Goal: Task Accomplishment & Management: Manage account settings

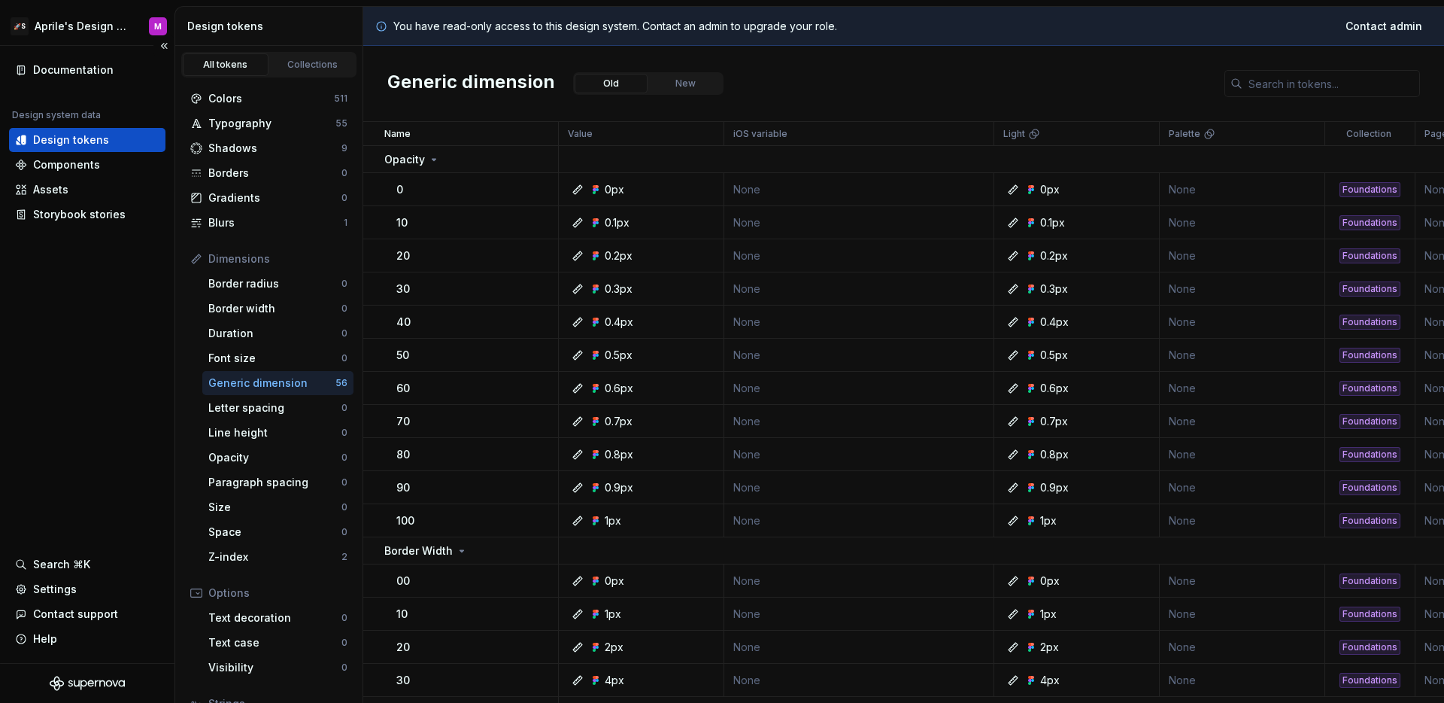
click at [125, 301] on div "Documentation Design system data Design tokens Components Assets Storybook stor…" at bounding box center [87, 354] width 175 height 617
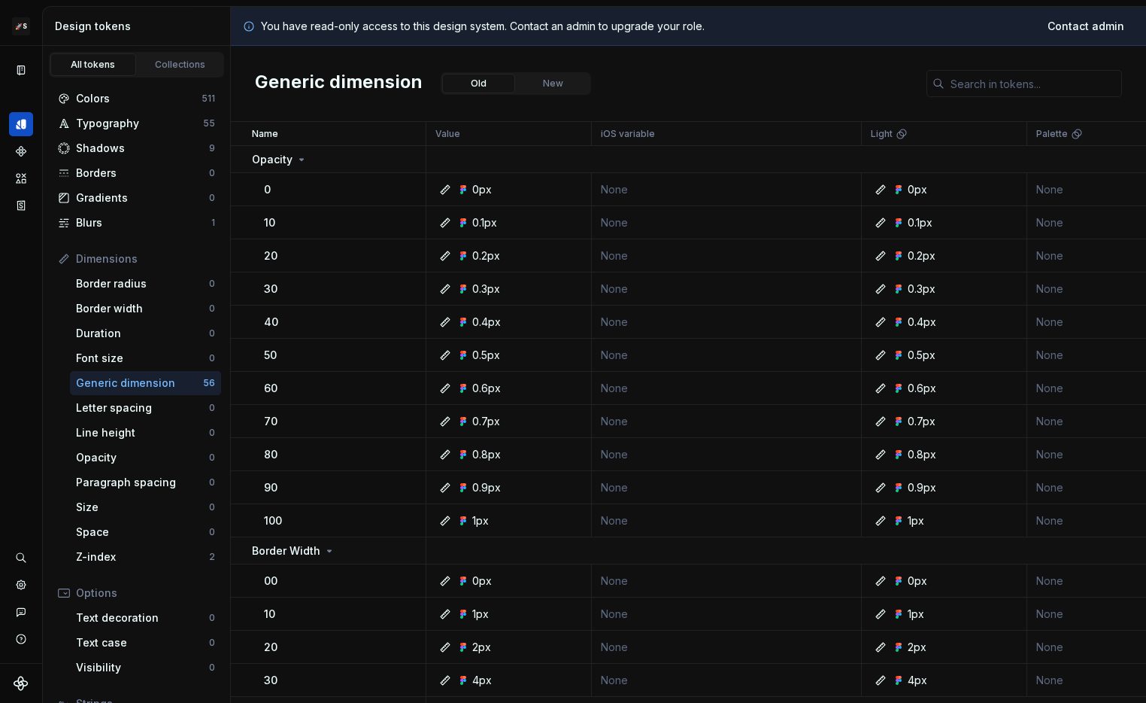
scroll to position [10, 0]
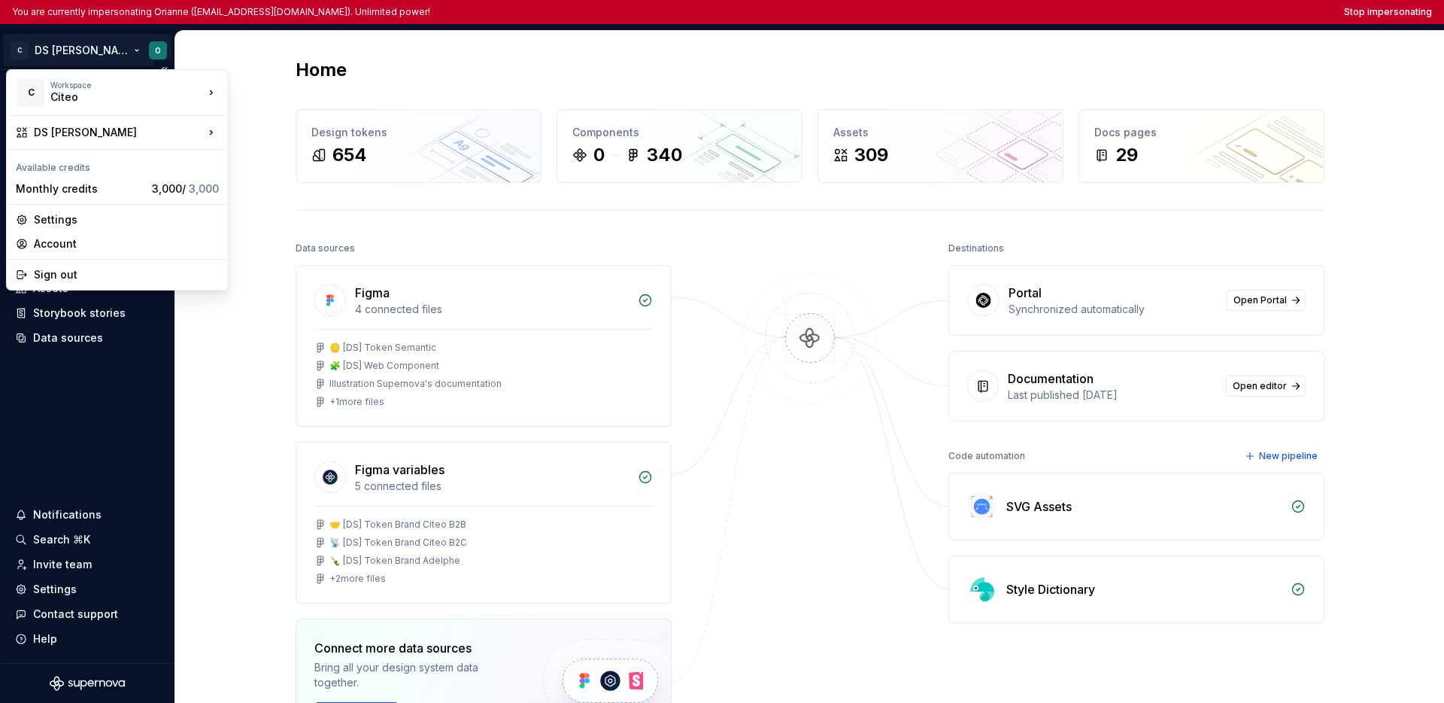
click at [71, 57] on html "You are currently impersonating Orianne ([EMAIL_ADDRESS][DOMAIN_NAME]). Unlimit…" at bounding box center [722, 351] width 1444 height 703
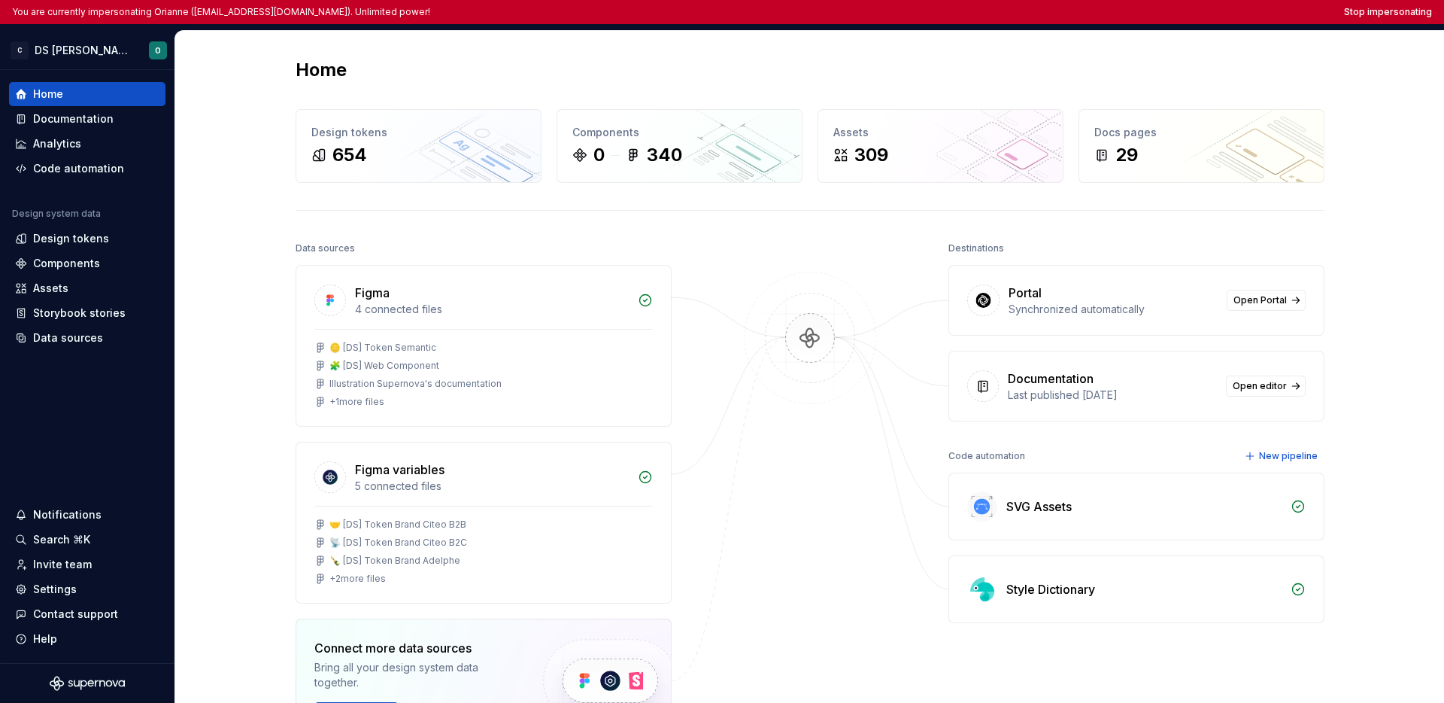
click at [86, 394] on html "You are currently impersonating Orianne (orianne.dodinot@gmail.com). Unlimited …" at bounding box center [722, 351] width 1444 height 703
click at [47, 242] on div "Design tokens" at bounding box center [71, 238] width 76 height 15
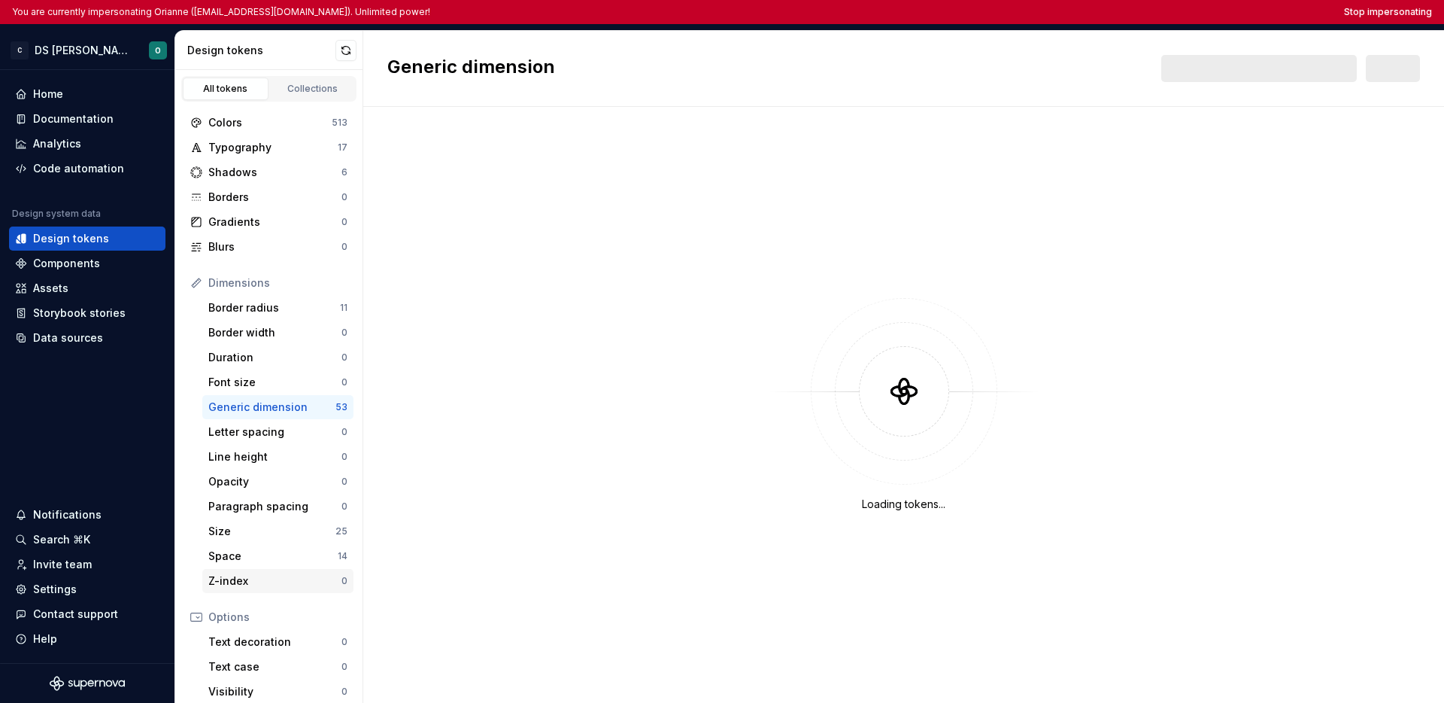
scroll to position [145, 0]
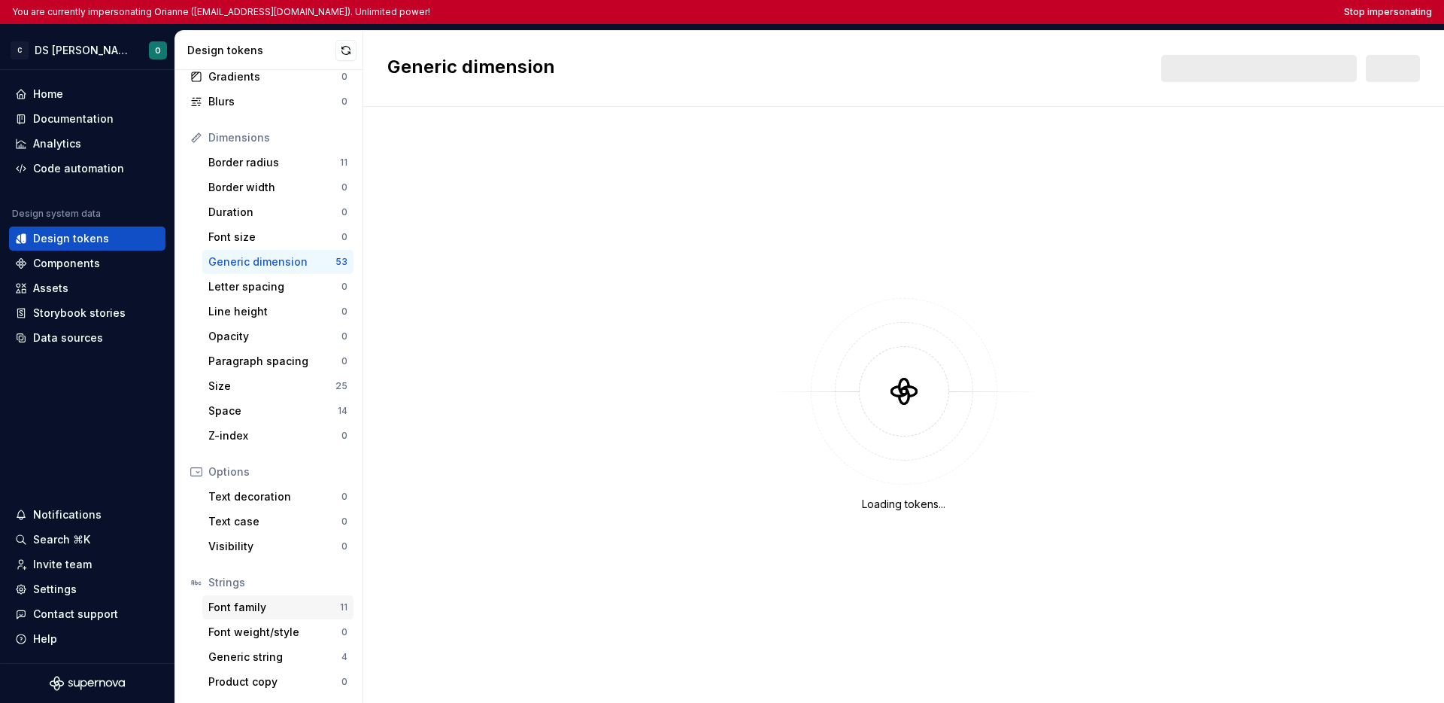
click at [299, 609] on div "Font family" at bounding box center [274, 607] width 132 height 15
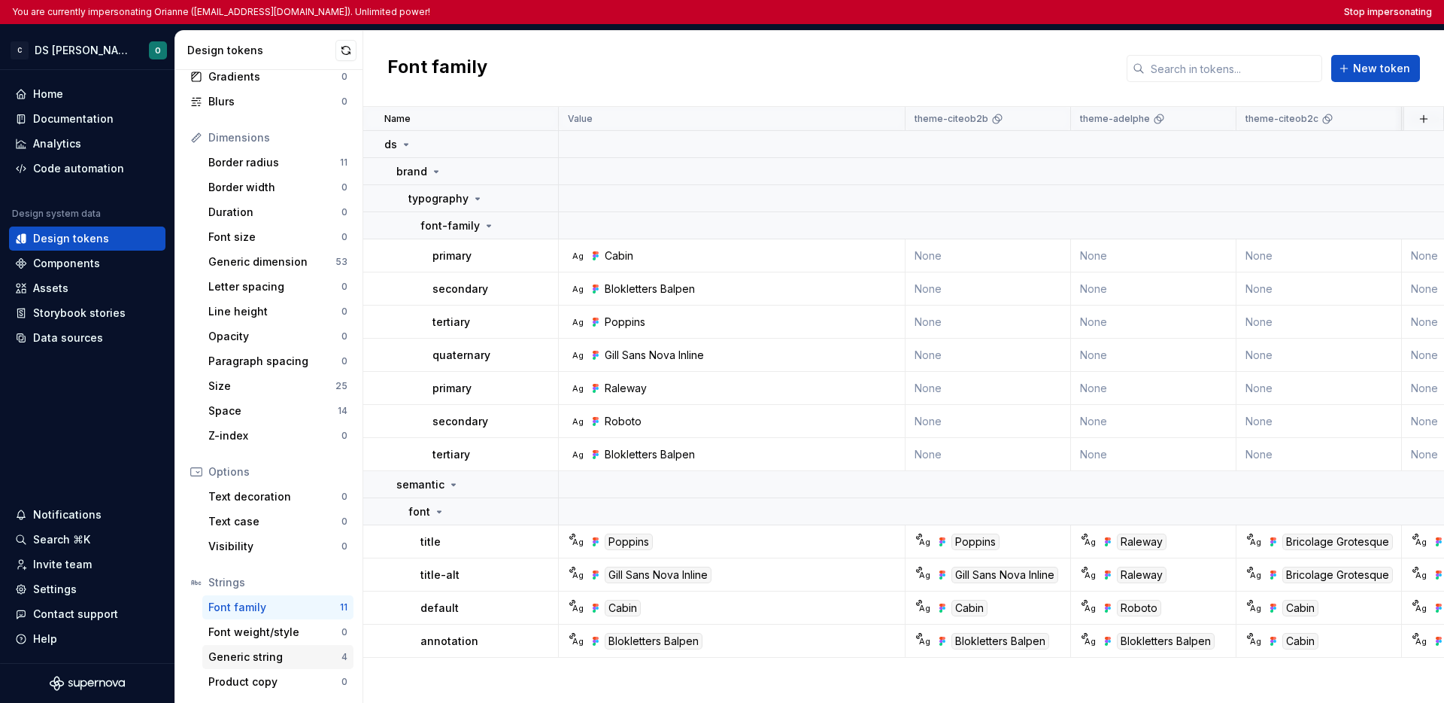
click at [305, 660] on div "Generic string" at bounding box center [274, 656] width 133 height 15
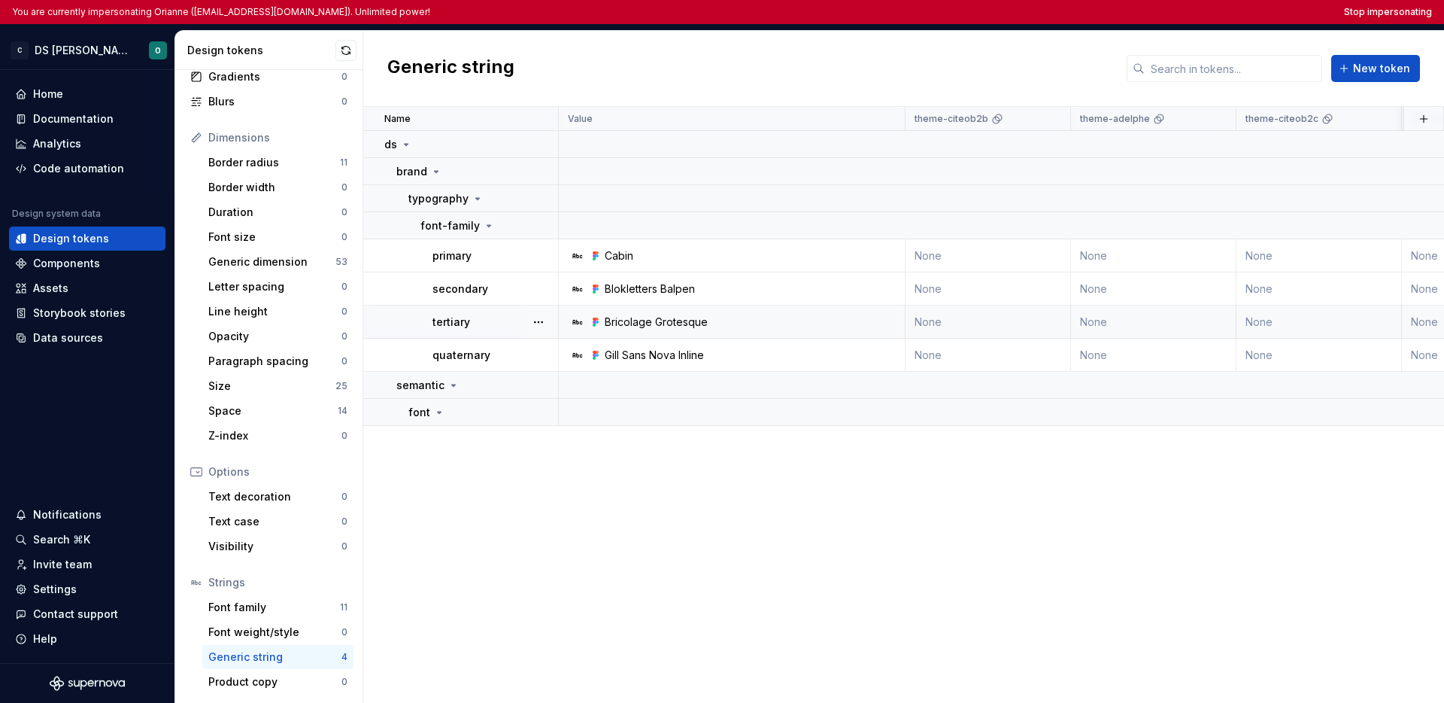
click at [479, 326] on div "tertiary" at bounding box center [495, 321] width 125 height 15
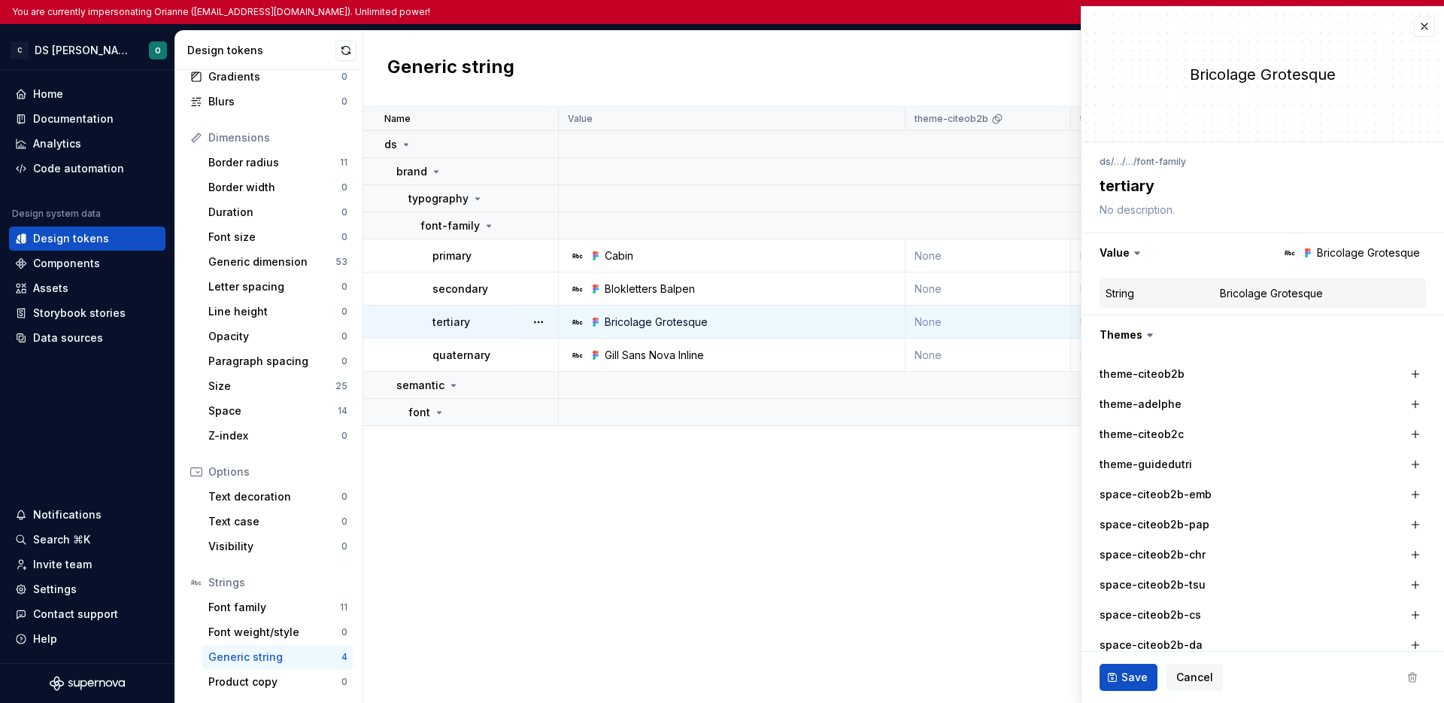
type textarea "*"
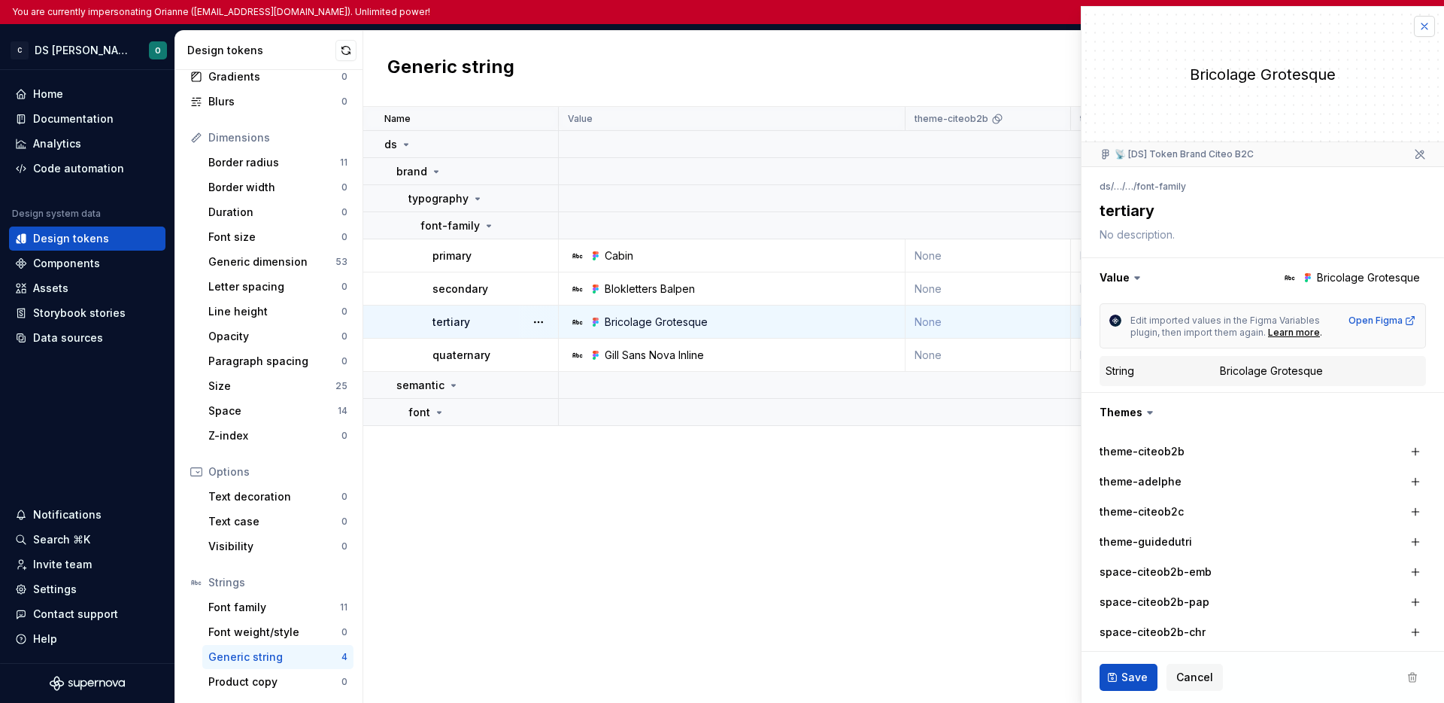
click at [1146, 27] on button "button" at bounding box center [1424, 26] width 21 height 21
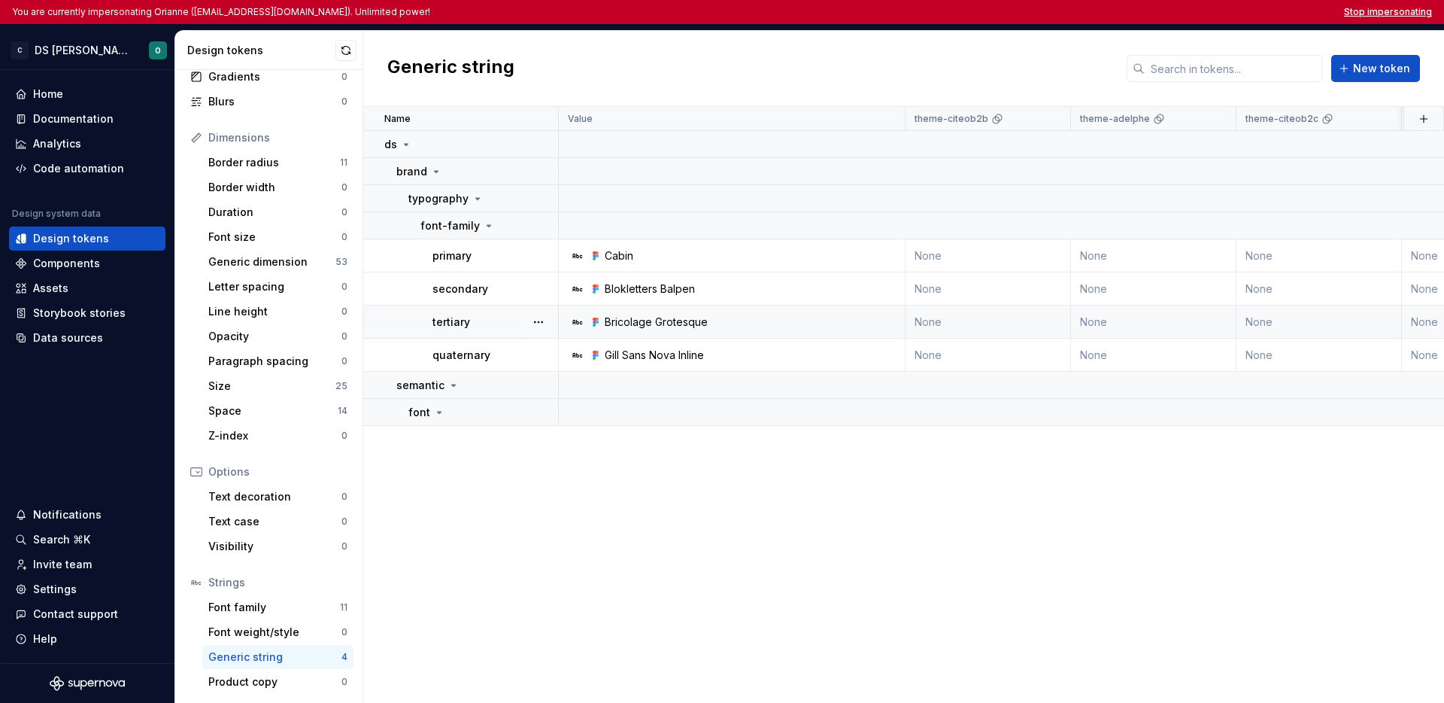
click at [1146, 9] on button "Stop impersonating" at bounding box center [1388, 12] width 88 height 12
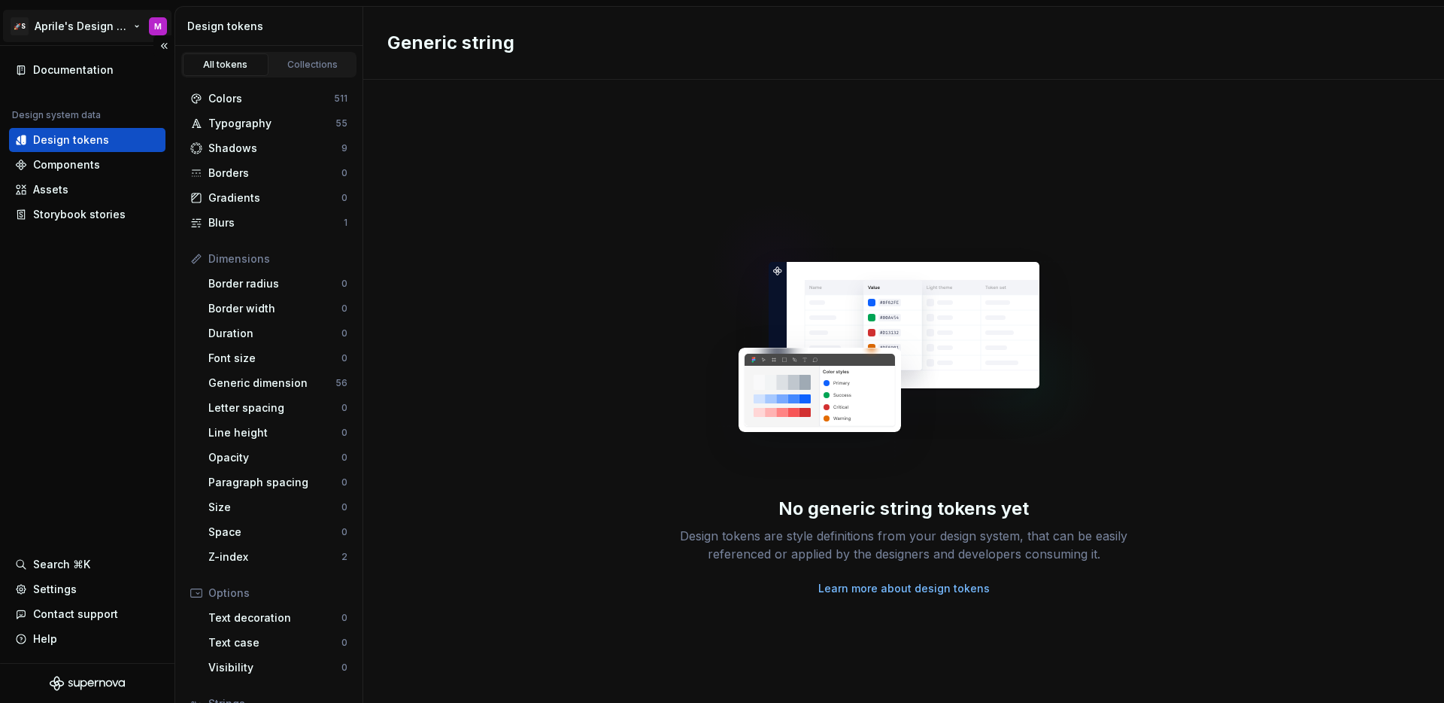
click at [77, 30] on html "🚀S Aprile's Design System M Documentation Design system data Design tokens Comp…" at bounding box center [722, 351] width 1444 height 703
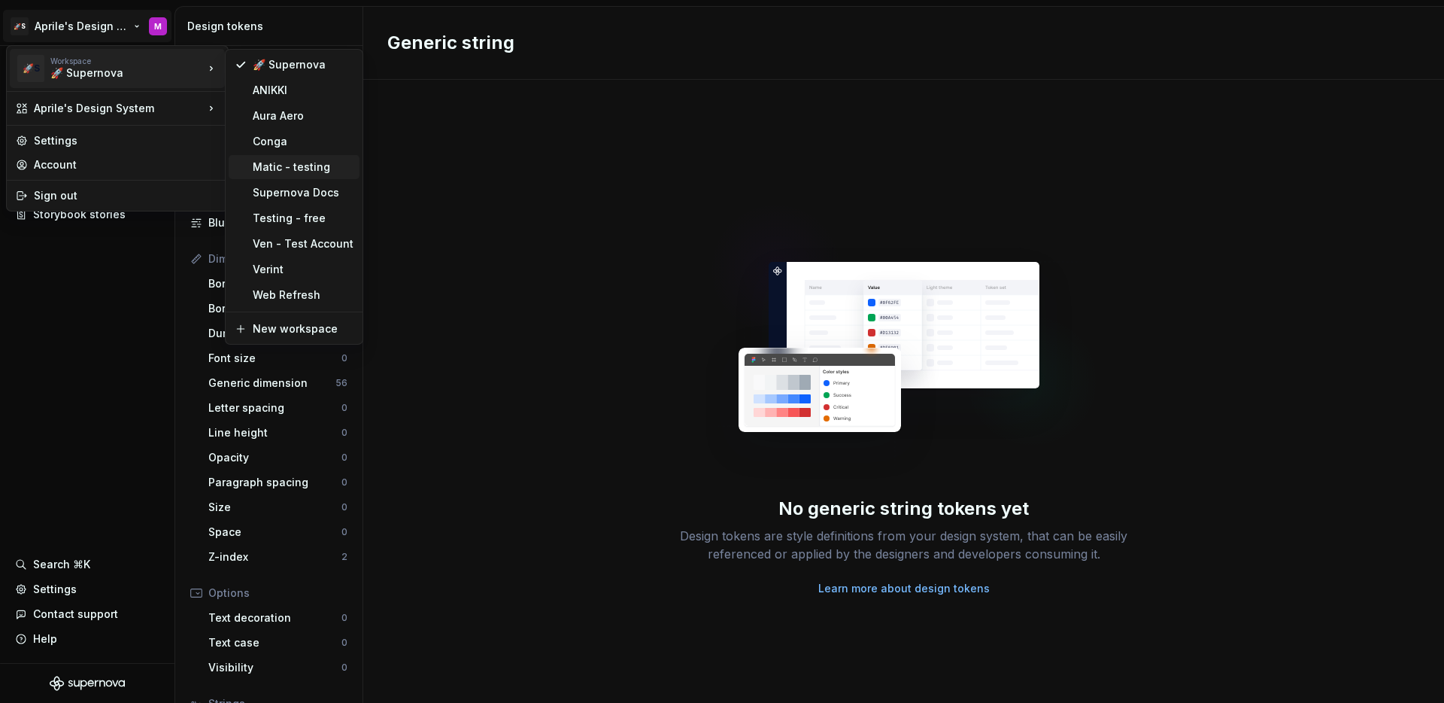
click at [285, 163] on div "Matic - testing" at bounding box center [303, 166] width 101 height 15
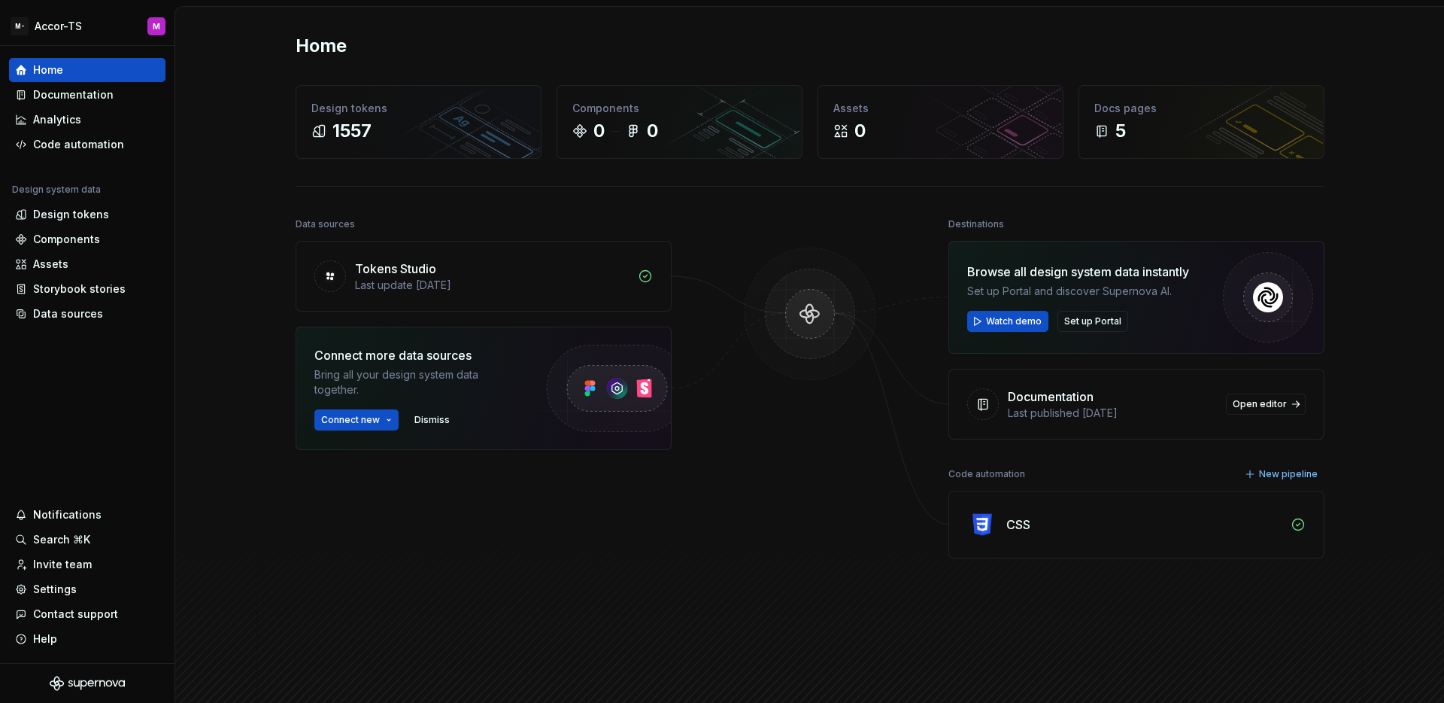
click at [516, 74] on div "Home Design tokens 1557 Components 0 0 Assets 0 Docs pages 5 Data sources Token…" at bounding box center [810, 364] width 1083 height 715
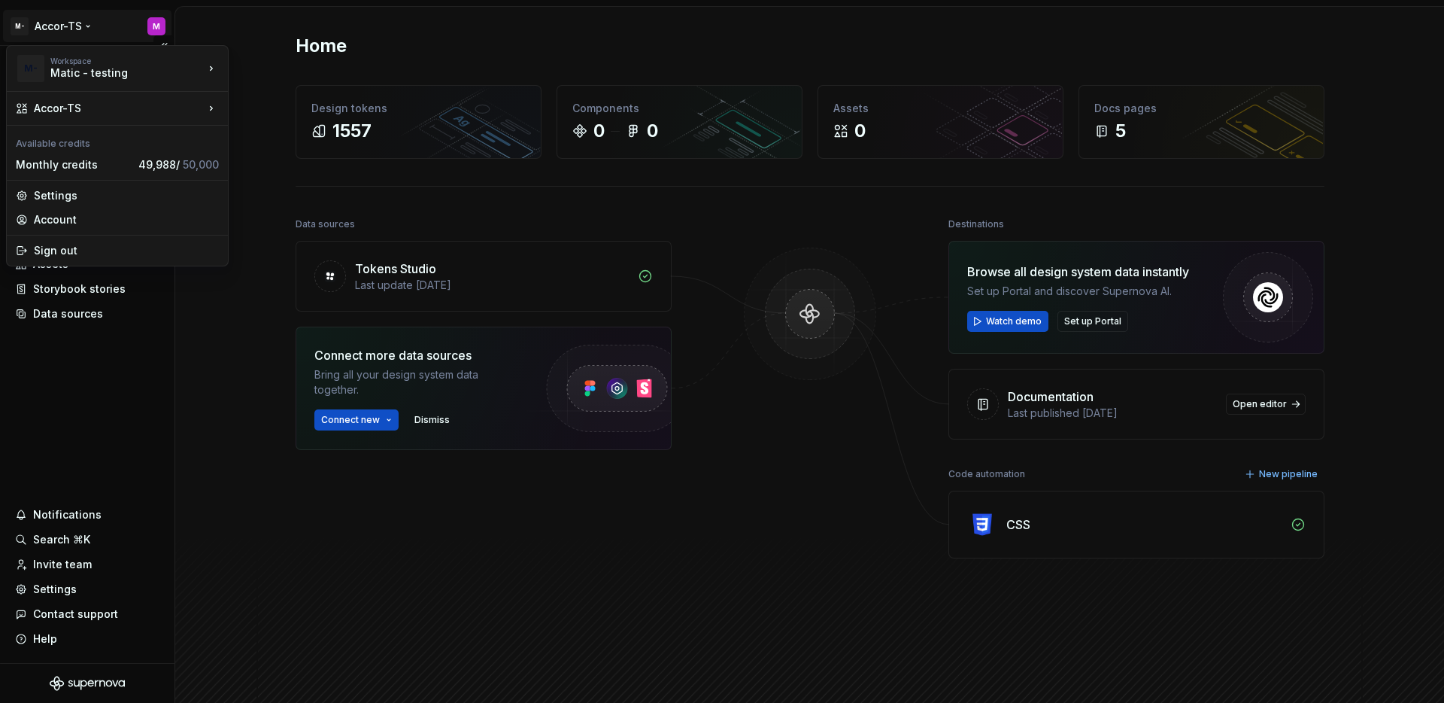
click at [59, 26] on html "M- Accor-TS M Home Documentation Analytics Code automation Design system data D…" at bounding box center [722, 351] width 1444 height 703
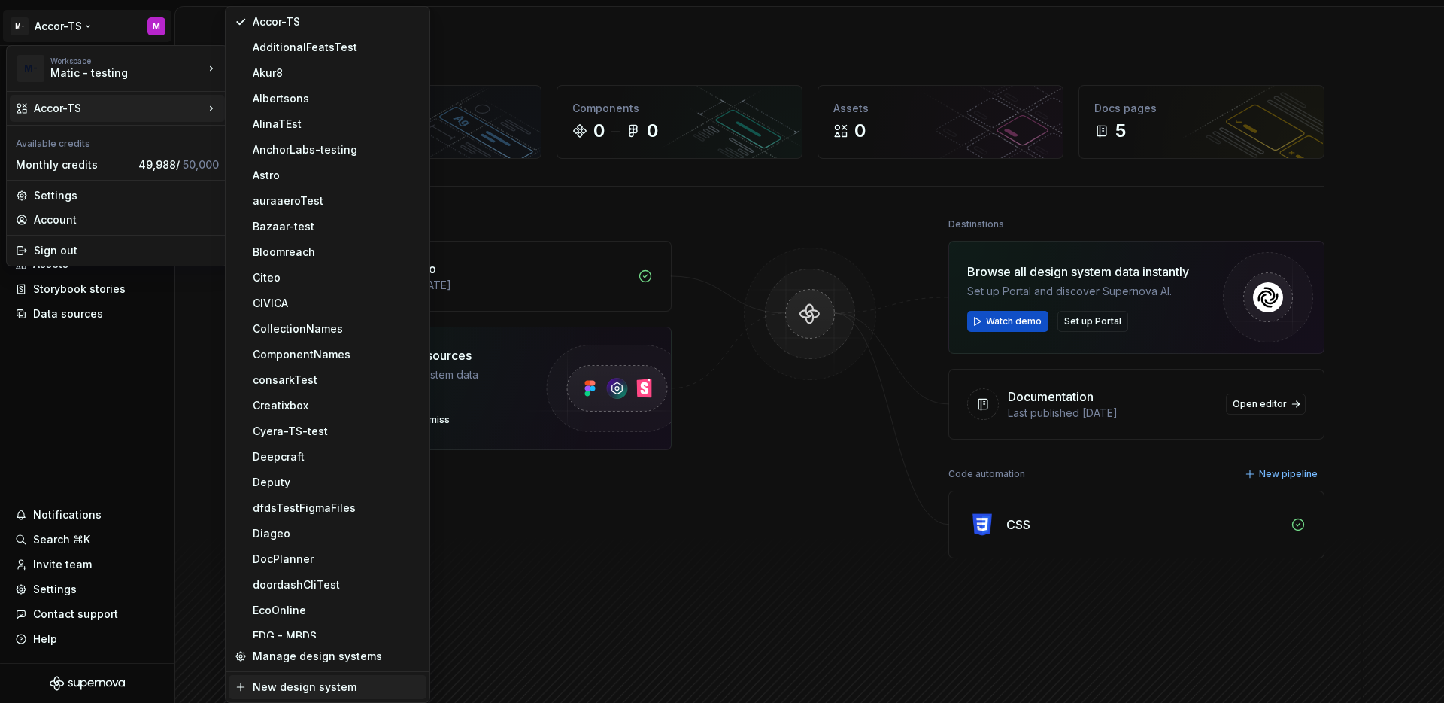
click at [312, 685] on div "New design system" at bounding box center [337, 686] width 168 height 15
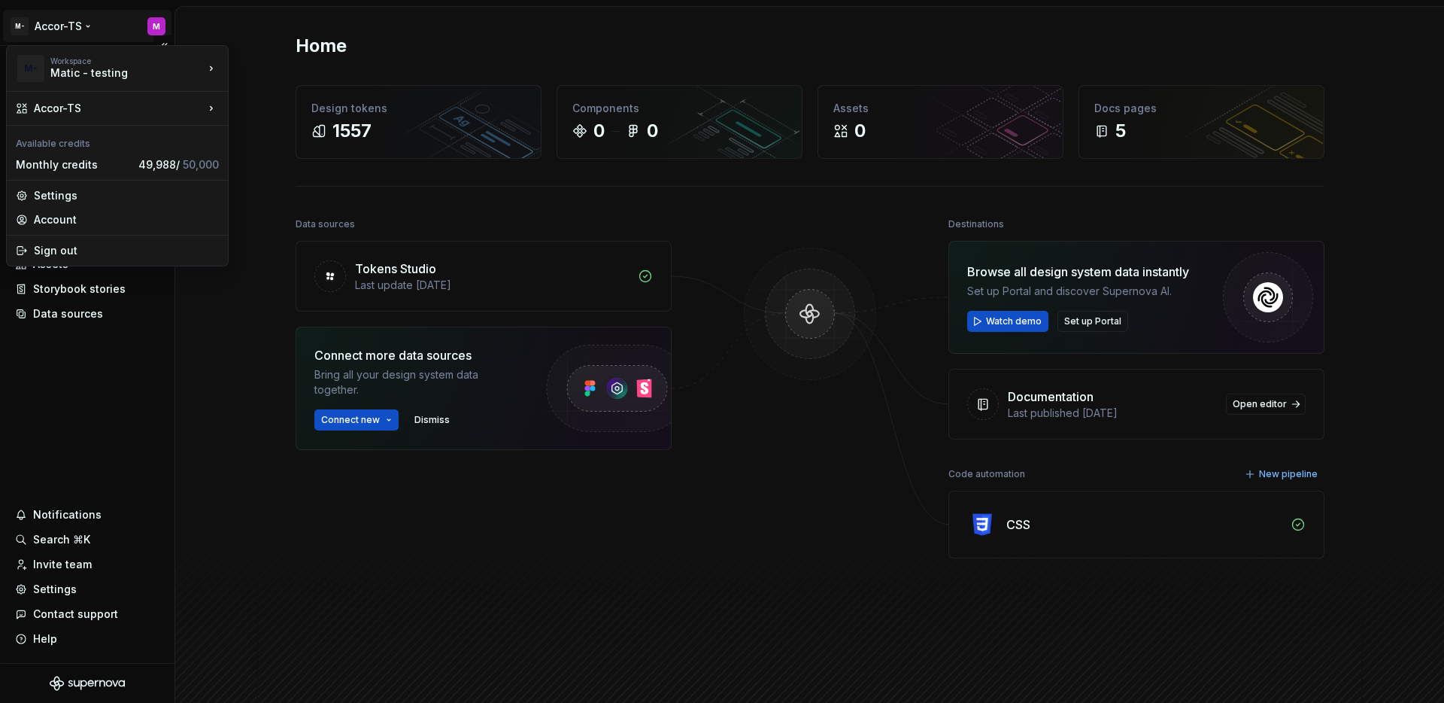
click at [47, 23] on html "M- Accor-TS M Home Documentation Analytics Code automation Design system data D…" at bounding box center [722, 351] width 1444 height 703
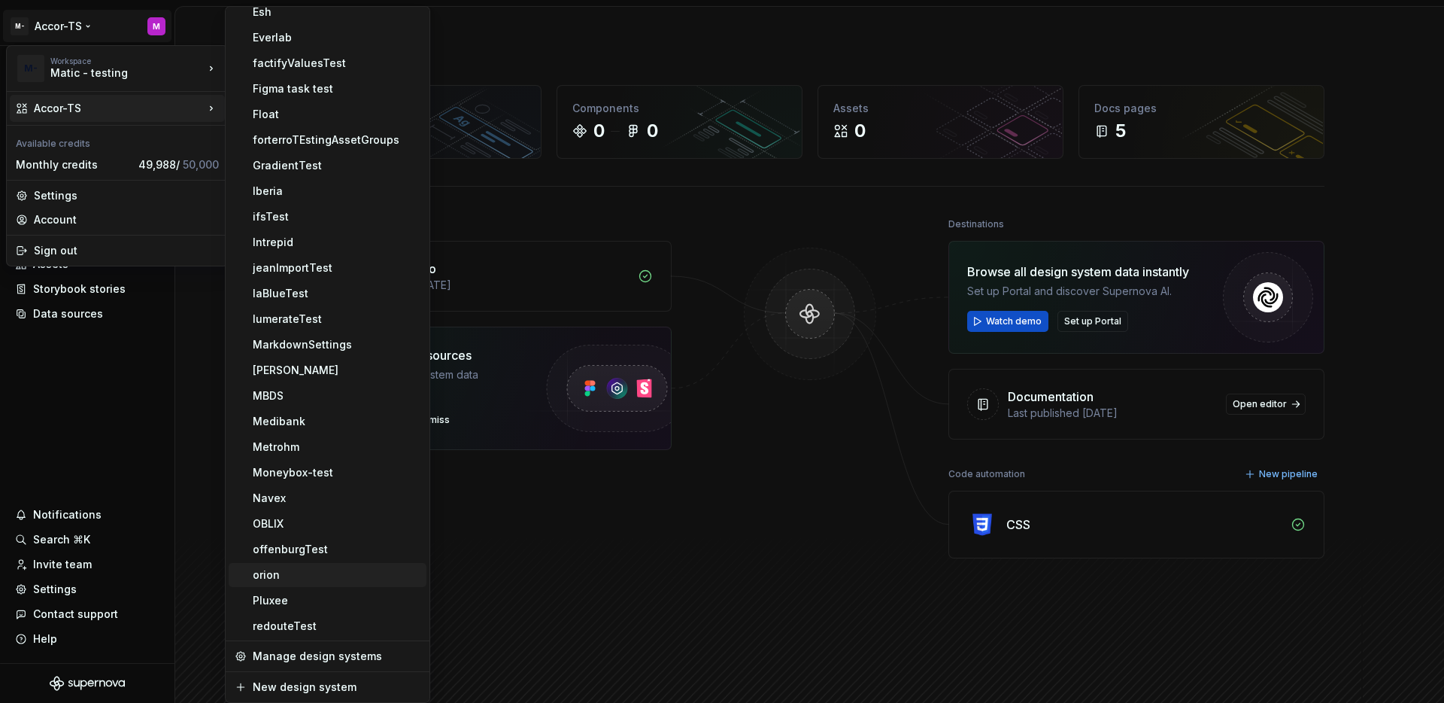
scroll to position [803, 0]
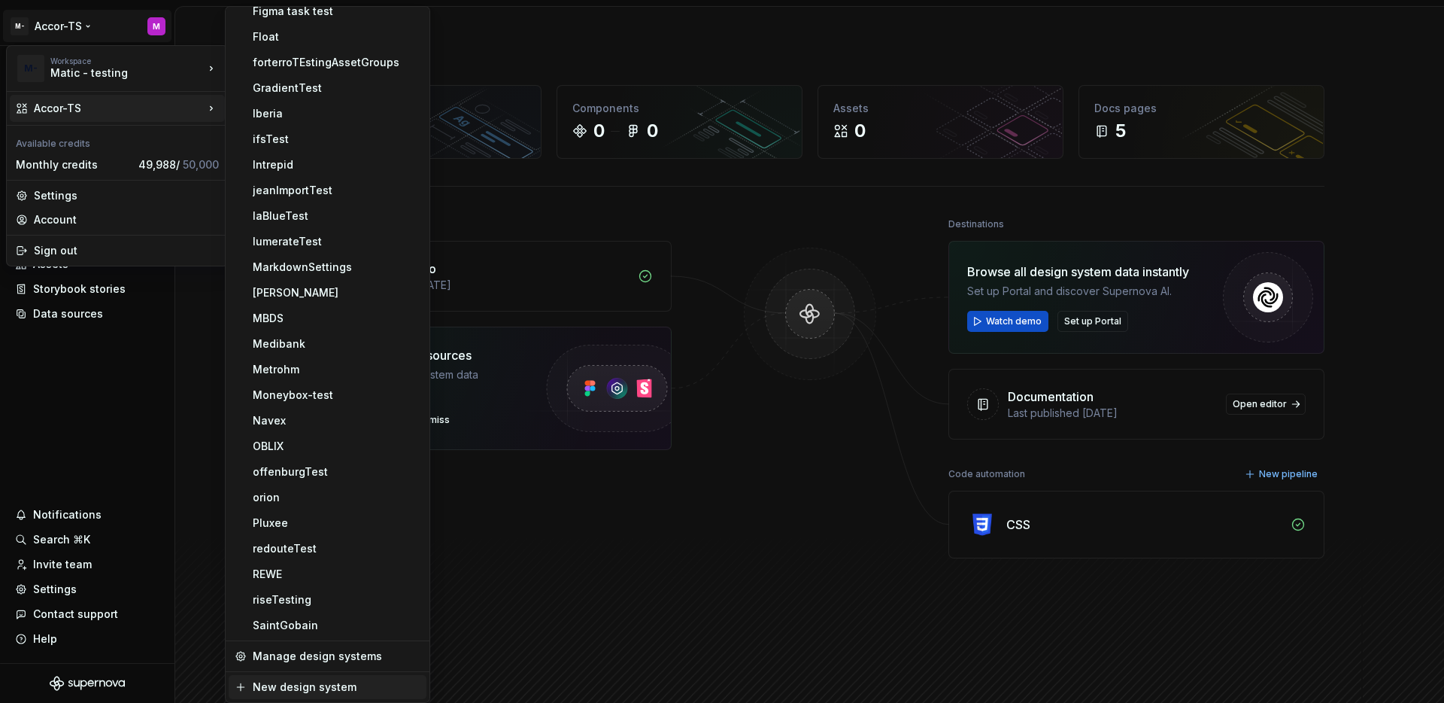
click at [327, 696] on div "New design system" at bounding box center [328, 687] width 198 height 24
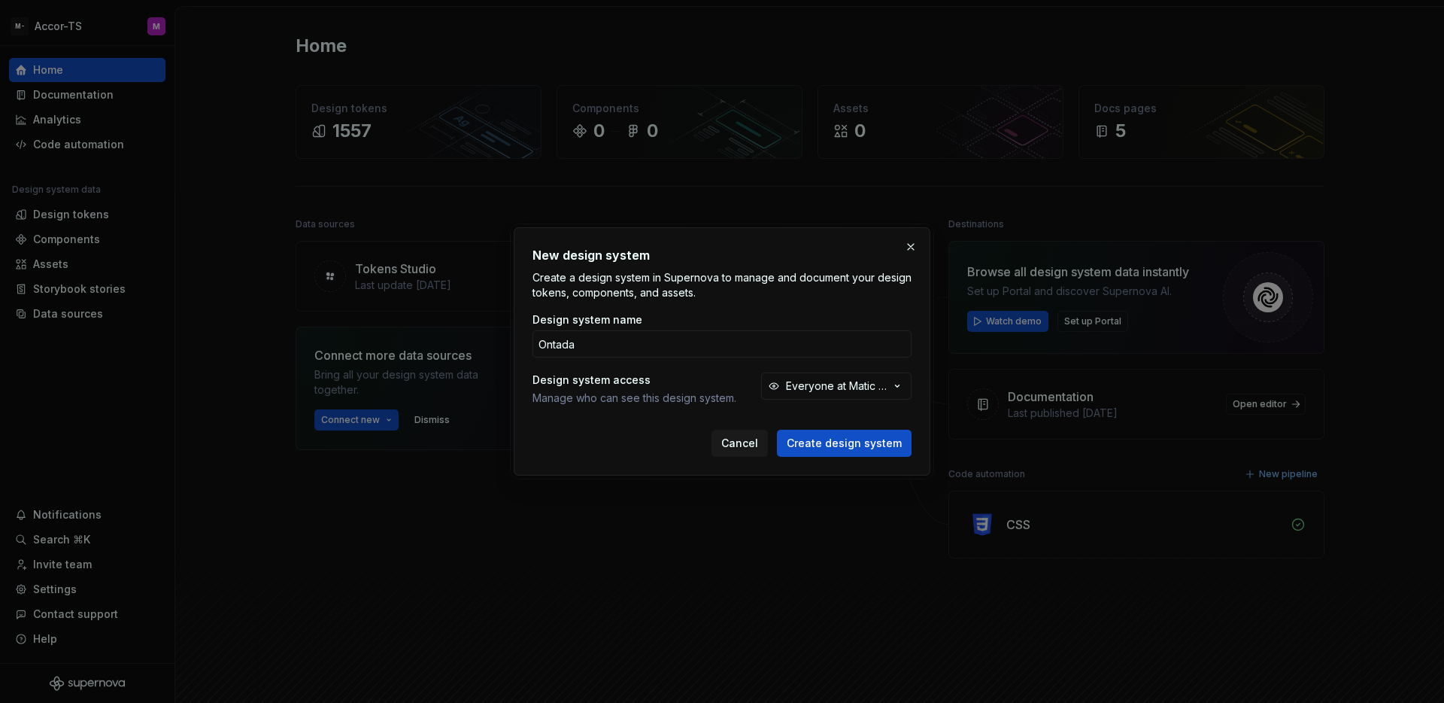
type input "Ontada"
click at [777, 430] on button "Create design system" at bounding box center [844, 443] width 135 height 27
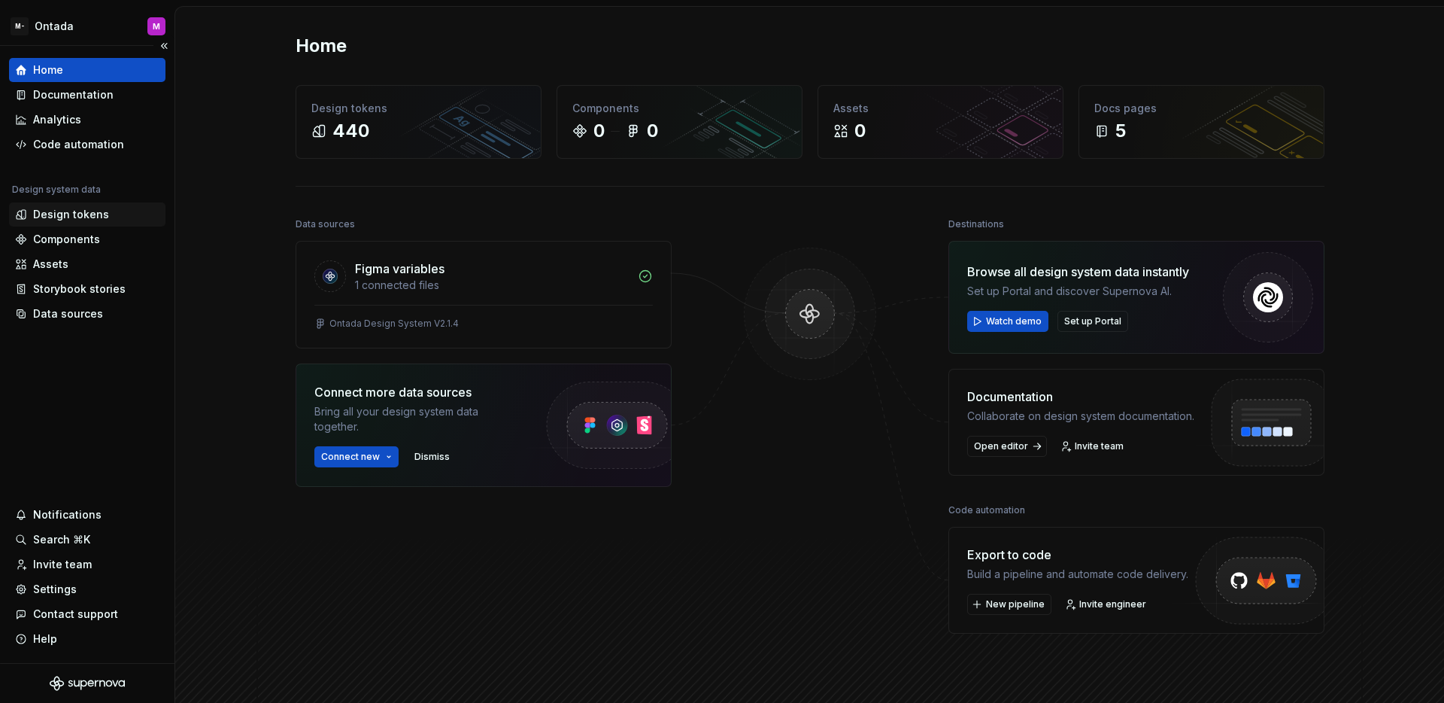
click at [80, 214] on div "Design tokens" at bounding box center [71, 214] width 76 height 15
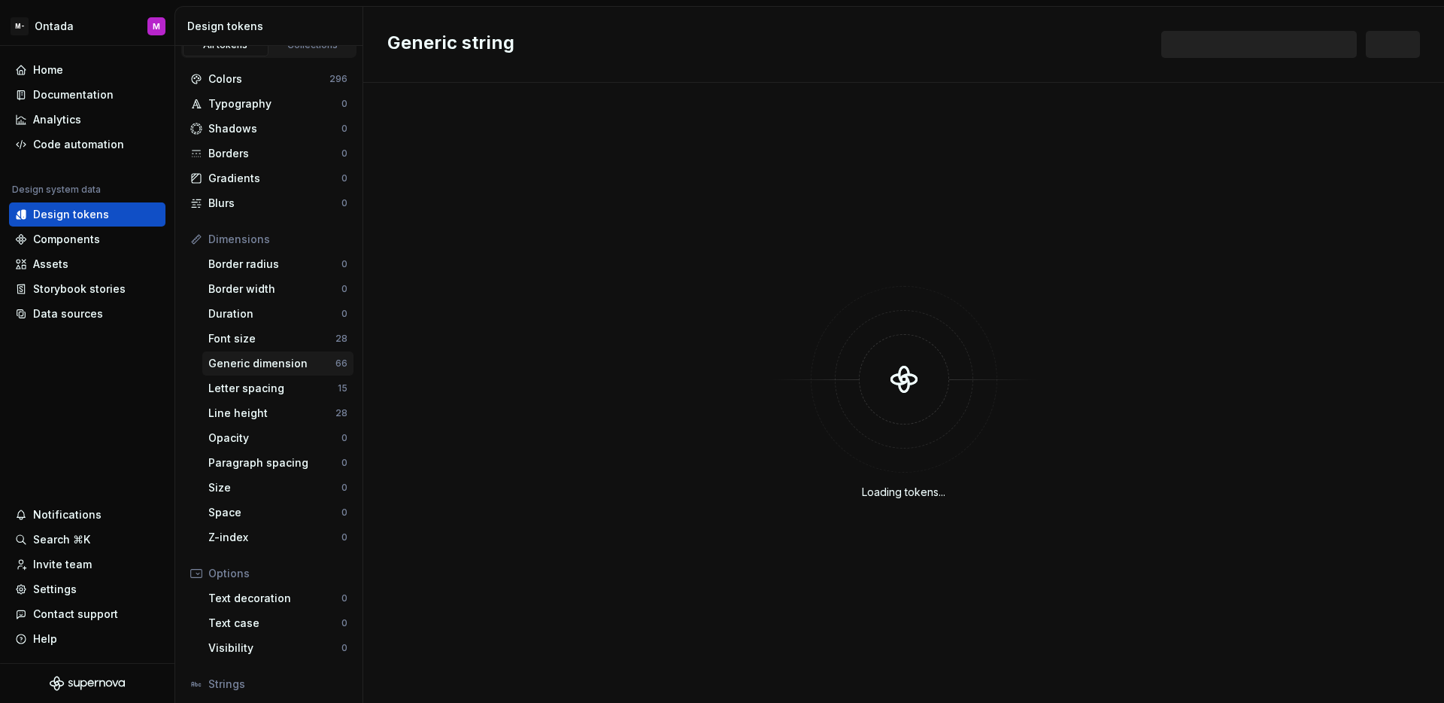
scroll to position [29, 0]
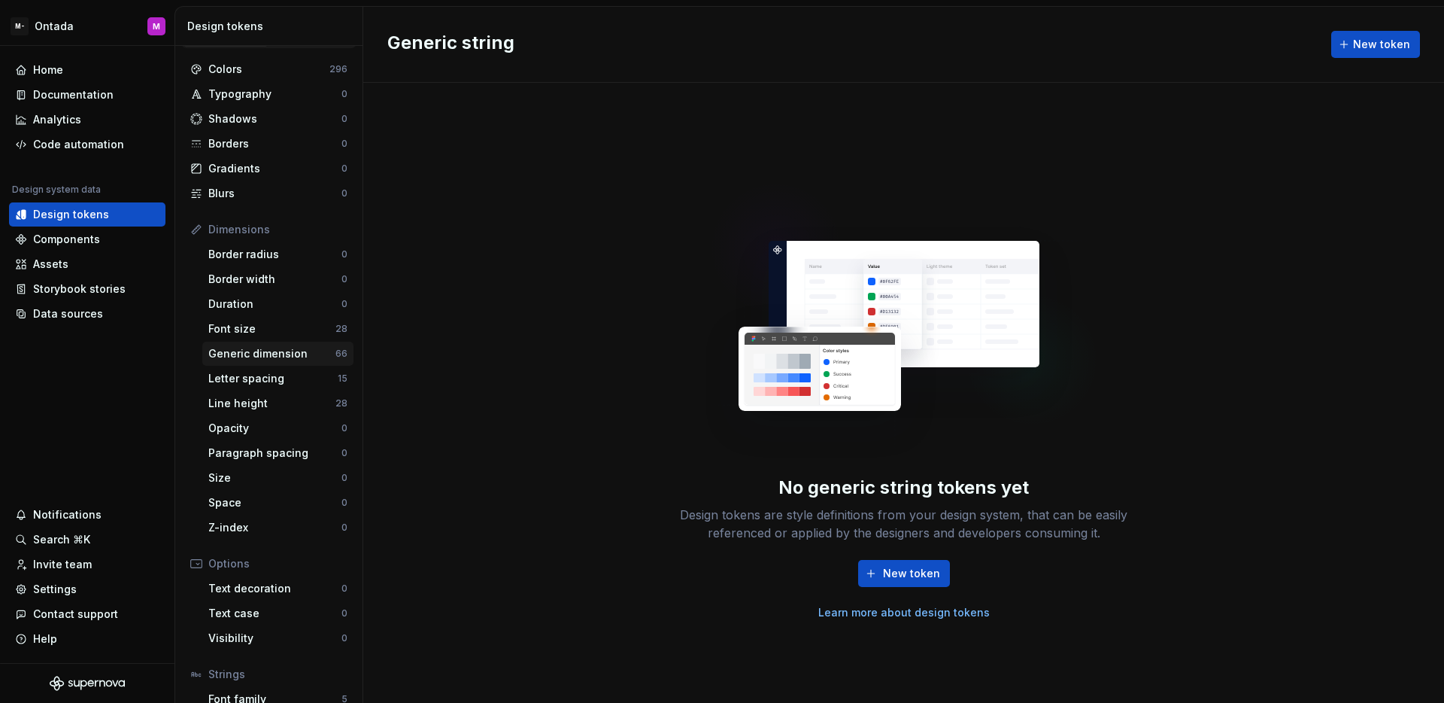
click at [273, 351] on div "Generic dimension" at bounding box center [271, 353] width 127 height 15
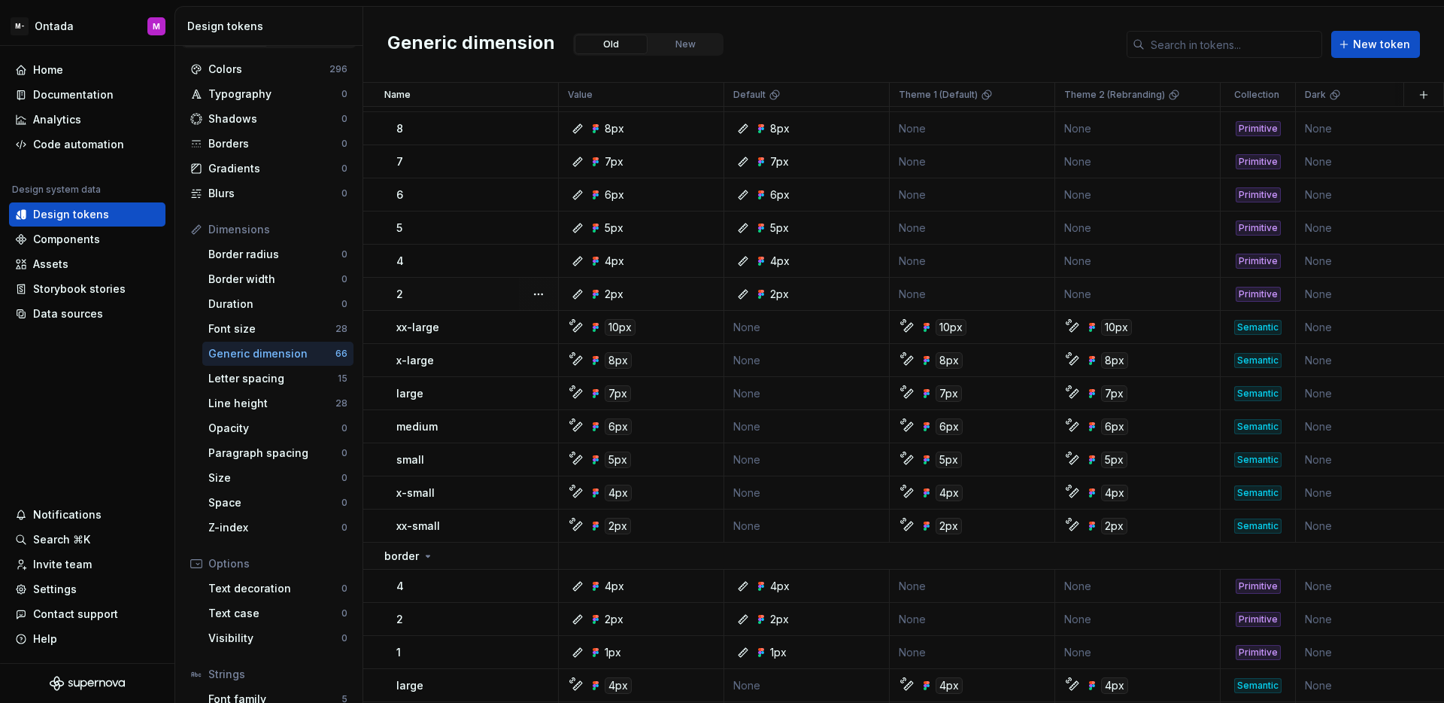
scroll to position [1760, 0]
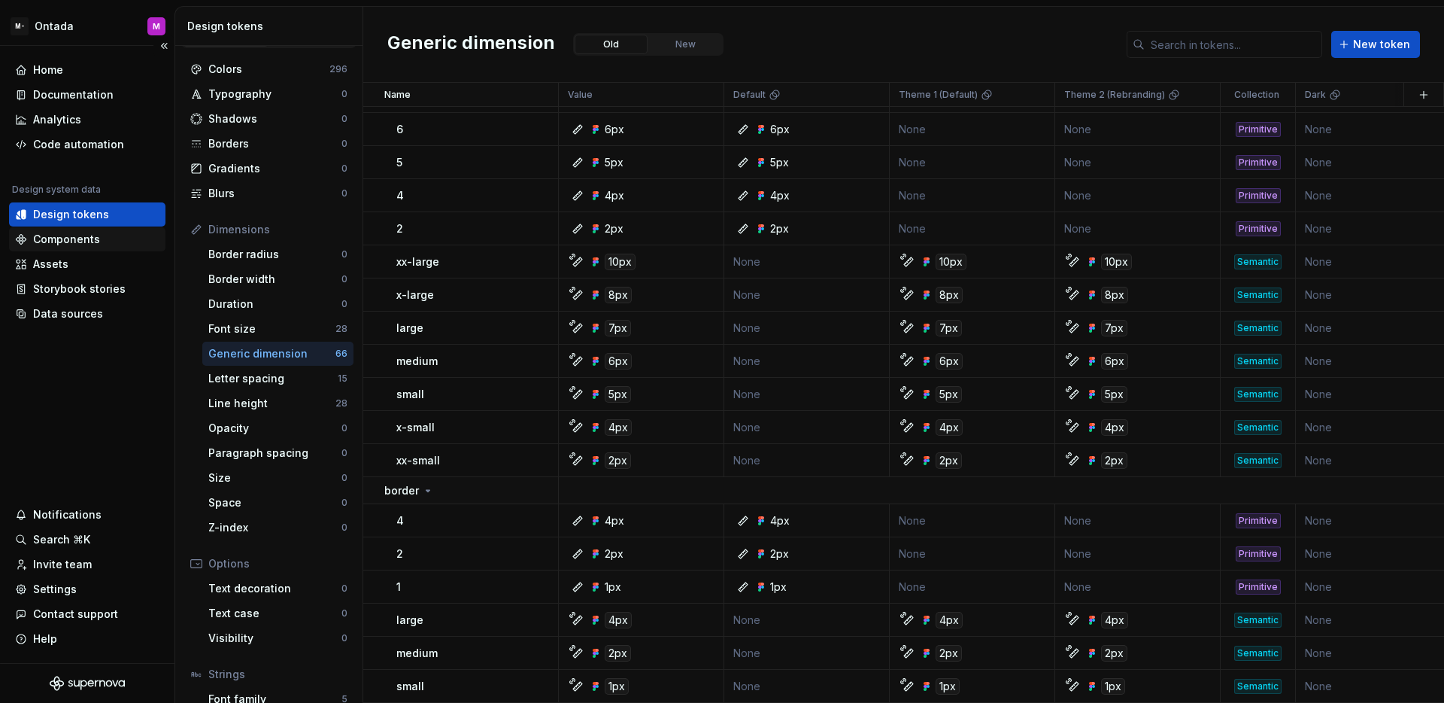
click at [76, 240] on div "Components" at bounding box center [66, 239] width 67 height 15
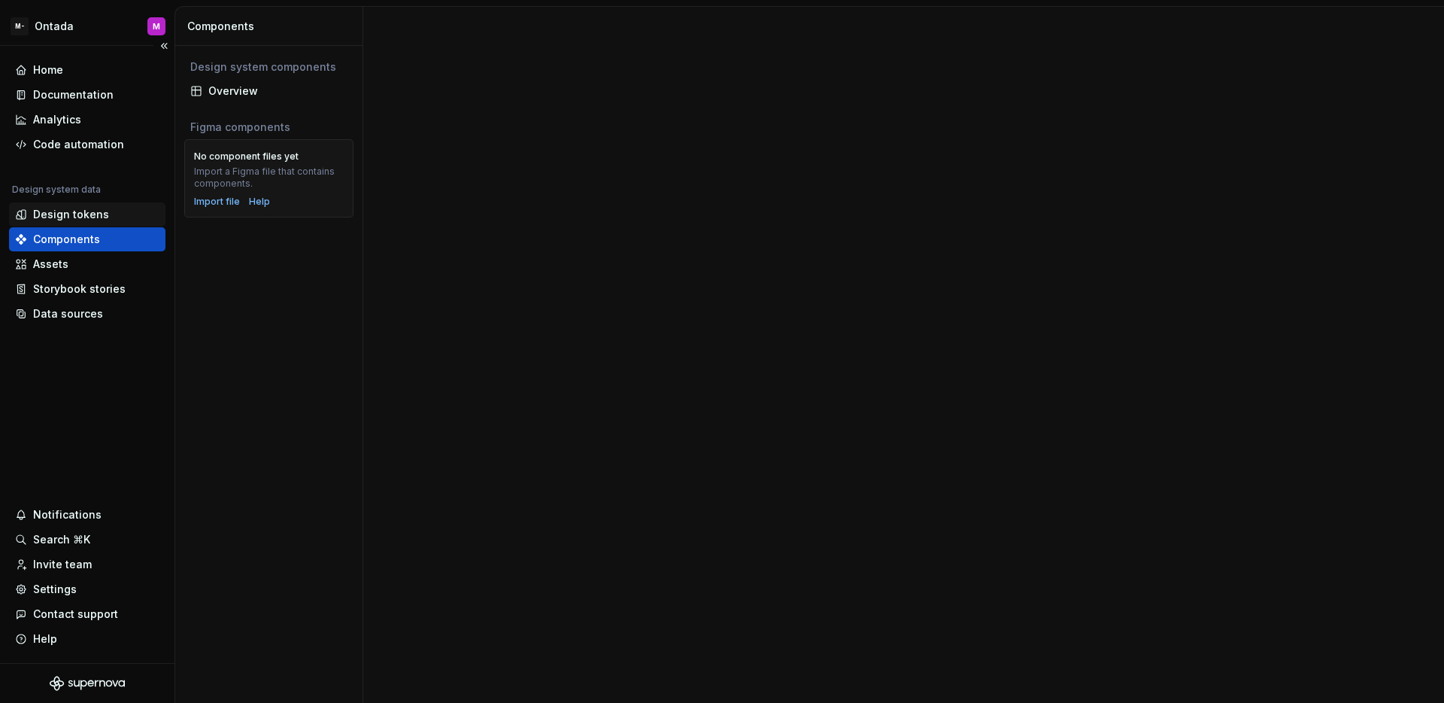
click at [87, 217] on div "Design tokens" at bounding box center [71, 214] width 76 height 15
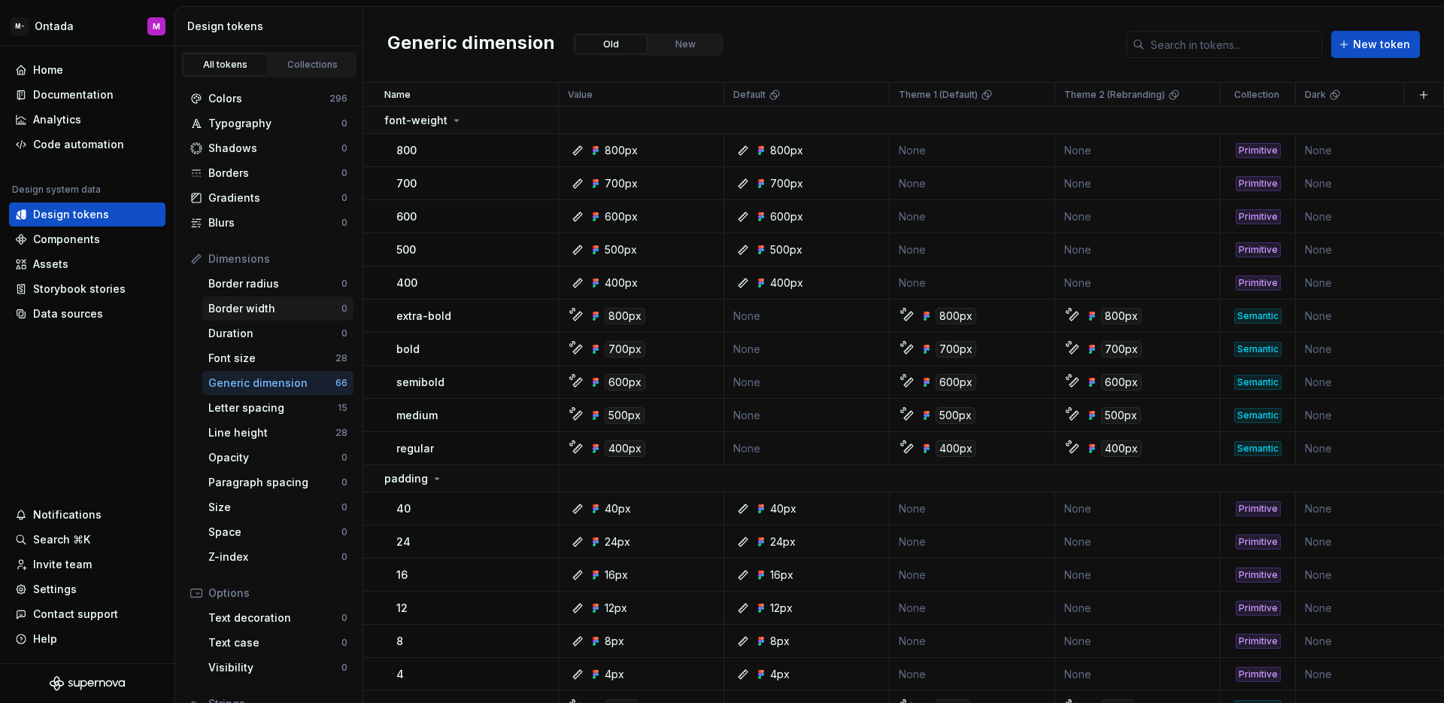
click at [295, 296] on div "Border width 0" at bounding box center [277, 308] width 151 height 24
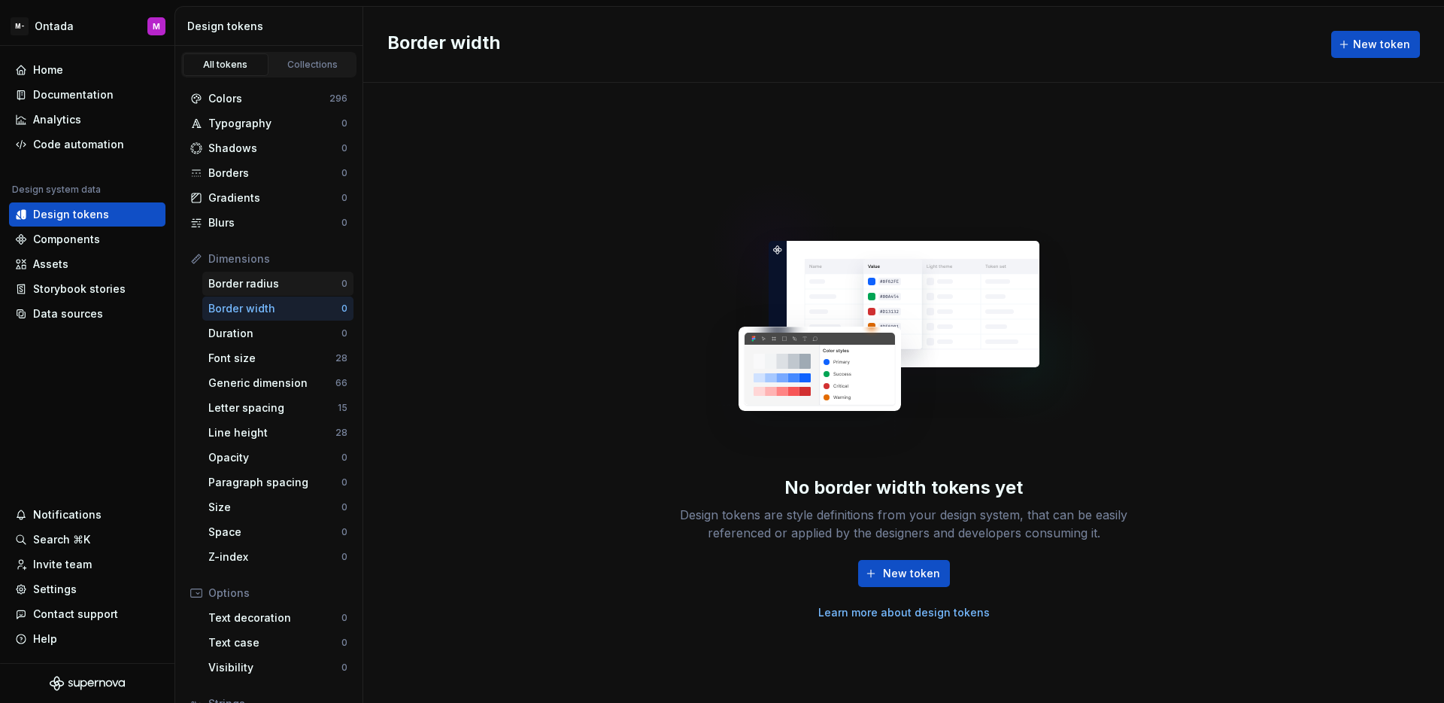
click at [296, 292] on div "Border radius 0" at bounding box center [277, 284] width 151 height 24
click at [277, 365] on div "Font size" at bounding box center [271, 358] width 127 height 15
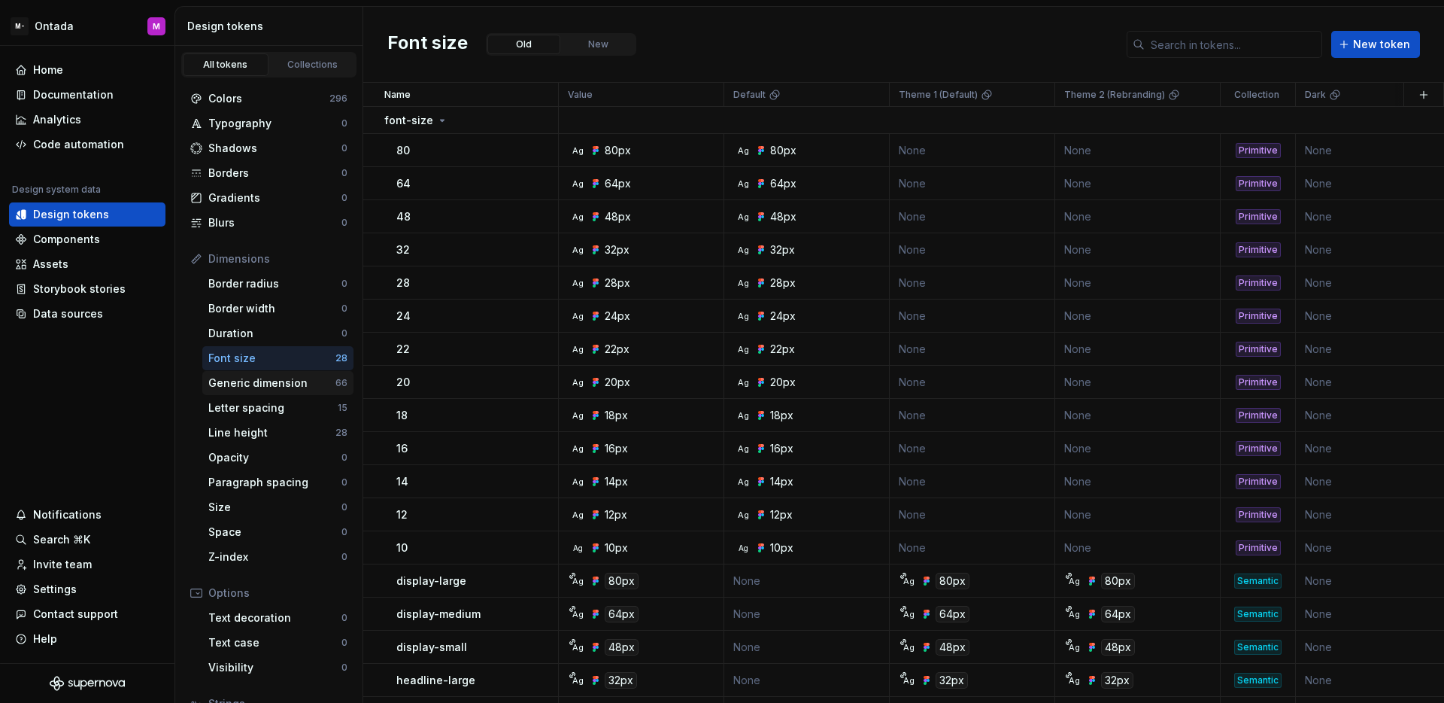
click at [279, 374] on div "Generic dimension 66" at bounding box center [277, 383] width 151 height 24
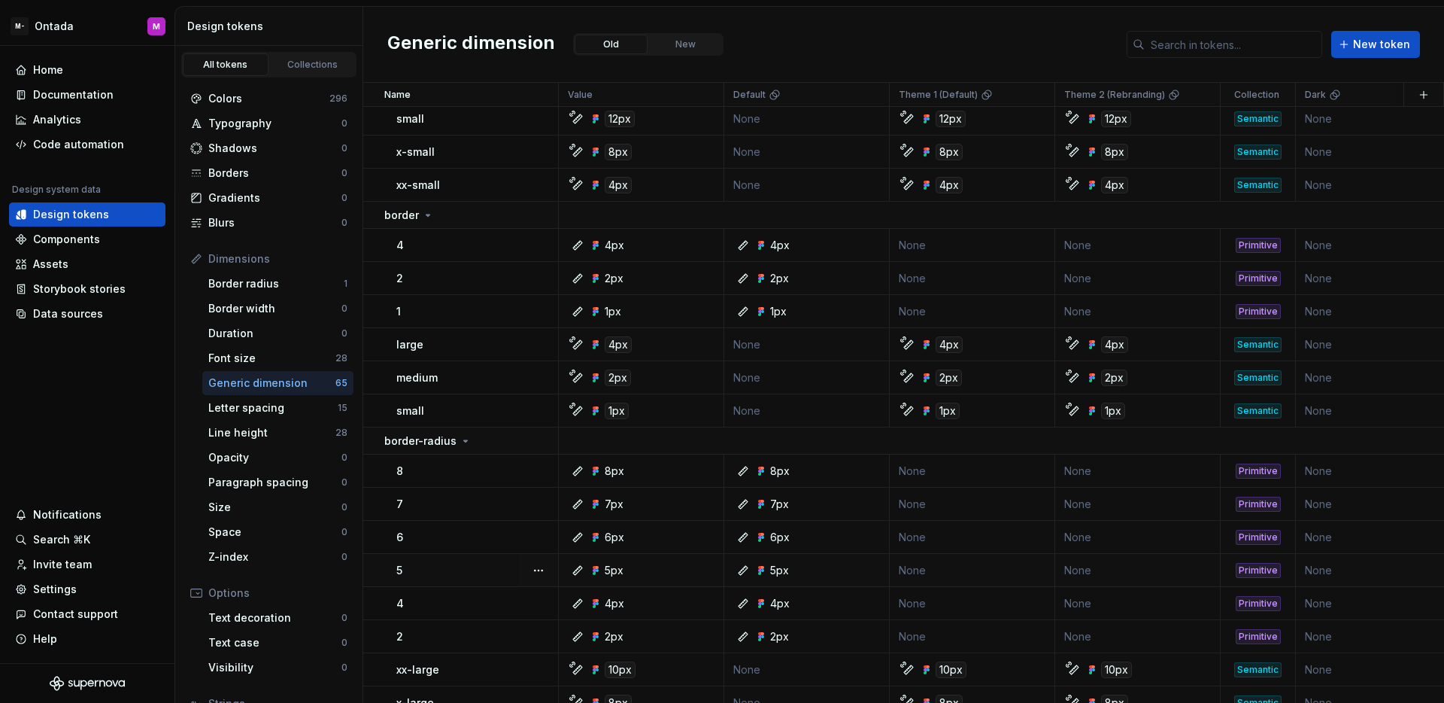
scroll to position [1517, 0]
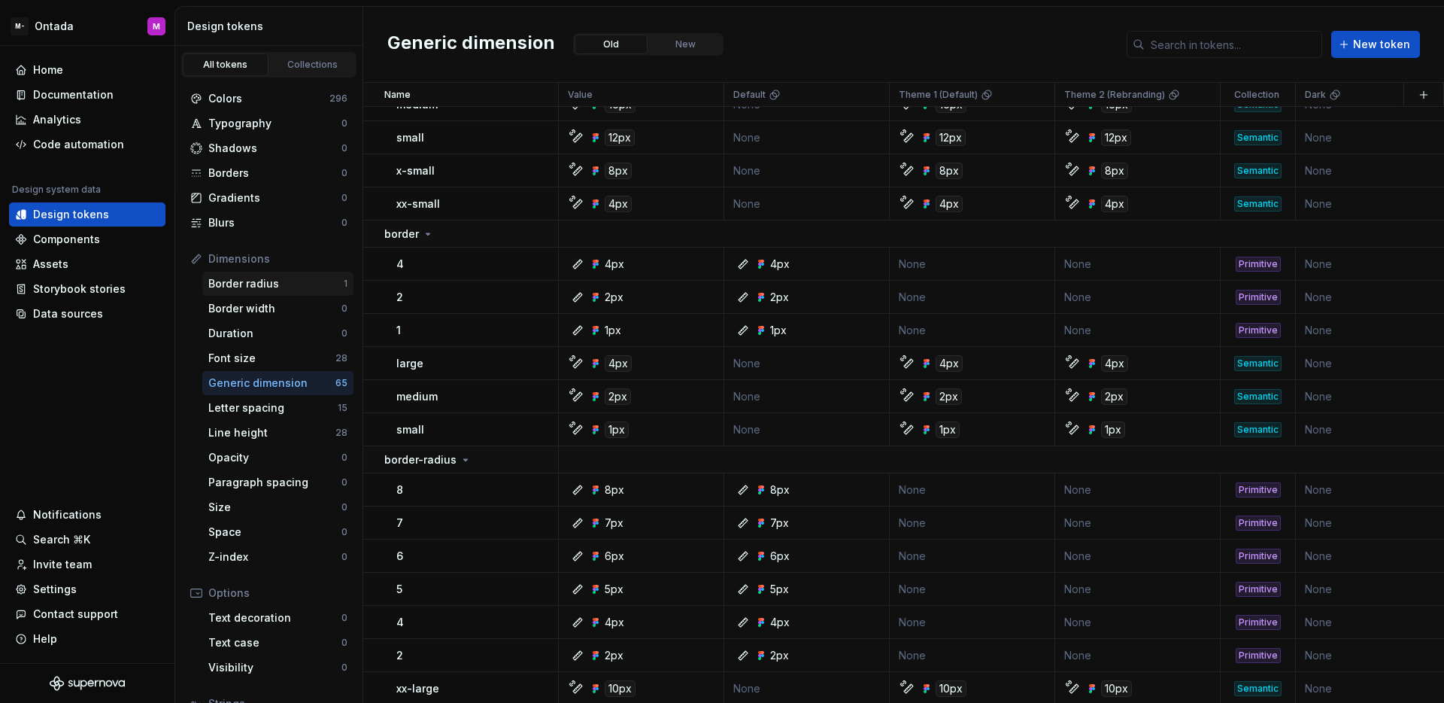
click at [248, 282] on div "Border radius" at bounding box center [275, 283] width 135 height 15
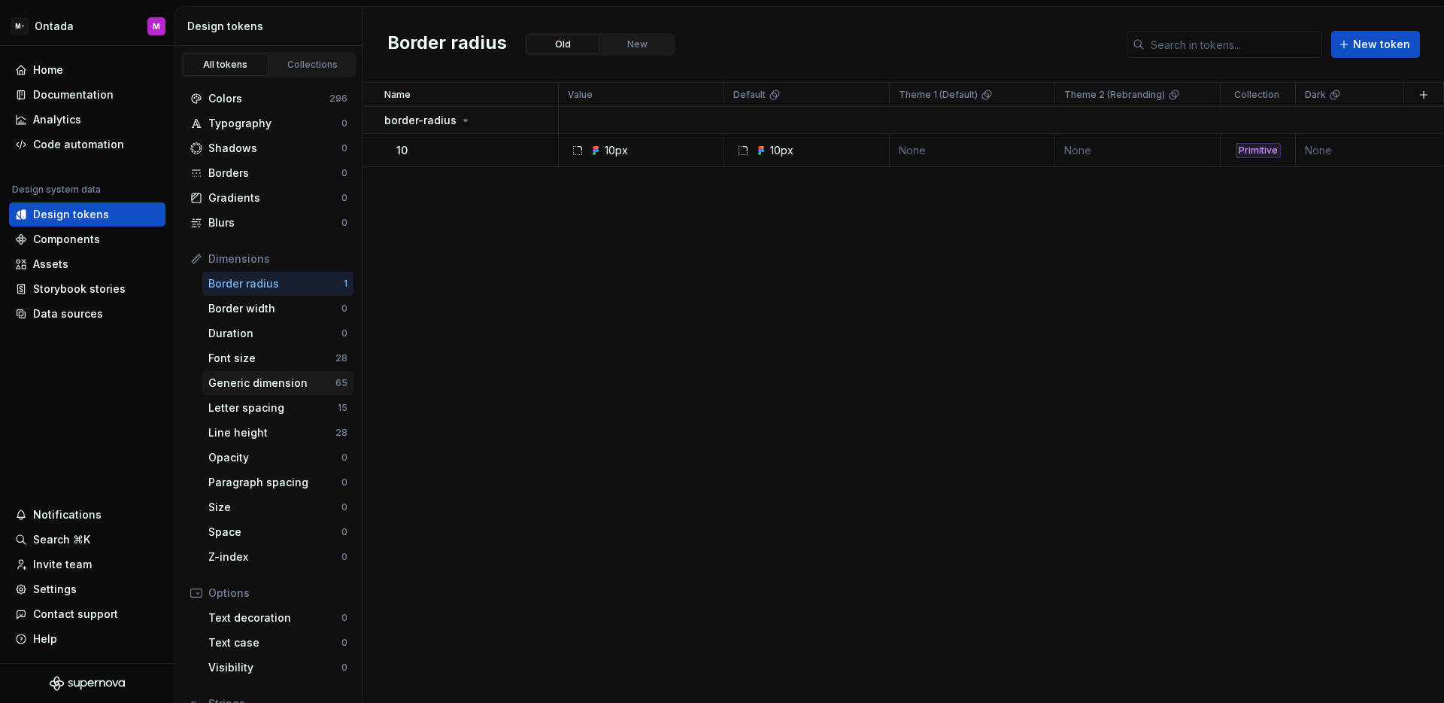
click at [288, 378] on div "Generic dimension" at bounding box center [271, 382] width 127 height 15
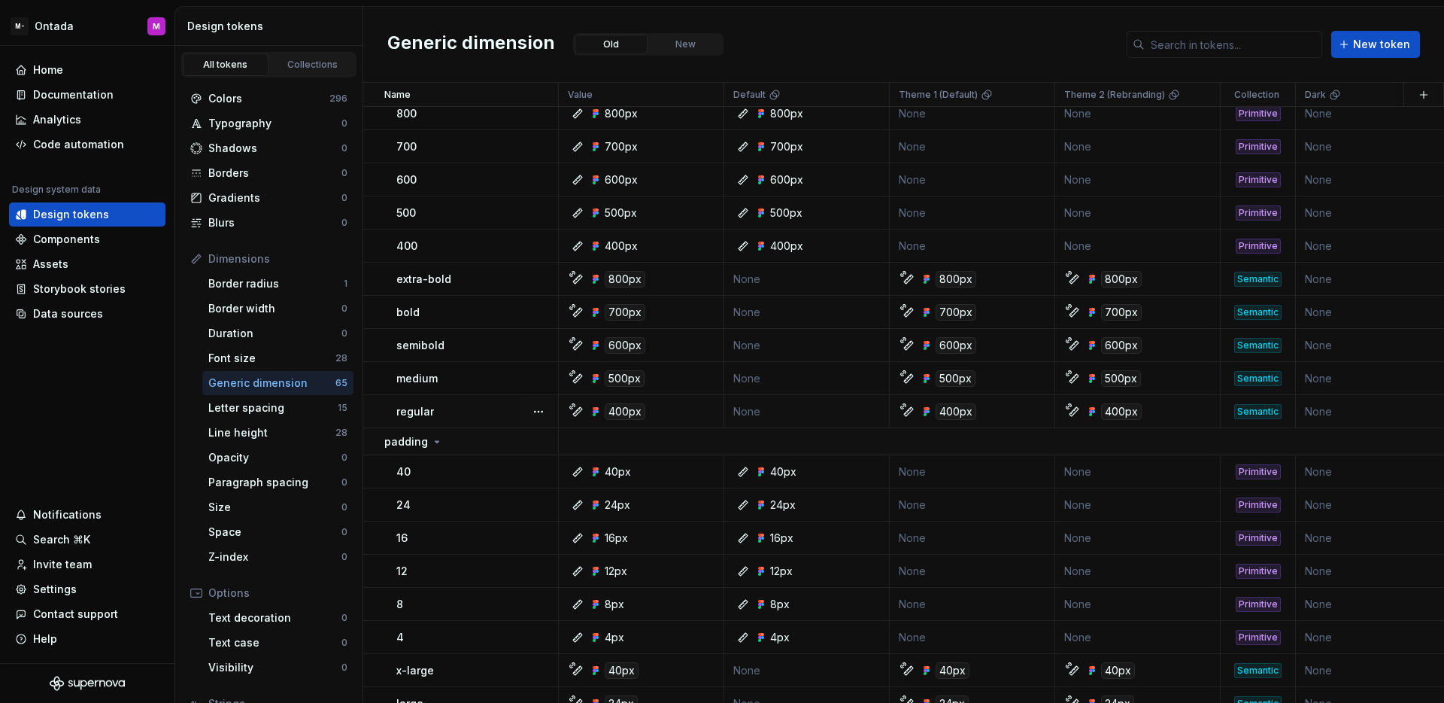
scroll to position [70, 0]
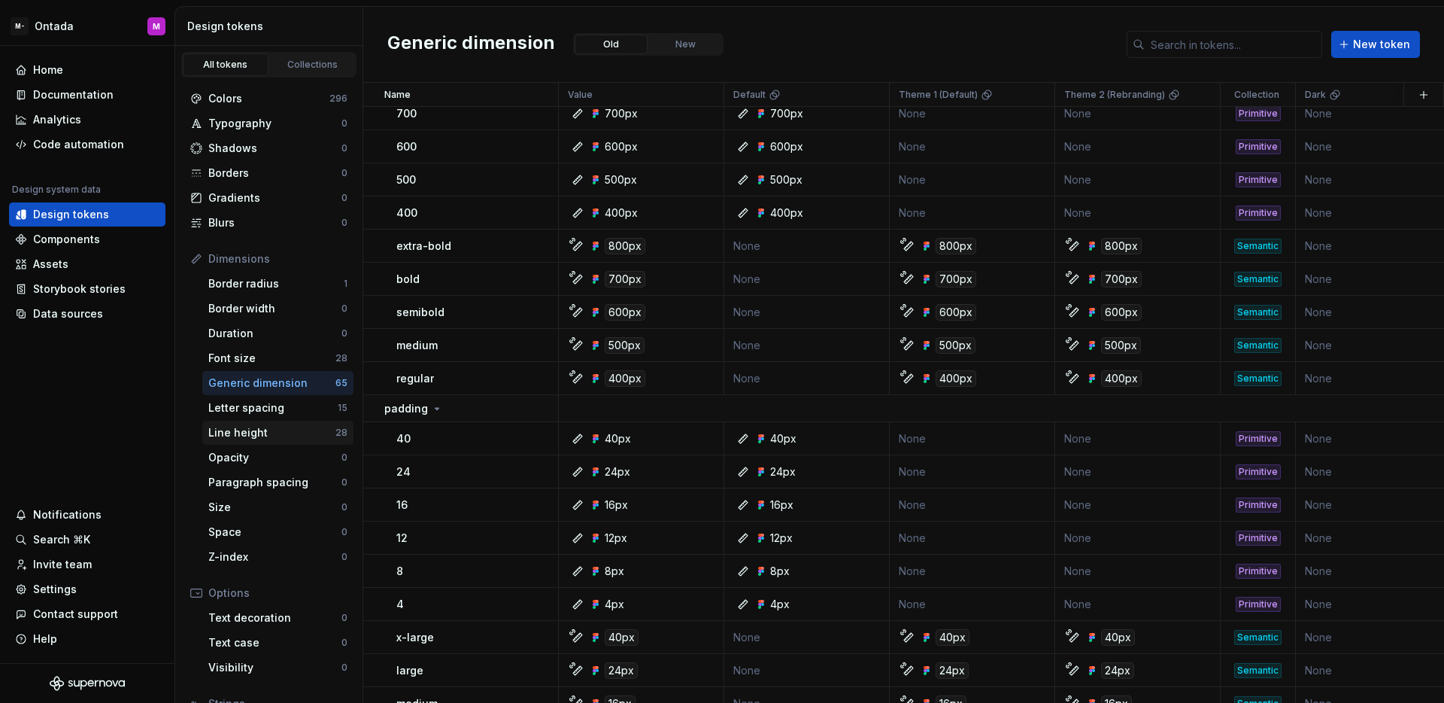
click at [293, 435] on div "Line height" at bounding box center [271, 432] width 127 height 15
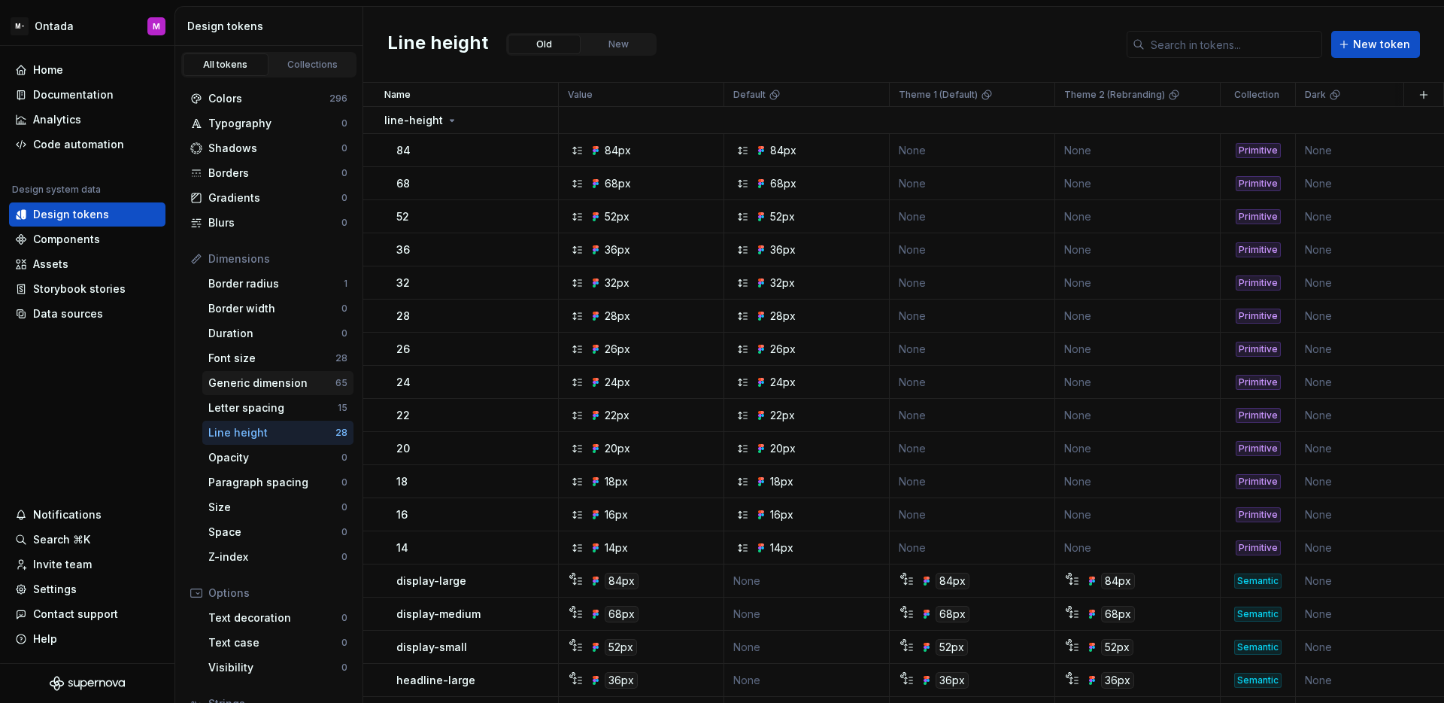
click at [311, 380] on div "Generic dimension" at bounding box center [271, 382] width 127 height 15
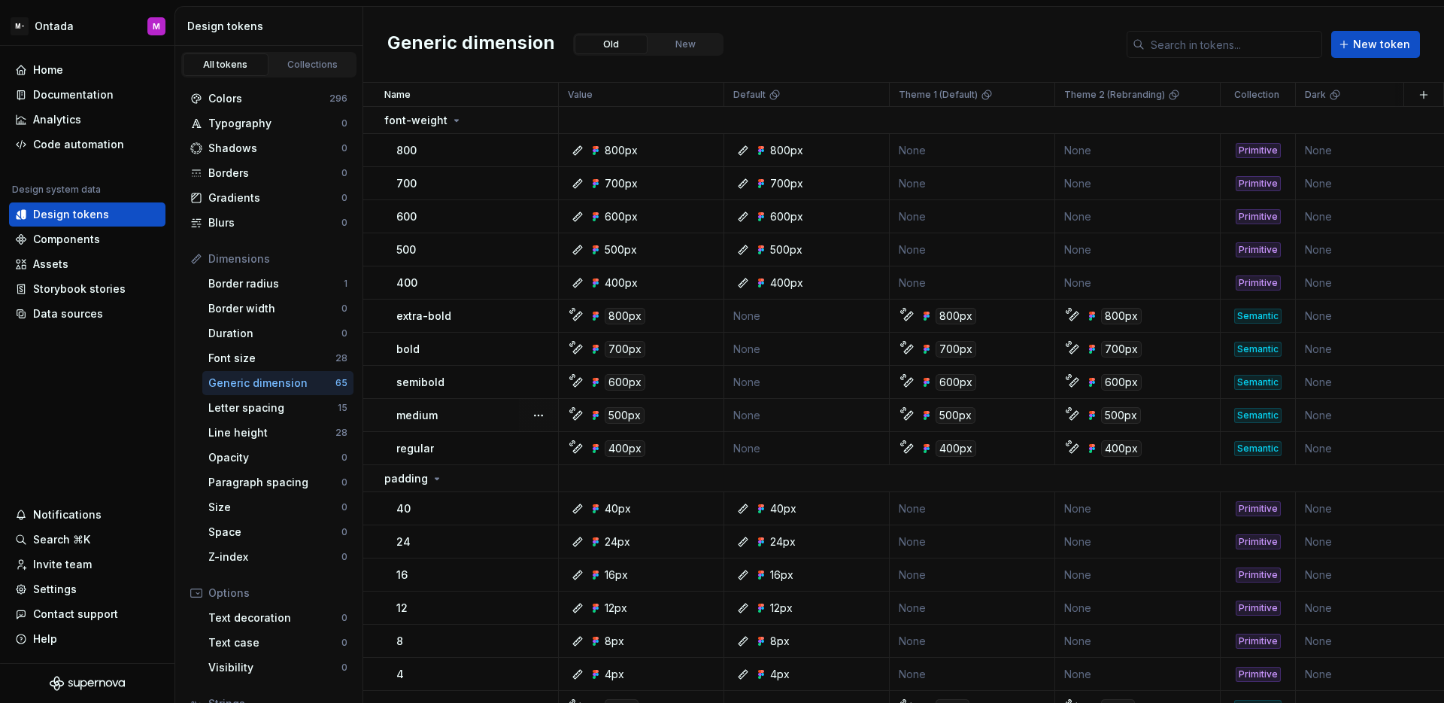
scroll to position [121, 0]
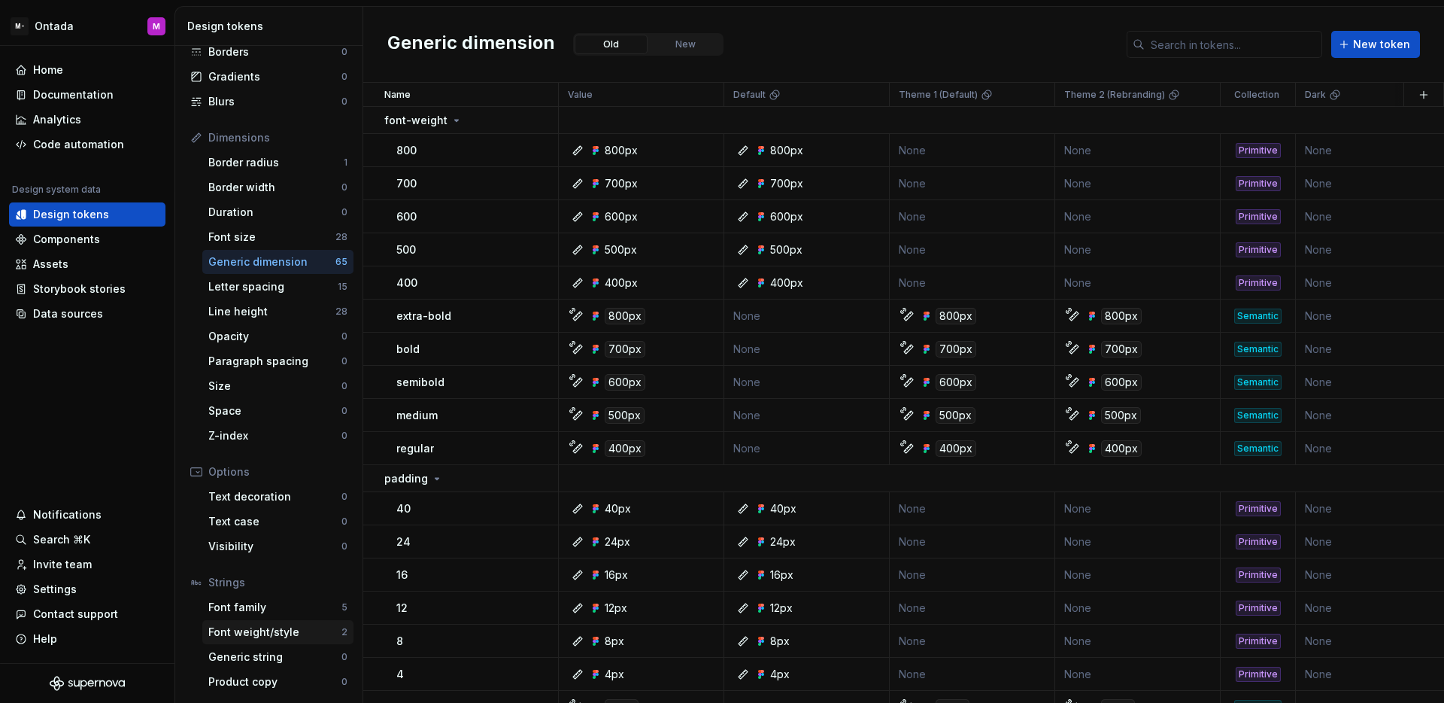
click at [290, 632] on div "Font weight/style" at bounding box center [274, 631] width 133 height 15
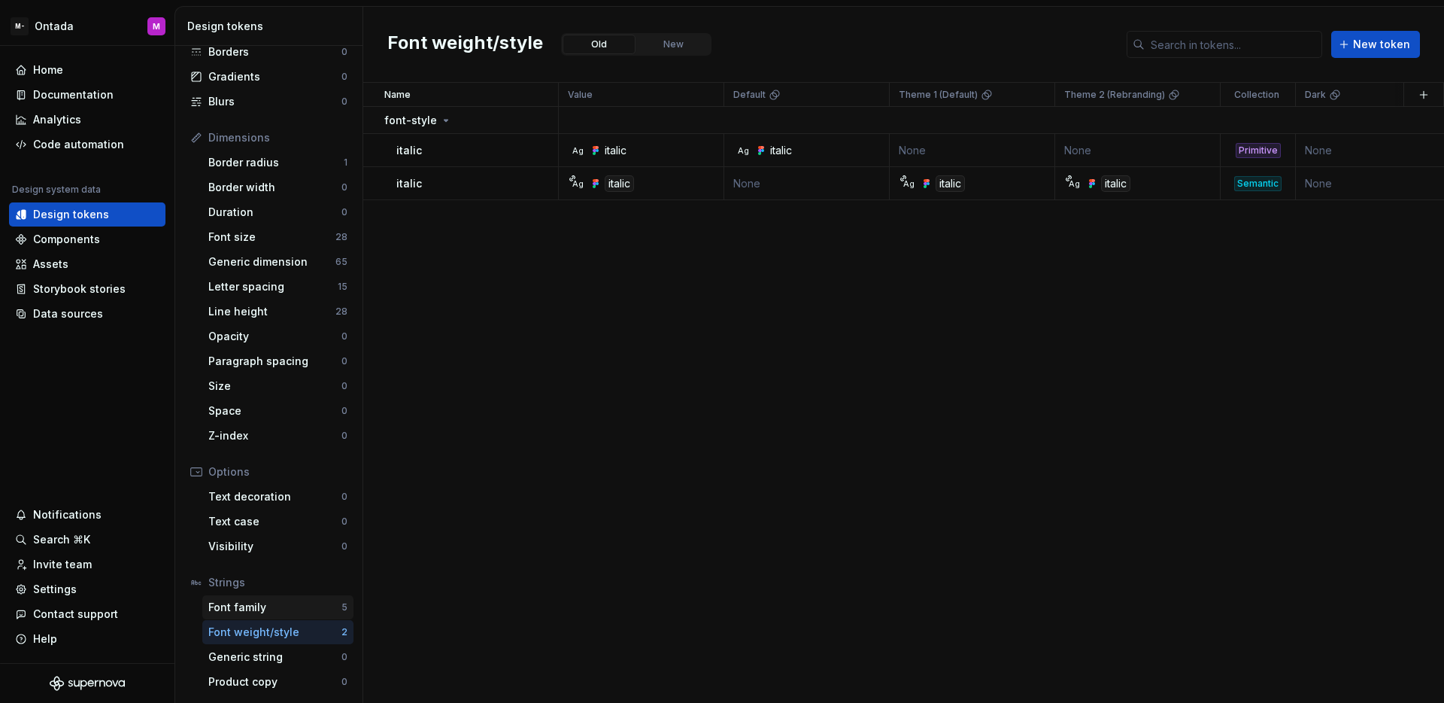
click at [305, 607] on div "Font family" at bounding box center [274, 607] width 133 height 15
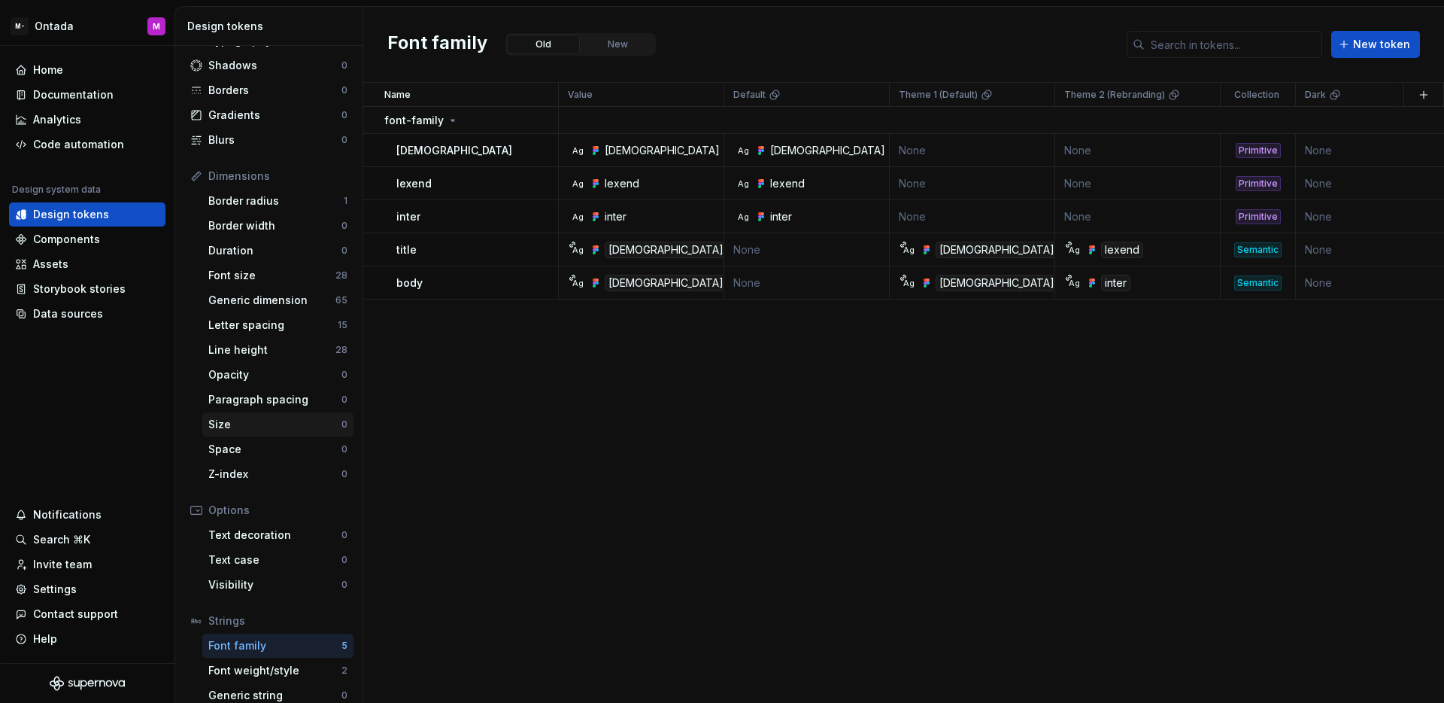
scroll to position [121, 0]
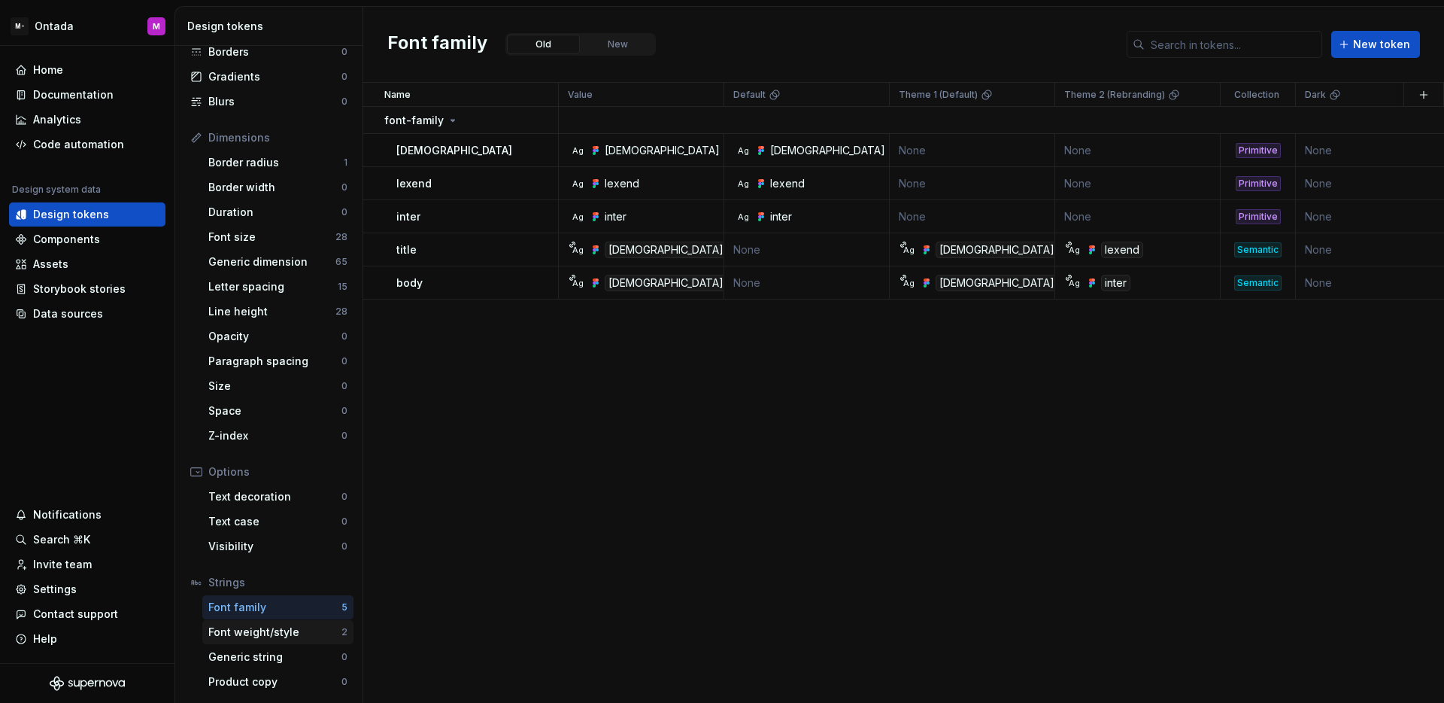
click at [281, 632] on div "Font weight/style" at bounding box center [274, 631] width 133 height 15
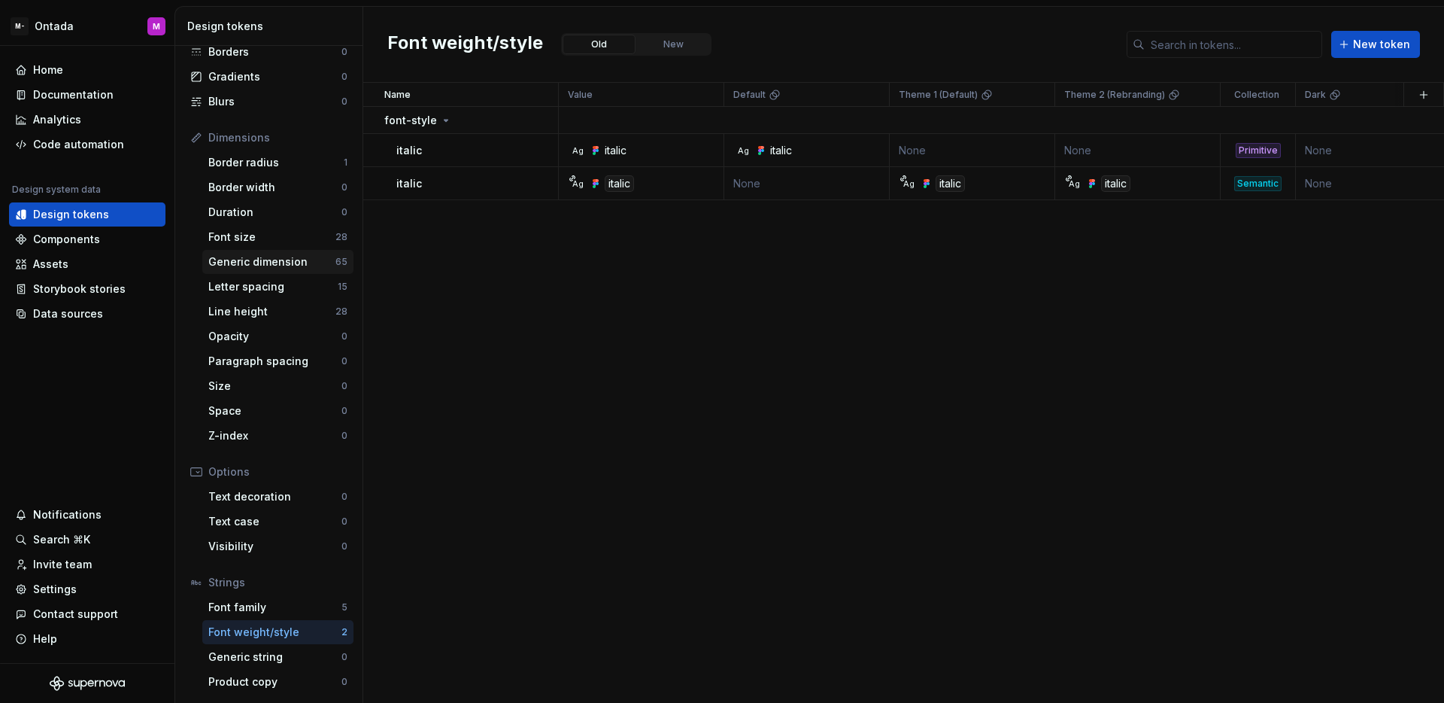
click at [265, 257] on div "Generic dimension" at bounding box center [271, 261] width 127 height 15
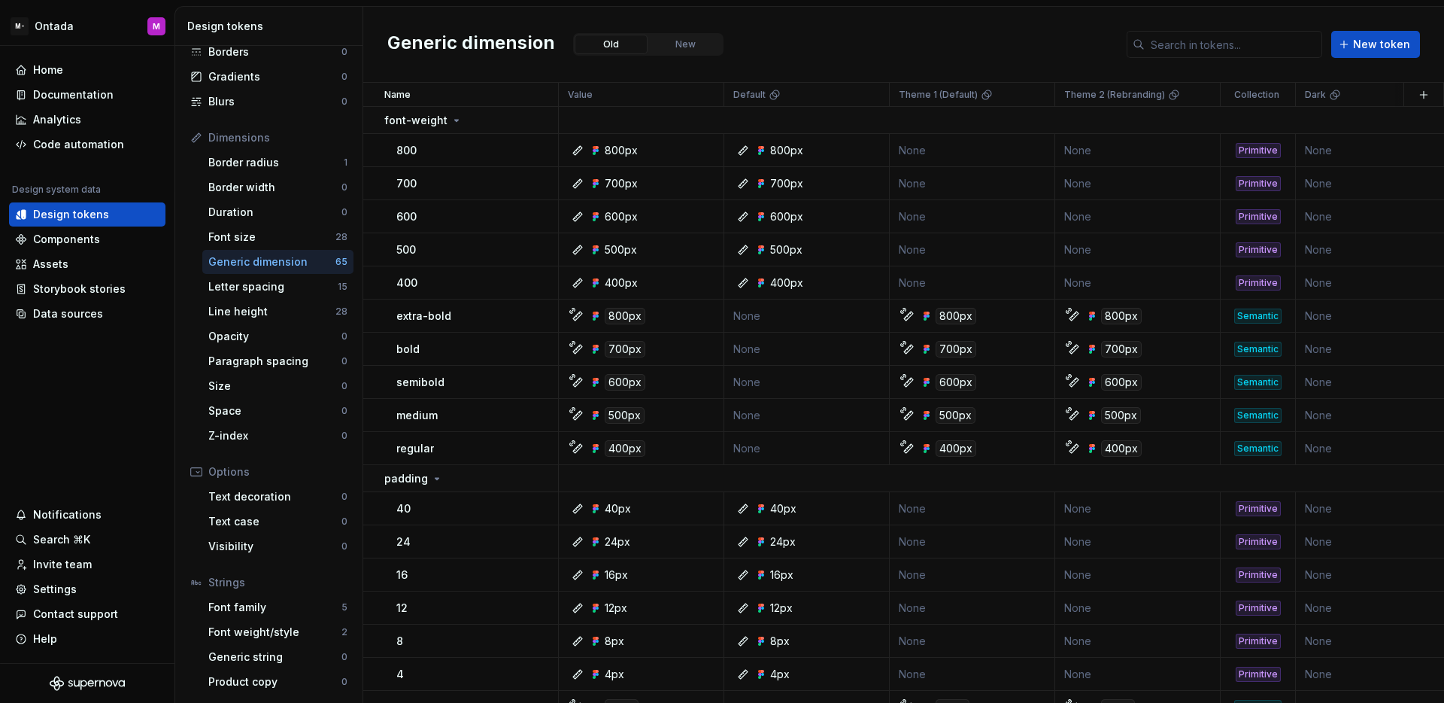
click at [771, 78] on div "Generic dimension Old New New token" at bounding box center [903, 45] width 1081 height 76
click at [775, 68] on div "Generic dimension Old New New token" at bounding box center [903, 45] width 1081 height 76
click at [929, 54] on div "Generic dimension Old New New token" at bounding box center [903, 45] width 1081 height 76
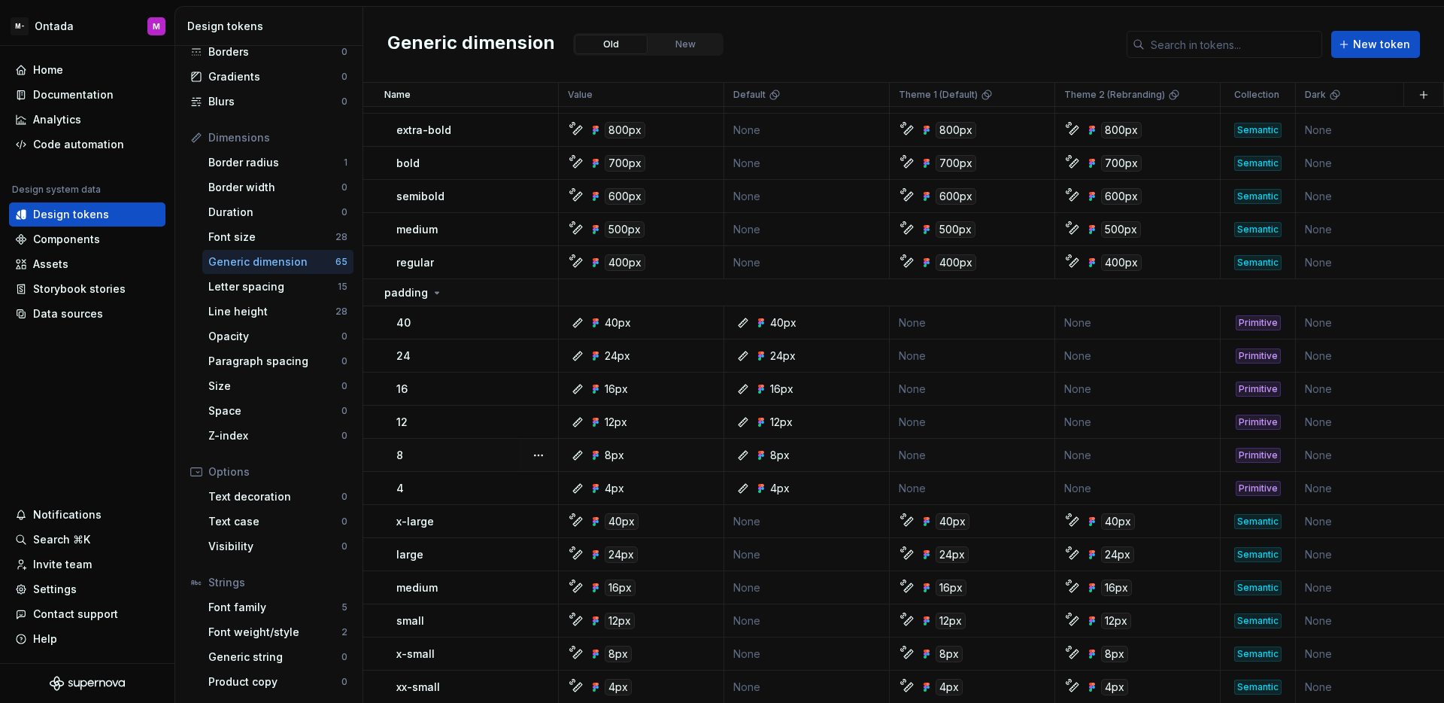
scroll to position [248, 0]
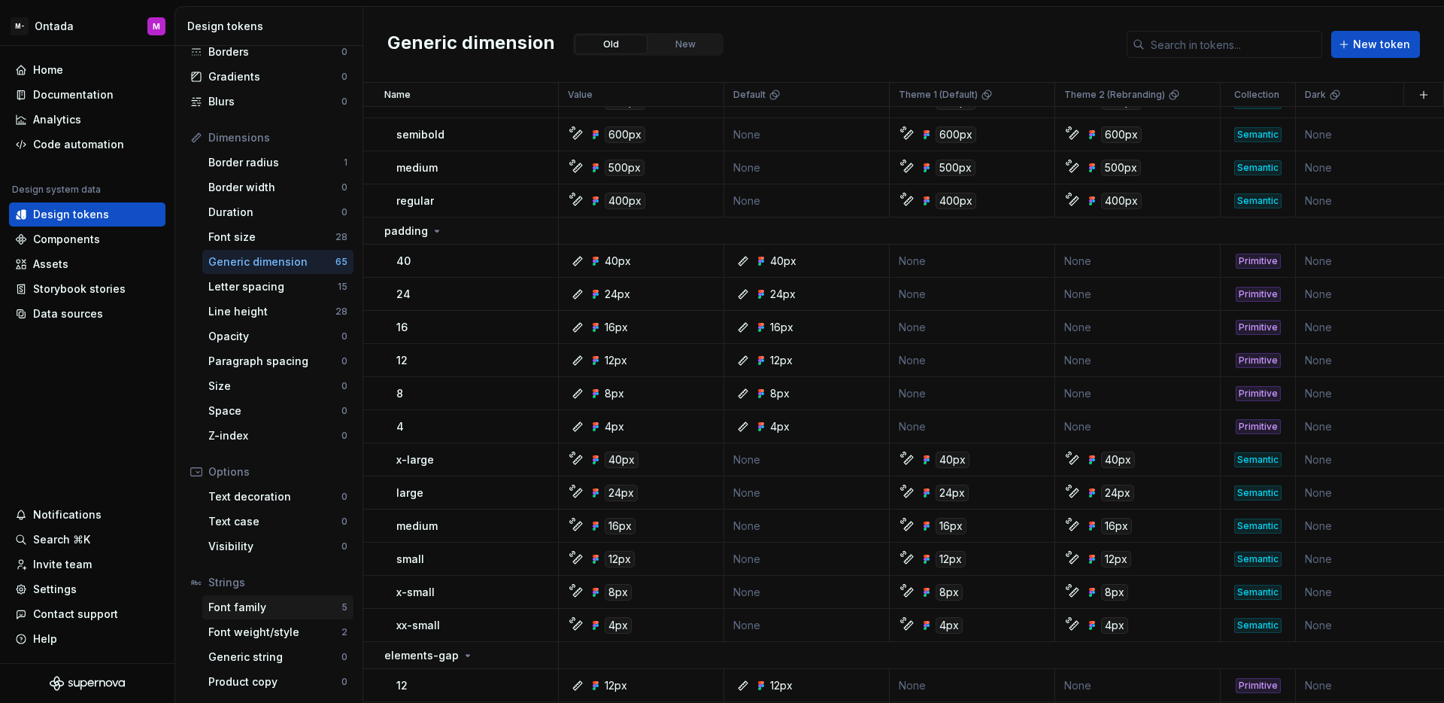
click at [291, 604] on div "Font family" at bounding box center [274, 607] width 133 height 15
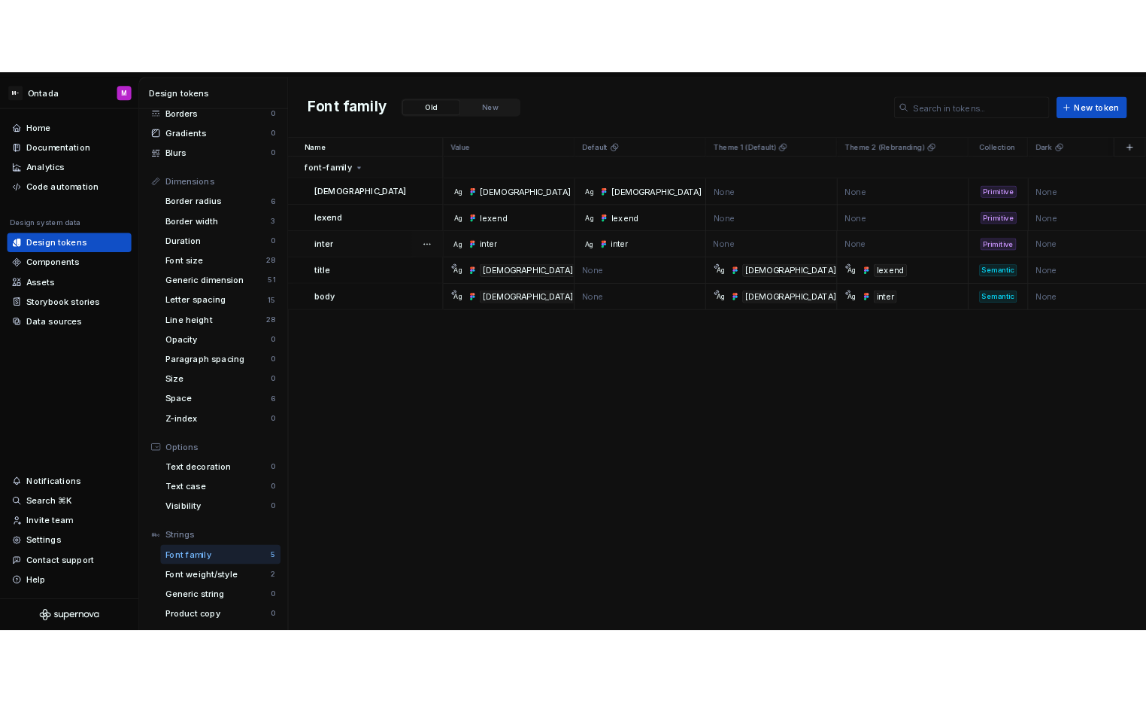
scroll to position [102, 0]
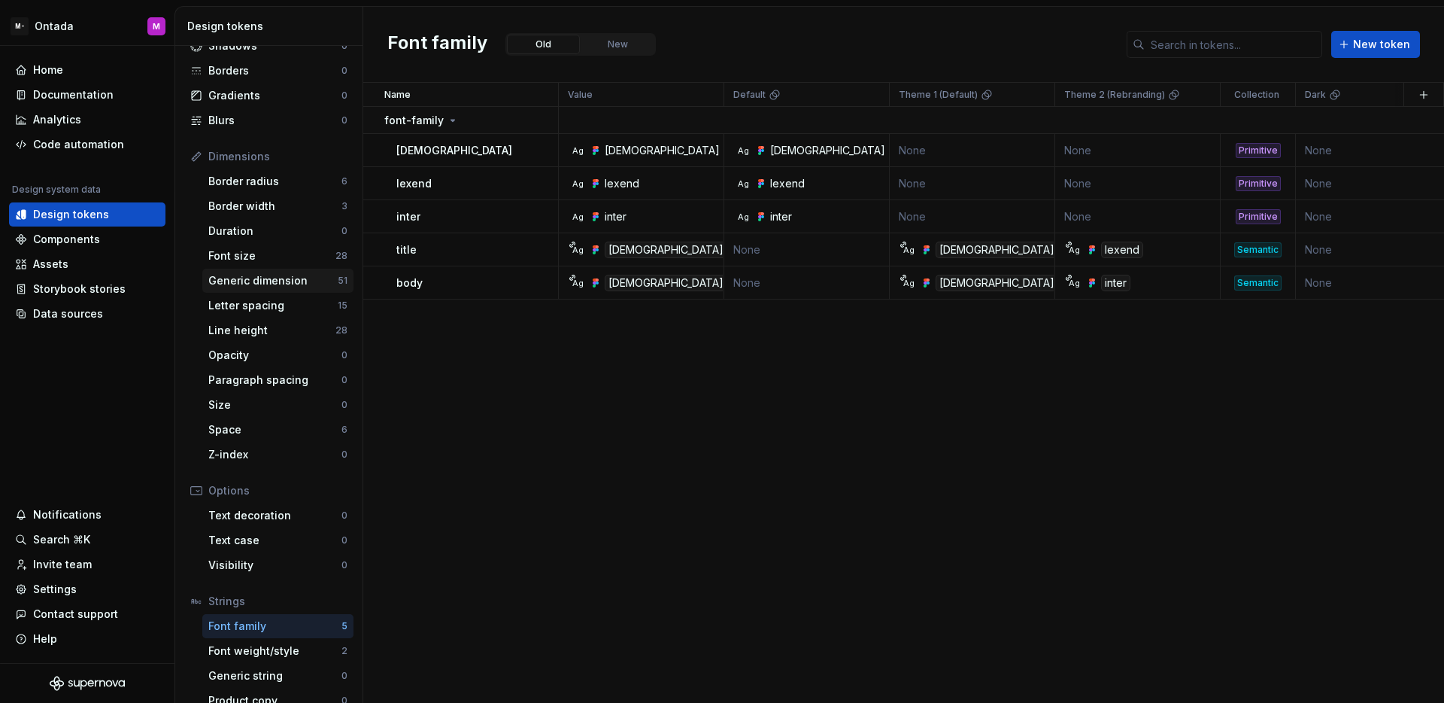
click at [282, 287] on div "Generic dimension" at bounding box center [272, 280] width 129 height 15
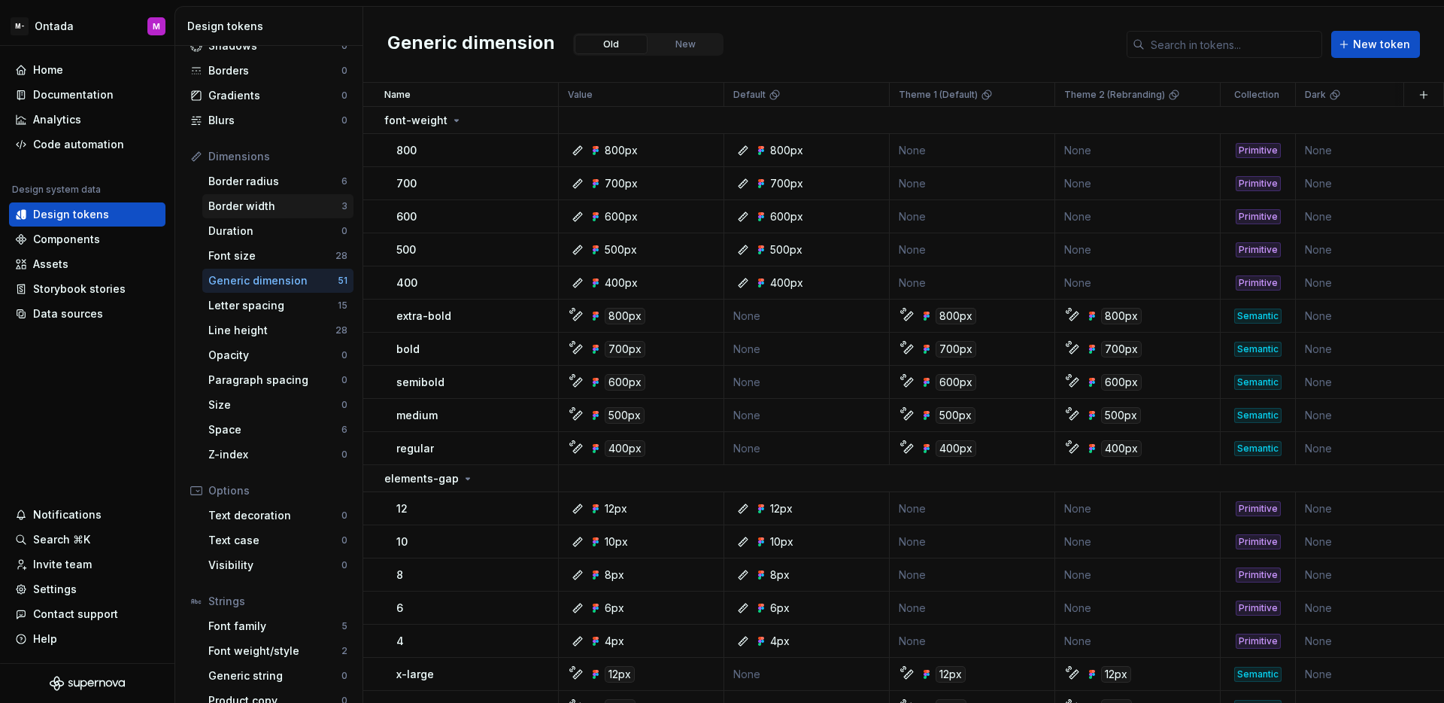
click at [291, 207] on div "Border width" at bounding box center [274, 206] width 133 height 15
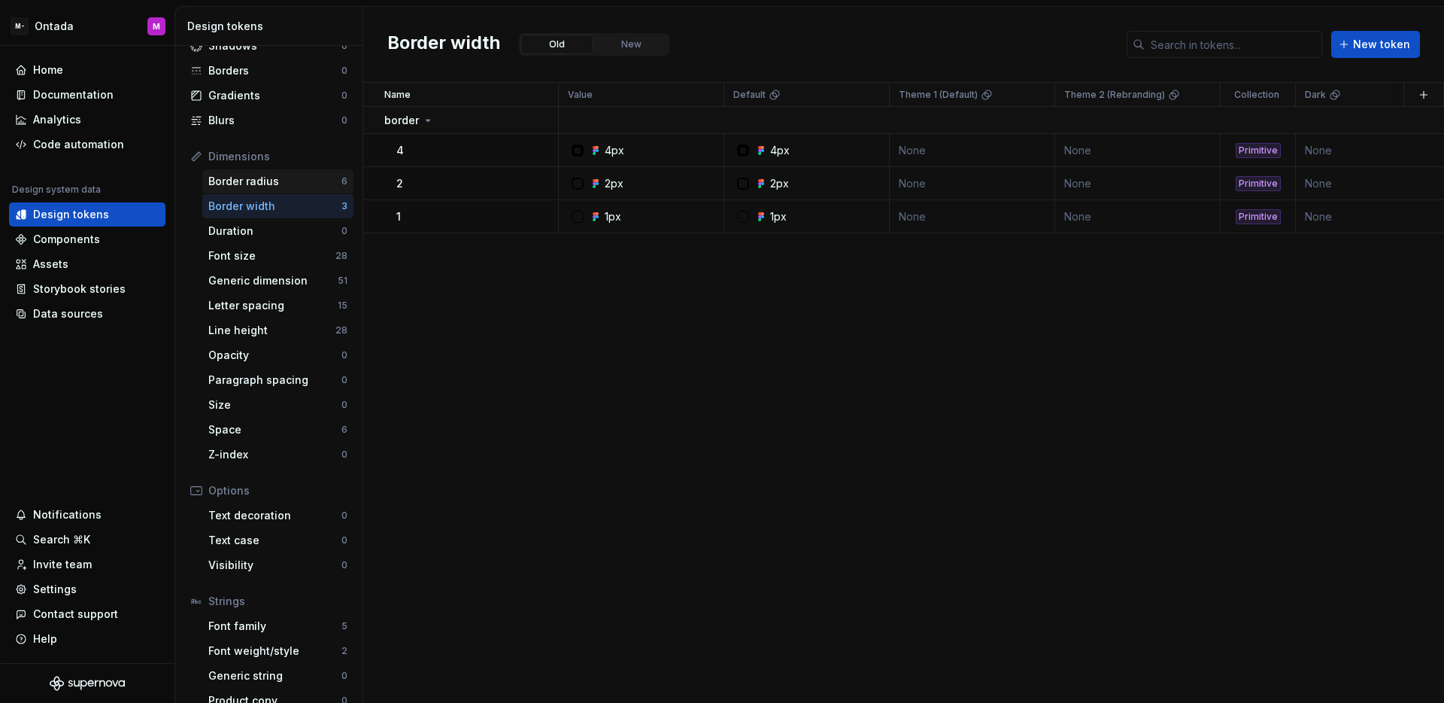
click at [291, 189] on div "Border radius 6" at bounding box center [277, 181] width 151 height 24
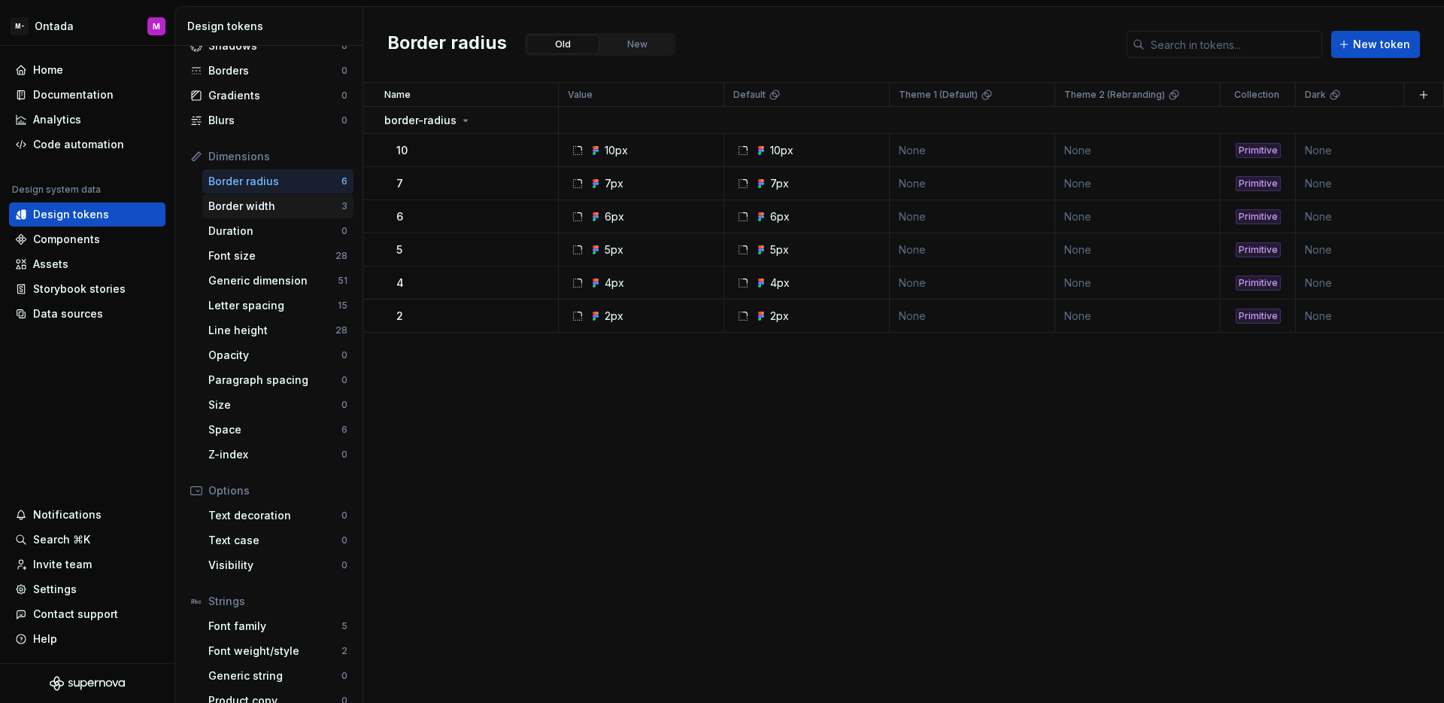
click at [288, 206] on div "Border width" at bounding box center [274, 206] width 133 height 15
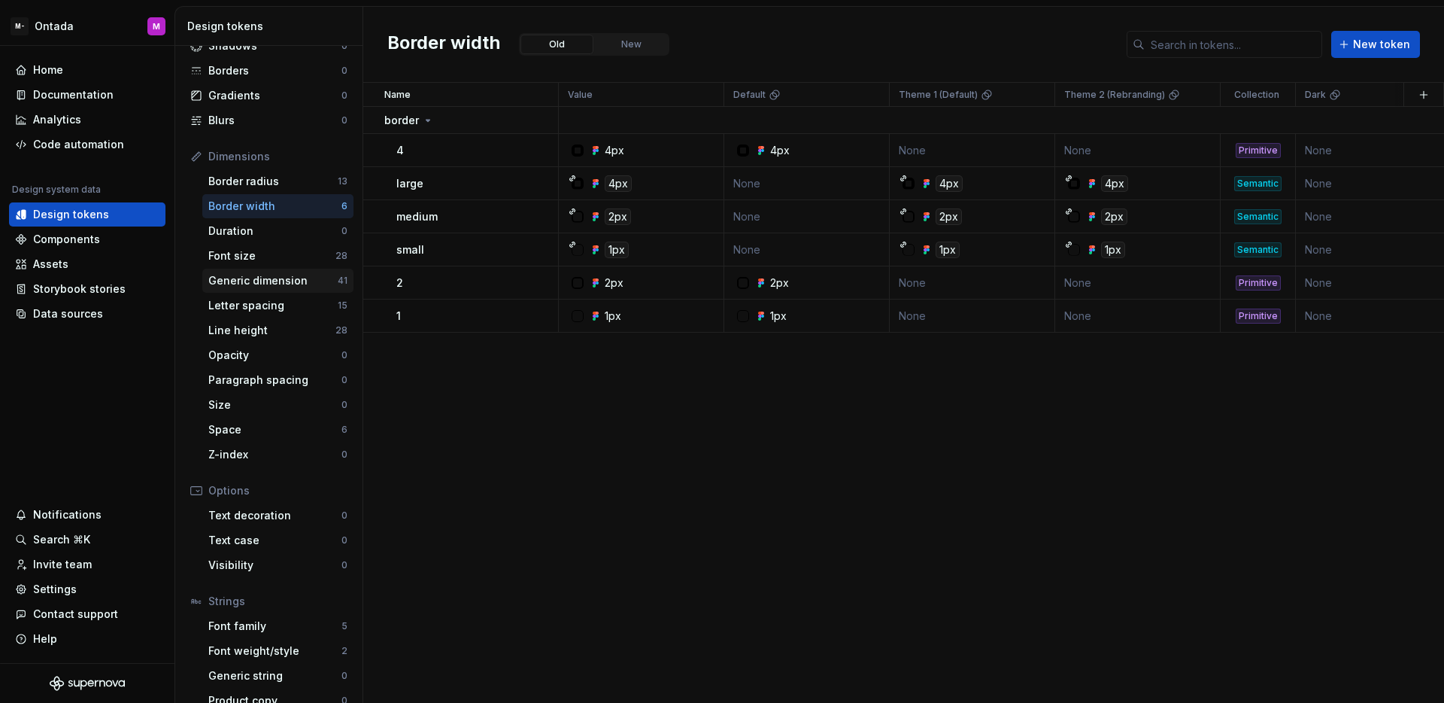
click at [276, 287] on div "Generic dimension" at bounding box center [272, 280] width 129 height 15
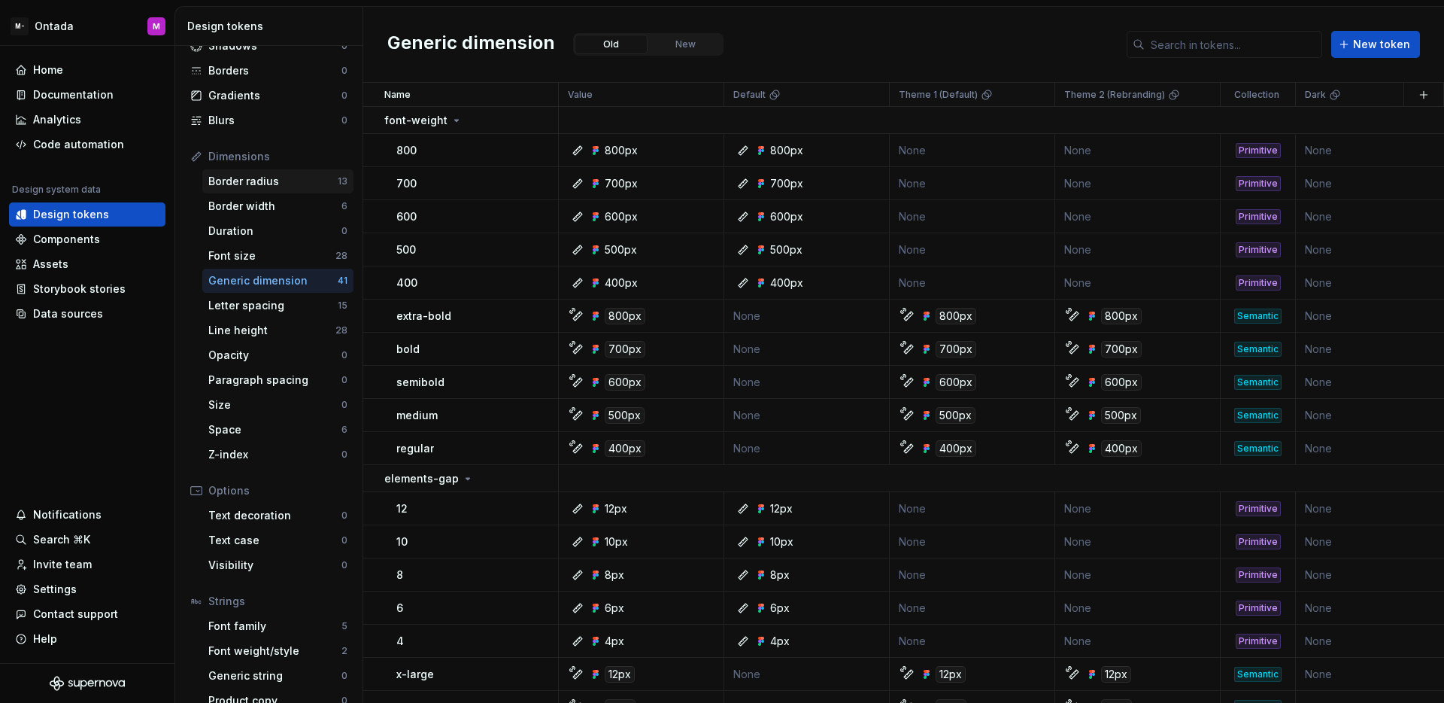
click at [293, 184] on div "Border radius" at bounding box center [272, 181] width 129 height 15
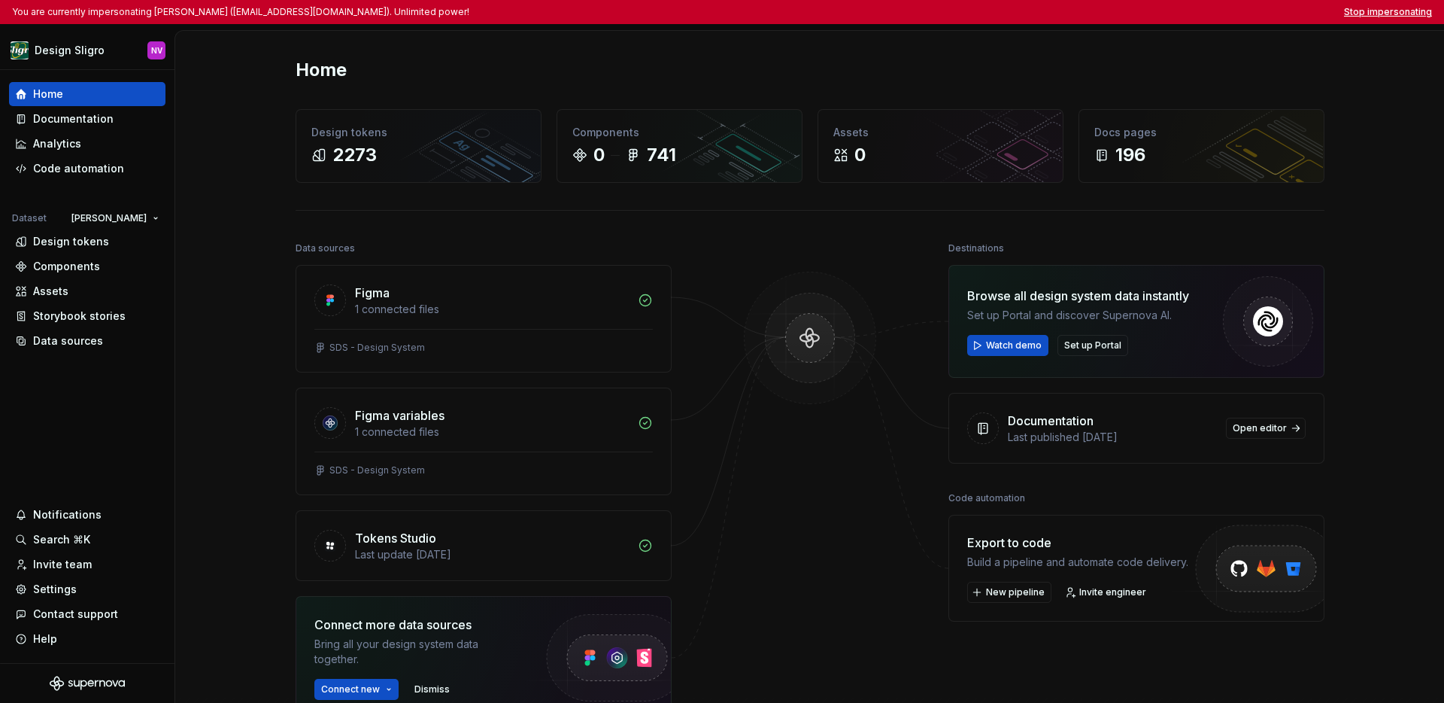
click at [1146, 15] on button "Stop impersonating" at bounding box center [1388, 12] width 88 height 12
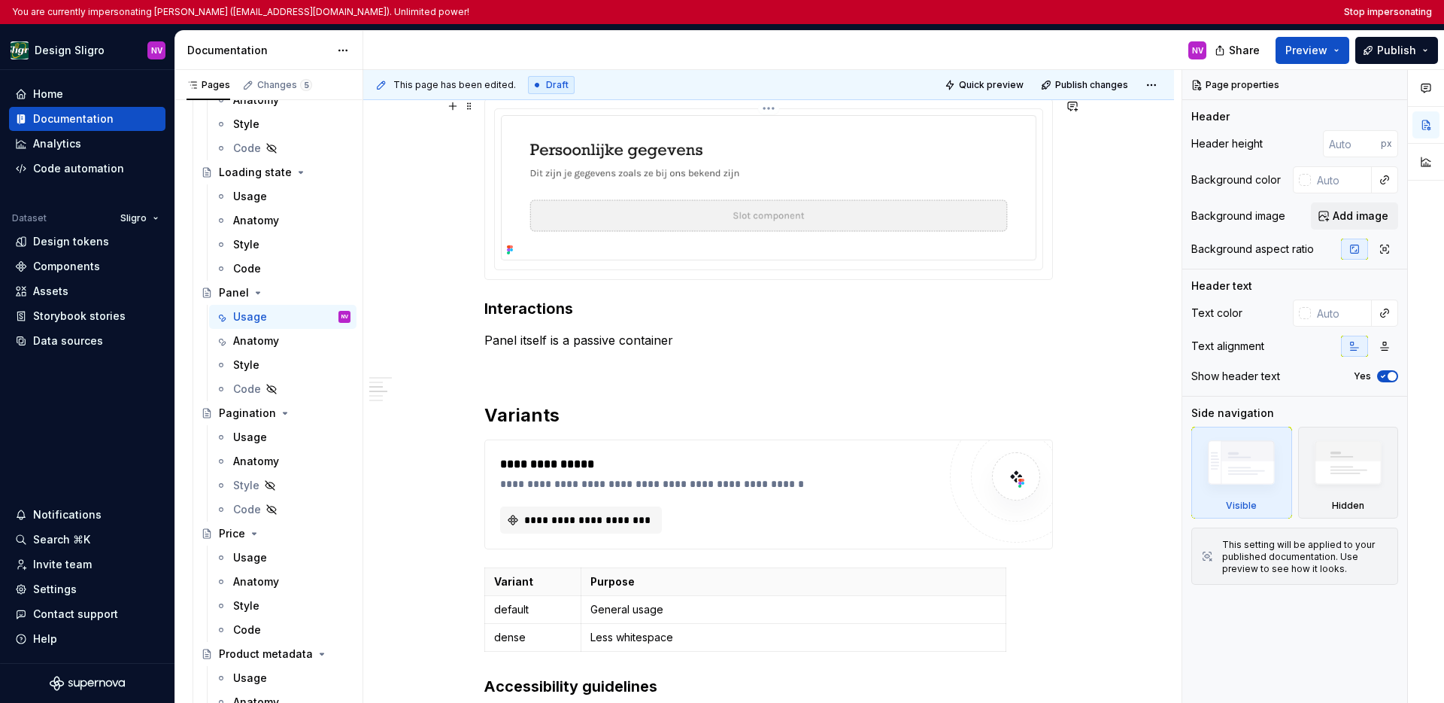
scroll to position [669, 0]
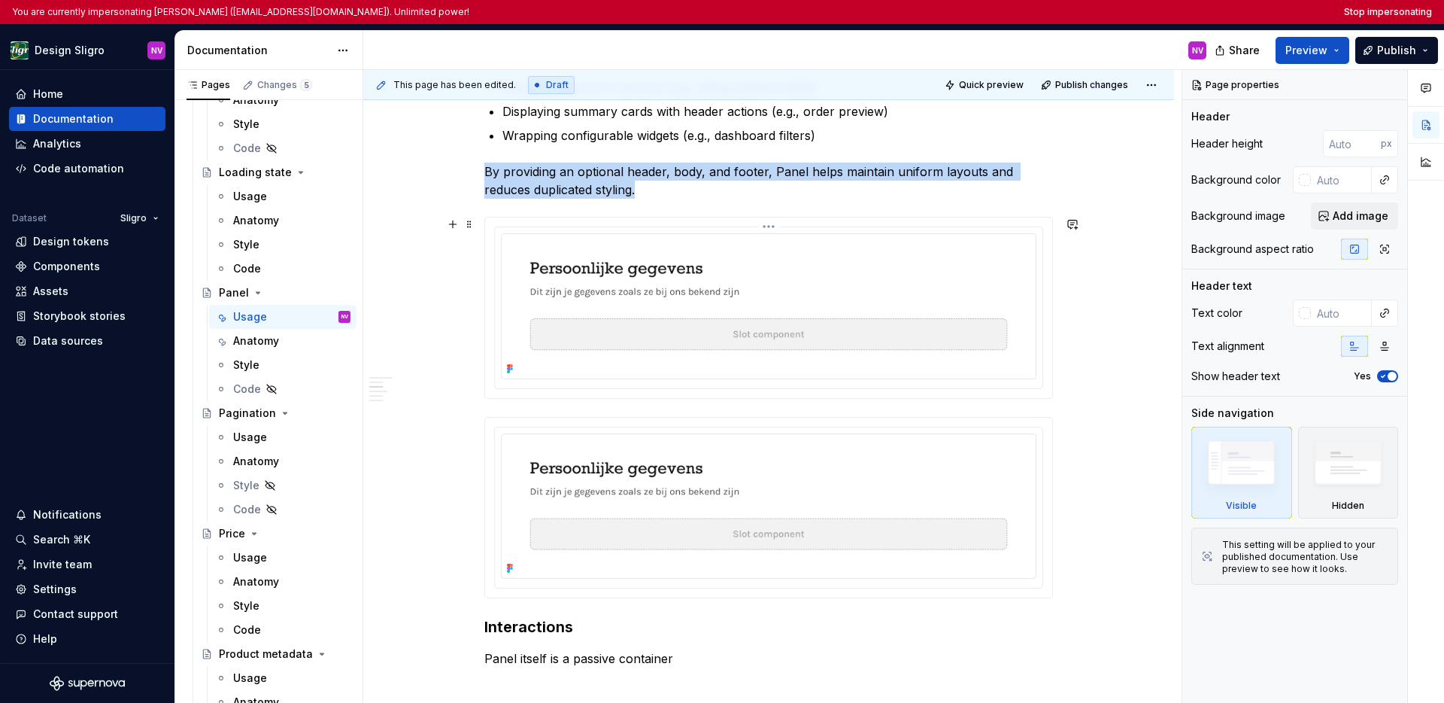
click at [846, 287] on img at bounding box center [769, 306] width 536 height 146
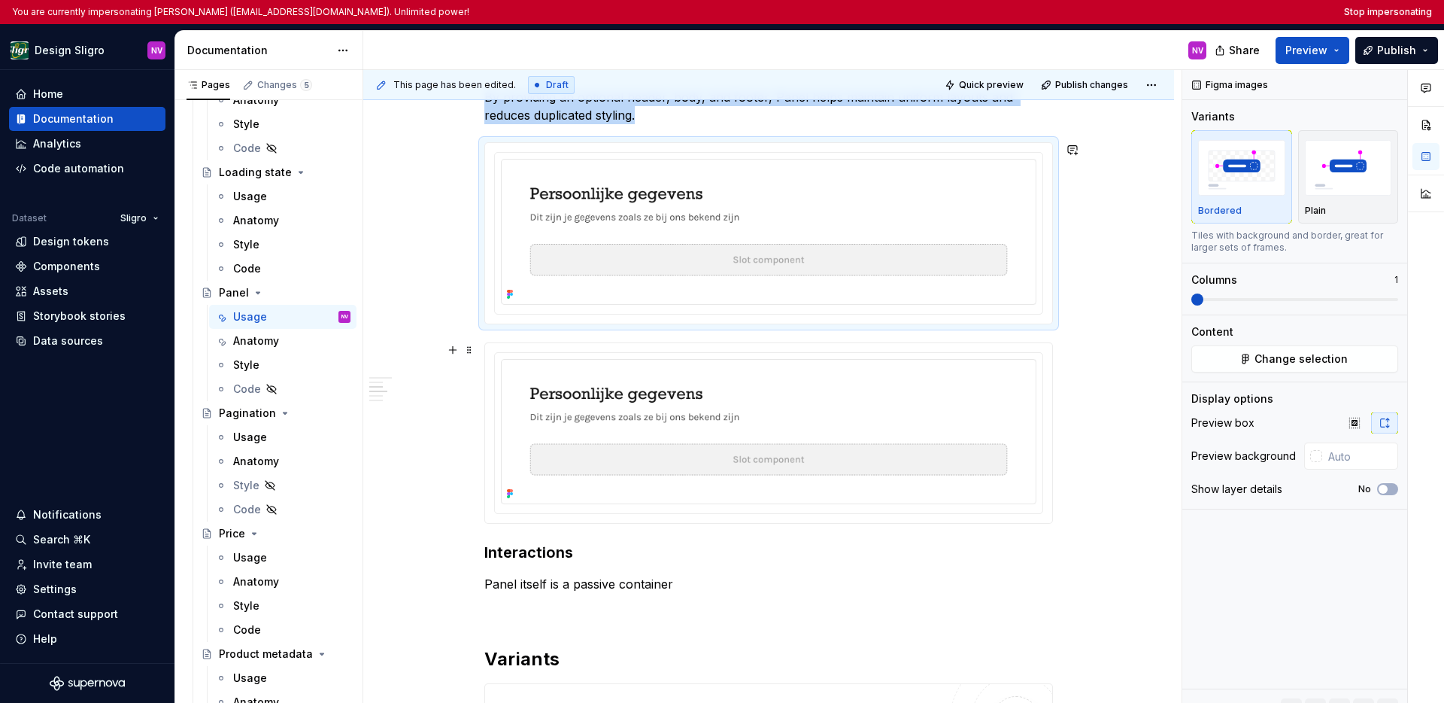
scroll to position [763, 0]
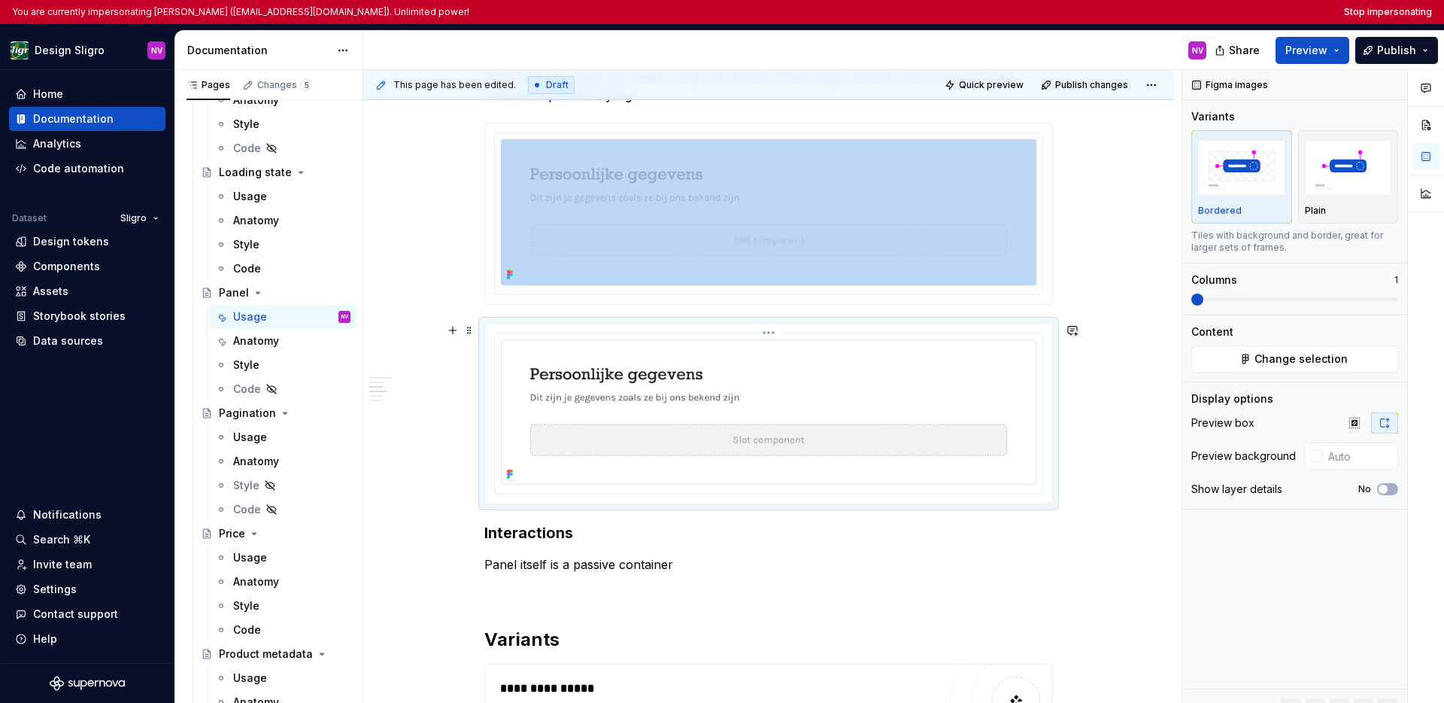
click at [886, 364] on img at bounding box center [769, 412] width 536 height 146
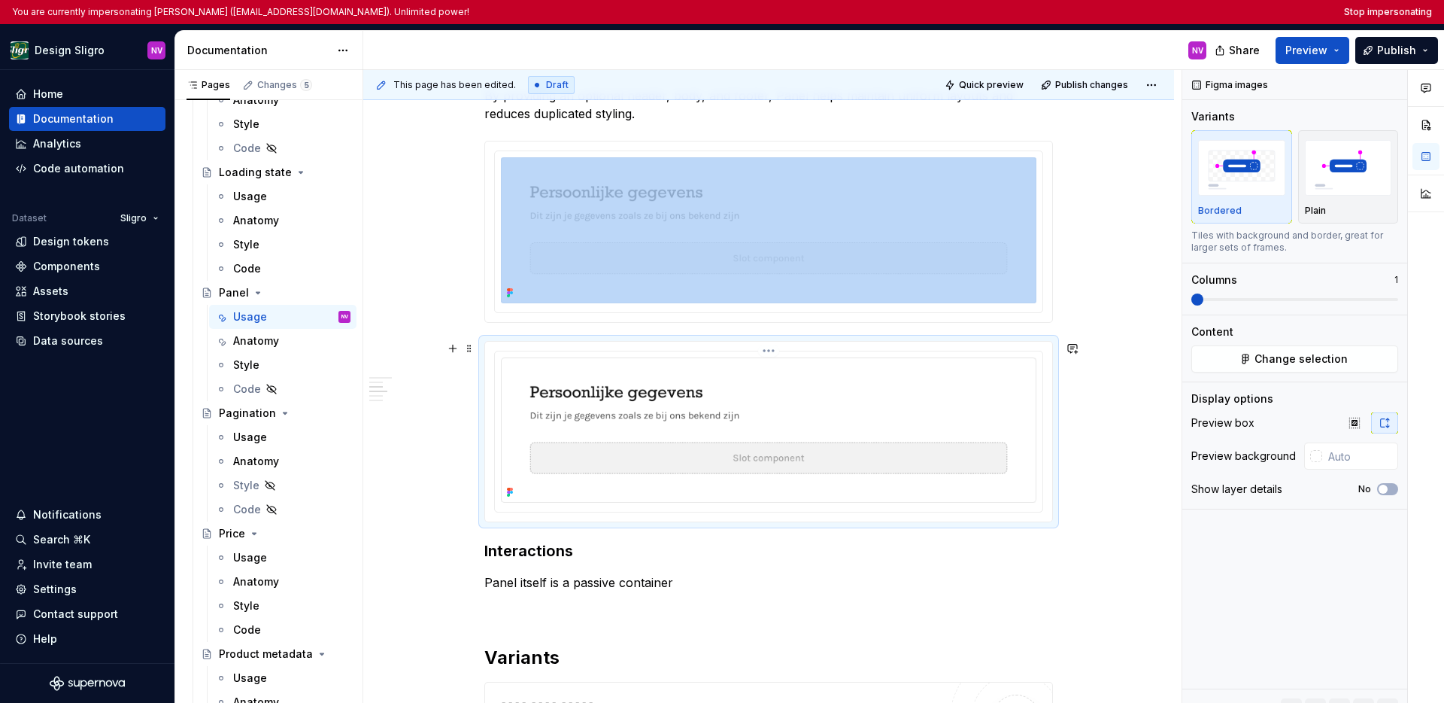
scroll to position [735, 0]
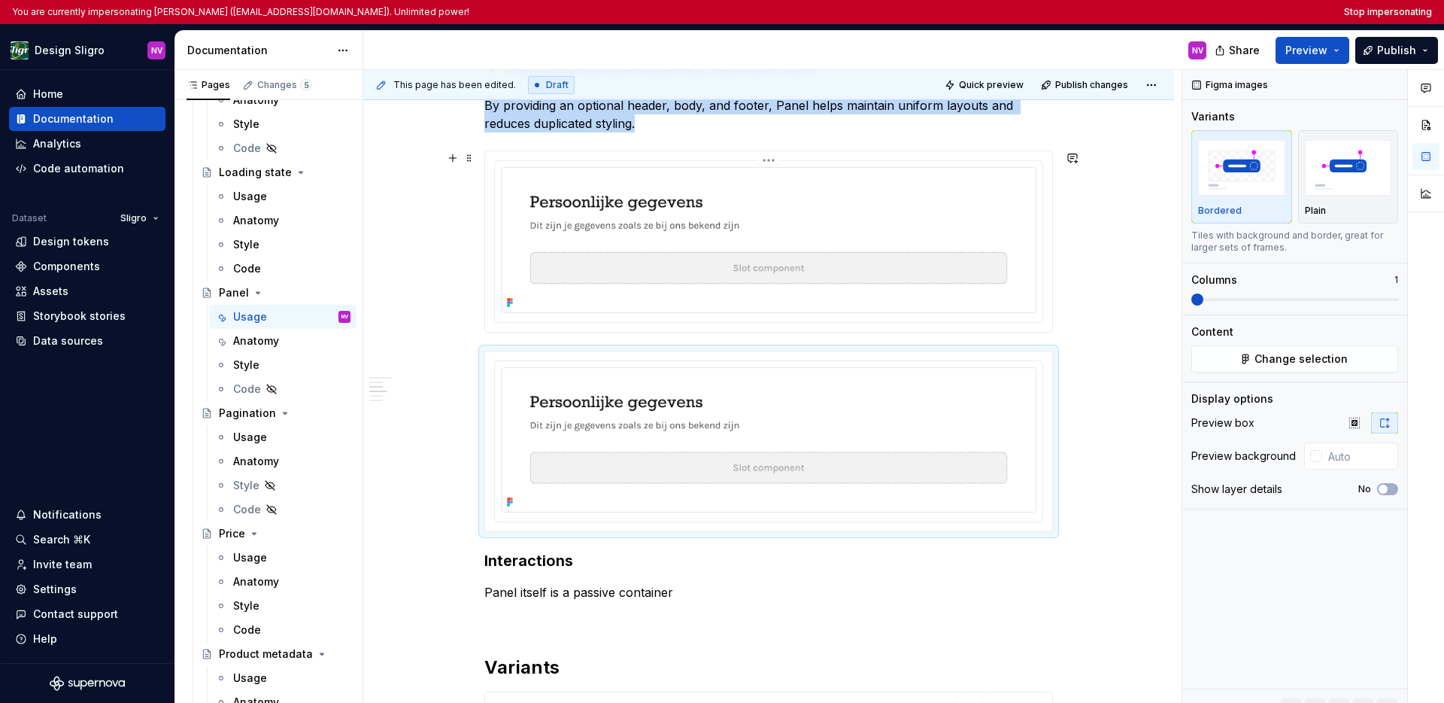
click at [869, 254] on img at bounding box center [769, 240] width 536 height 146
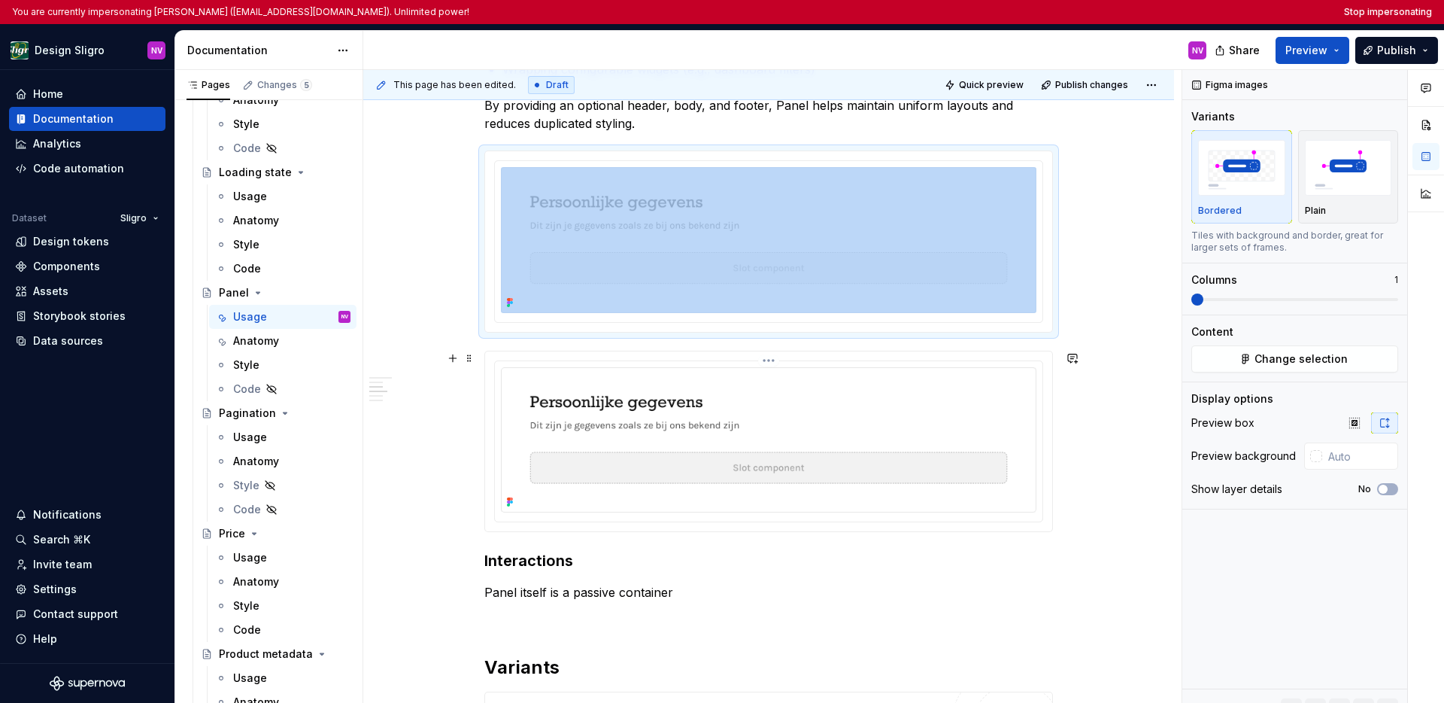
click at [865, 396] on img at bounding box center [769, 440] width 536 height 146
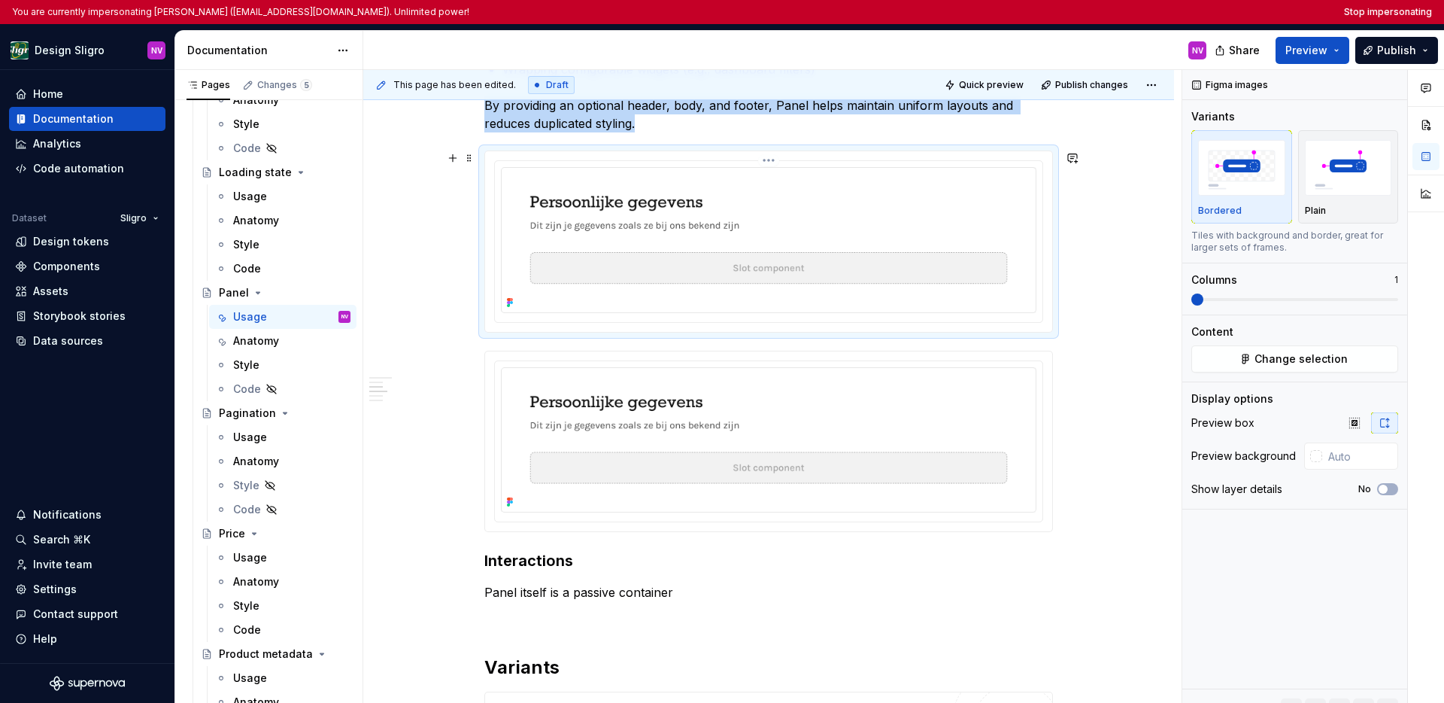
click at [879, 278] on img at bounding box center [769, 240] width 536 height 146
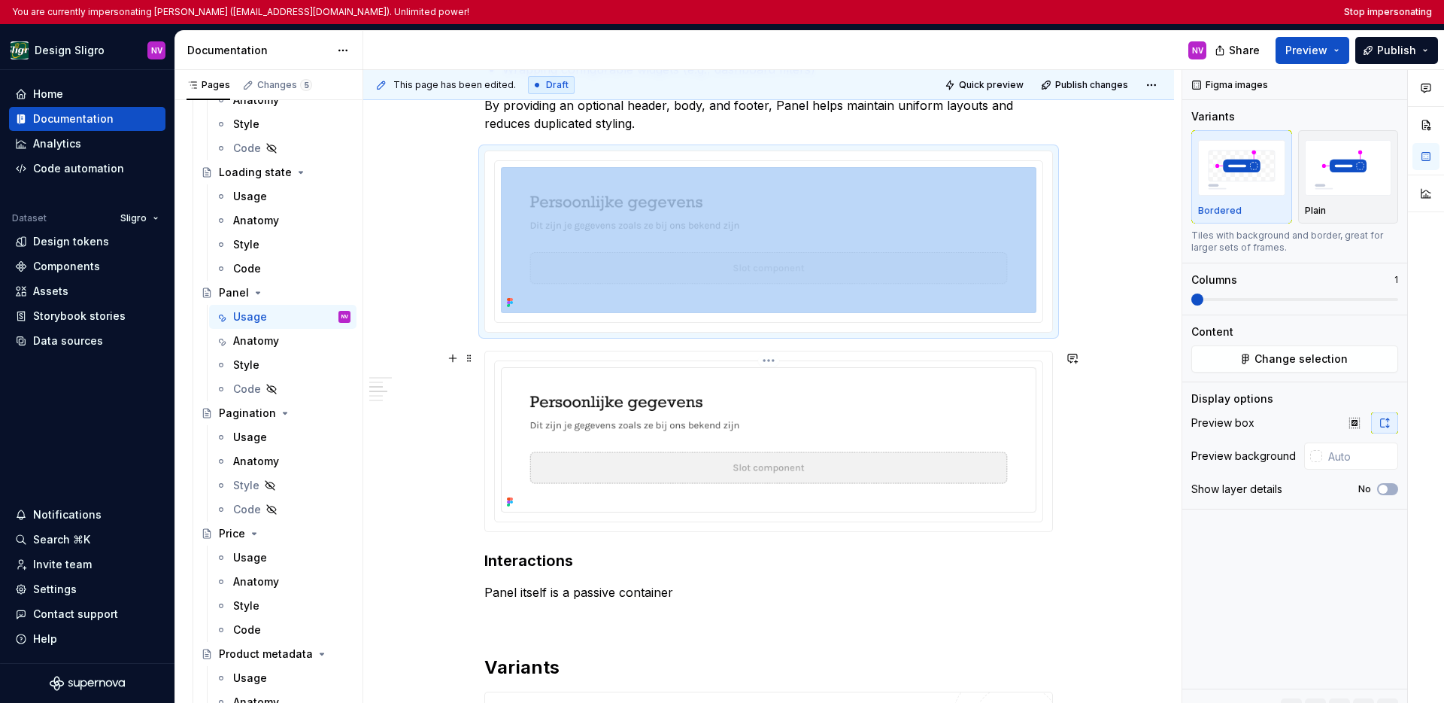
click at [889, 388] on img at bounding box center [769, 440] width 536 height 146
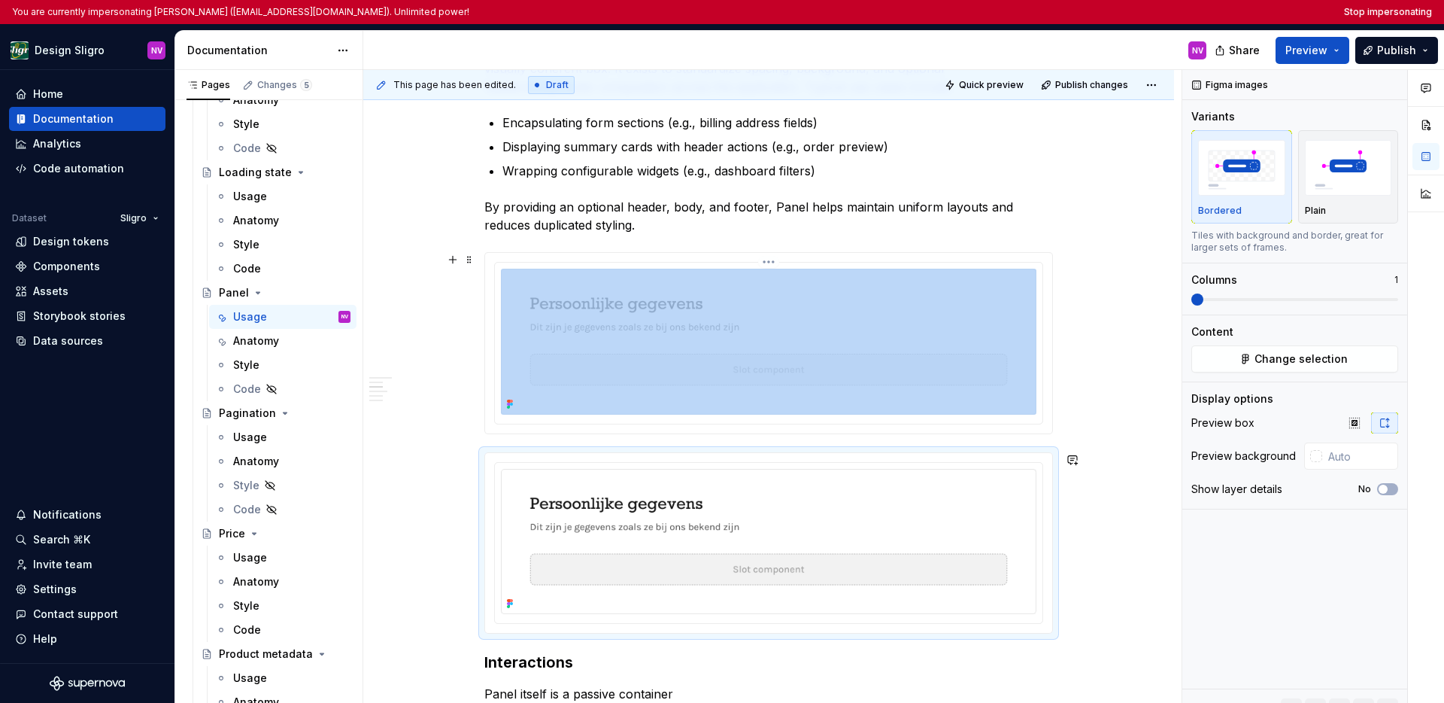
scroll to position [556, 0]
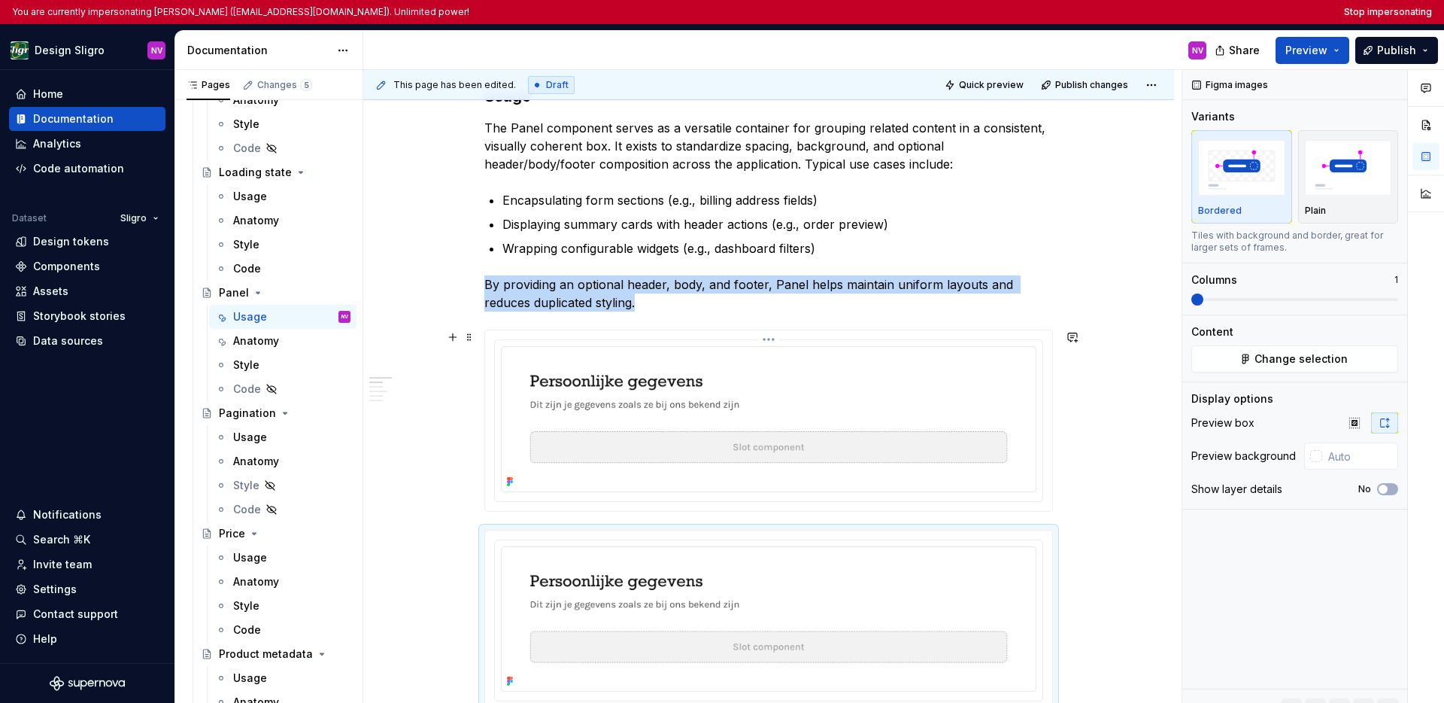
click at [871, 412] on img at bounding box center [769, 419] width 536 height 146
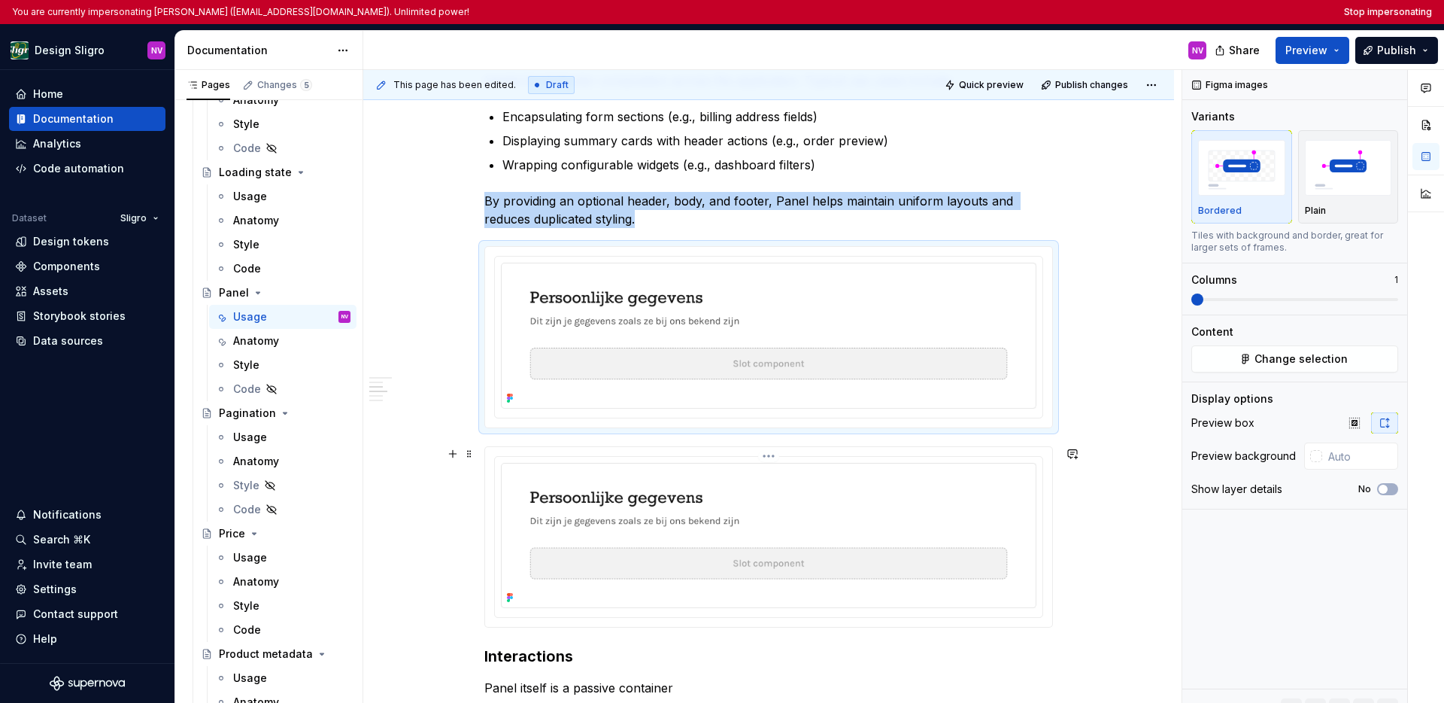
scroll to position [713, 0]
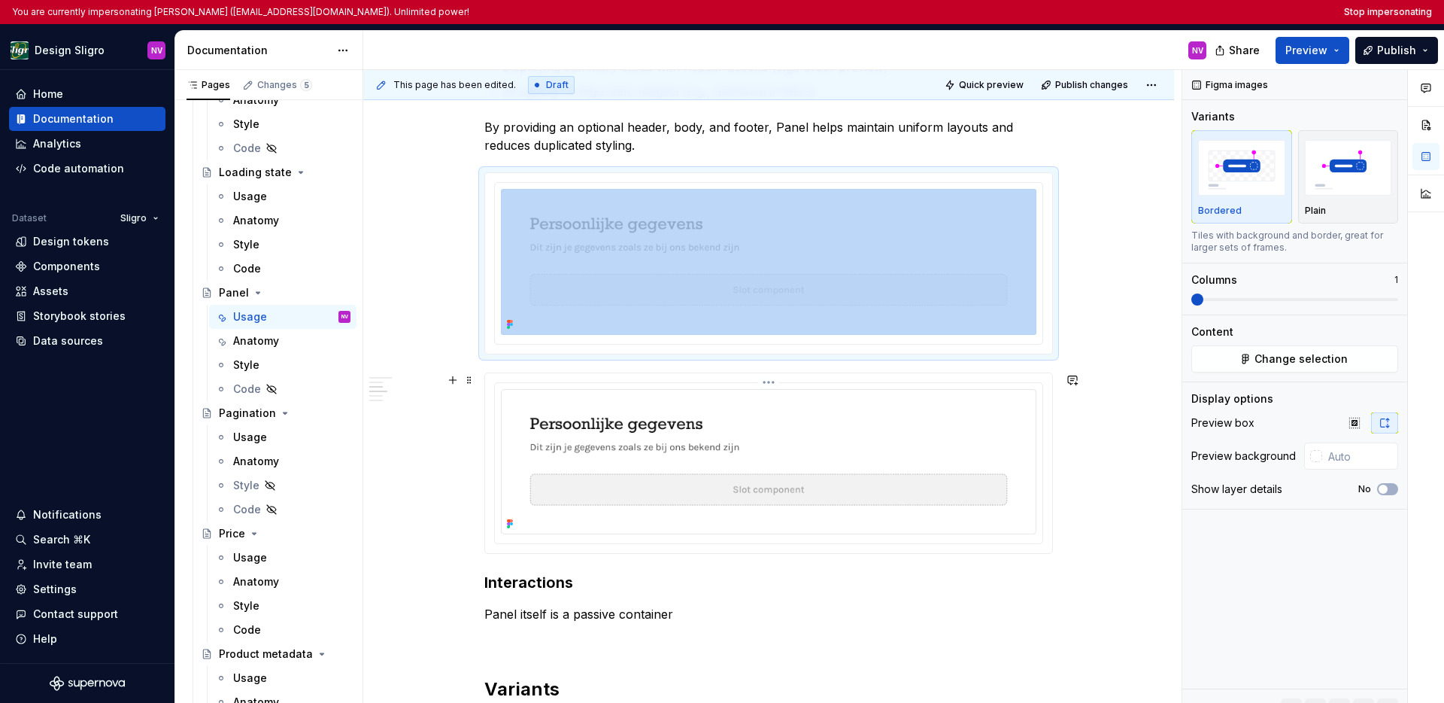
click at [875, 430] on img at bounding box center [769, 462] width 536 height 146
click at [64, 341] on div "Data sources" at bounding box center [68, 340] width 70 height 15
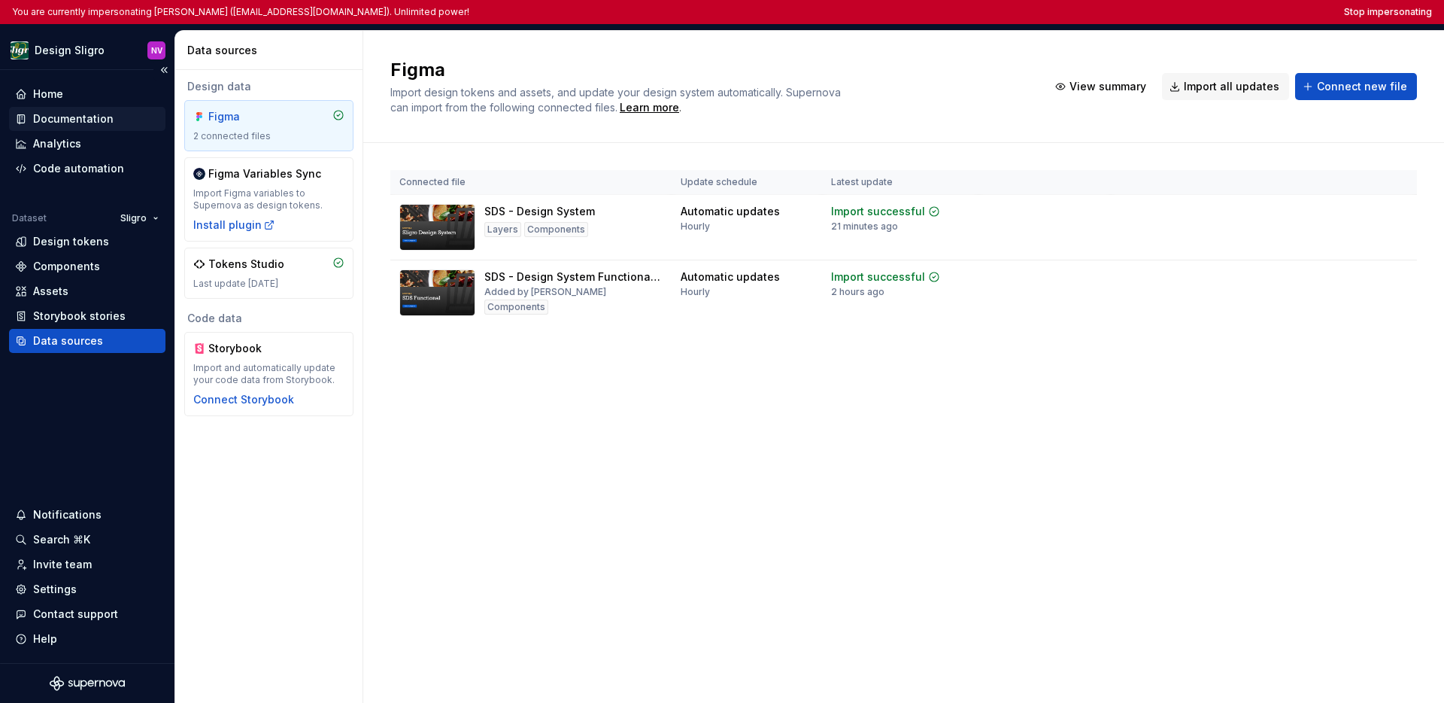
click at [90, 123] on div "Documentation" at bounding box center [73, 118] width 80 height 15
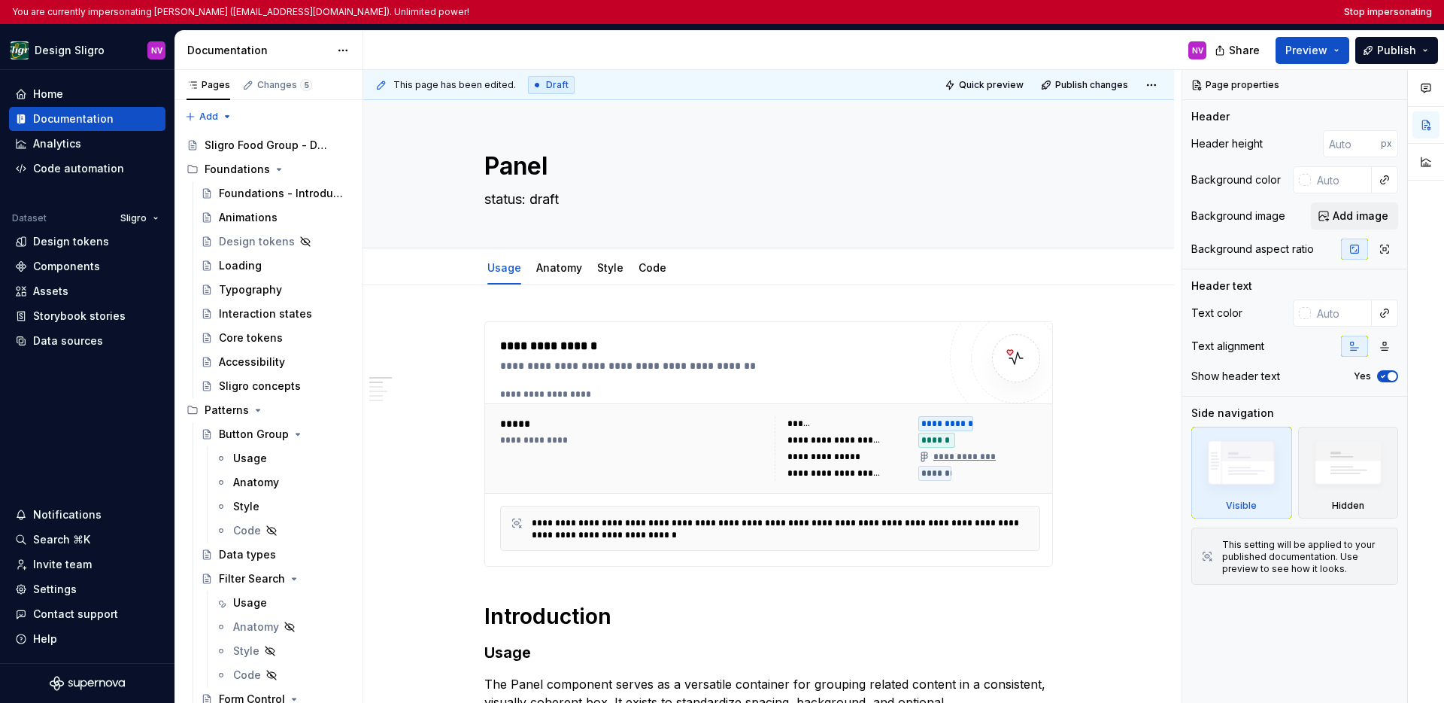
click at [566, 49] on div "NV" at bounding box center [790, 50] width 855 height 39
type textarea "*"
click at [1365, 13] on button "Stop impersonating" at bounding box center [1388, 12] width 88 height 12
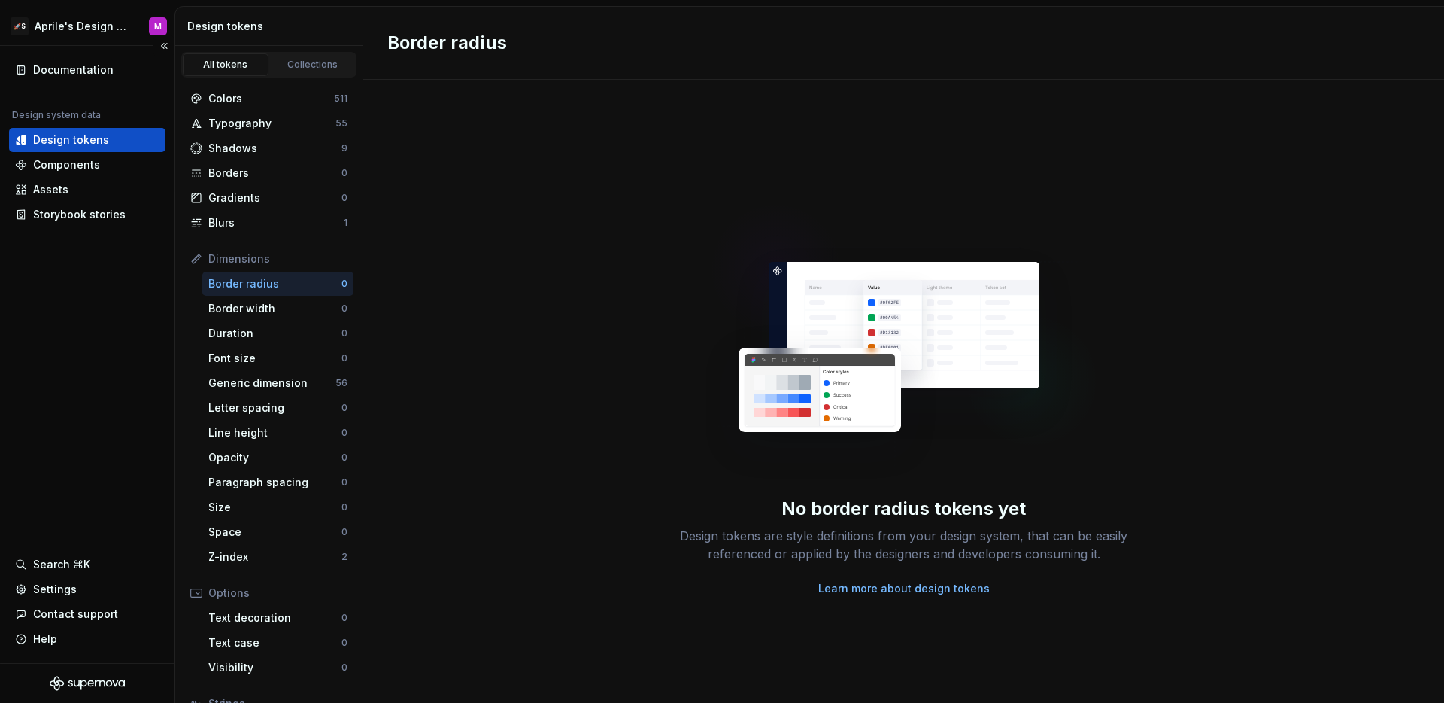
click at [80, 285] on div "Documentation Design system data Design tokens Components Assets Storybook stor…" at bounding box center [87, 354] width 175 height 617
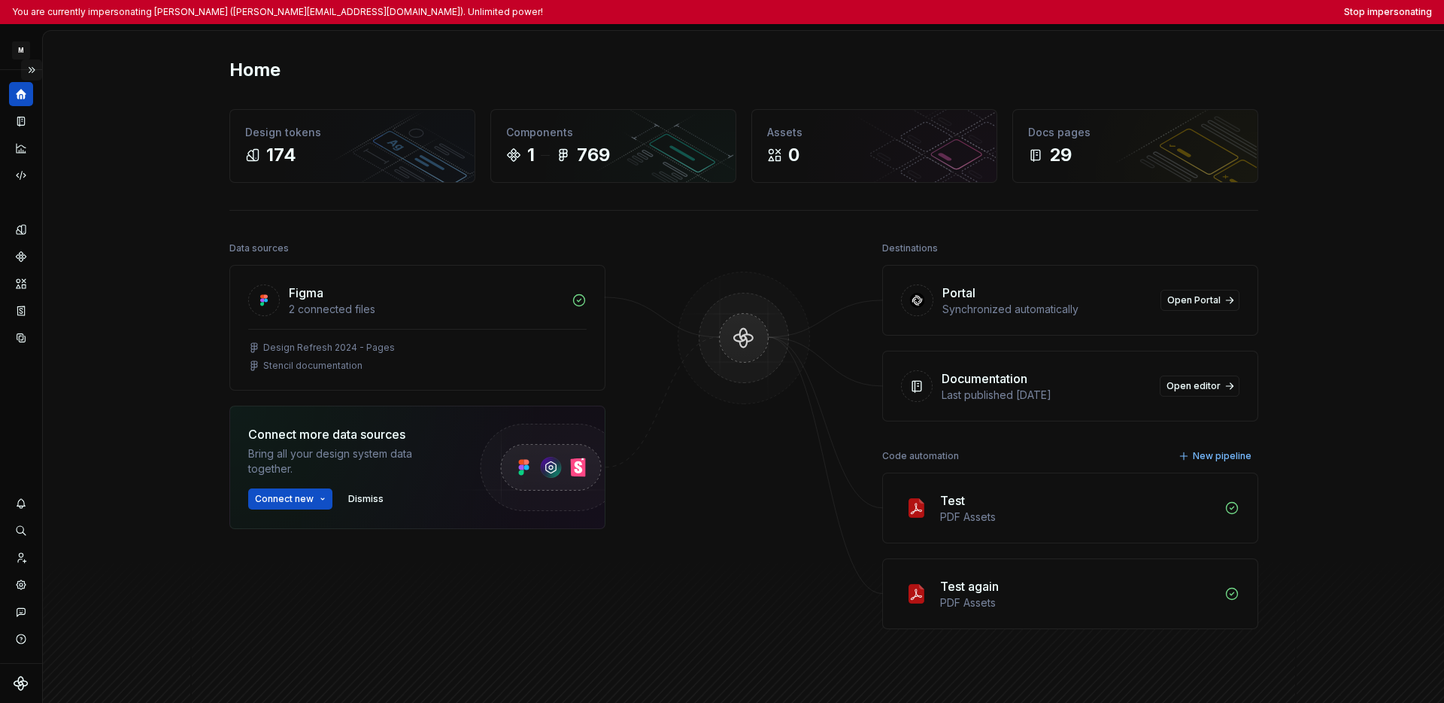
click at [30, 66] on button "Expand sidebar" at bounding box center [31, 69] width 21 height 21
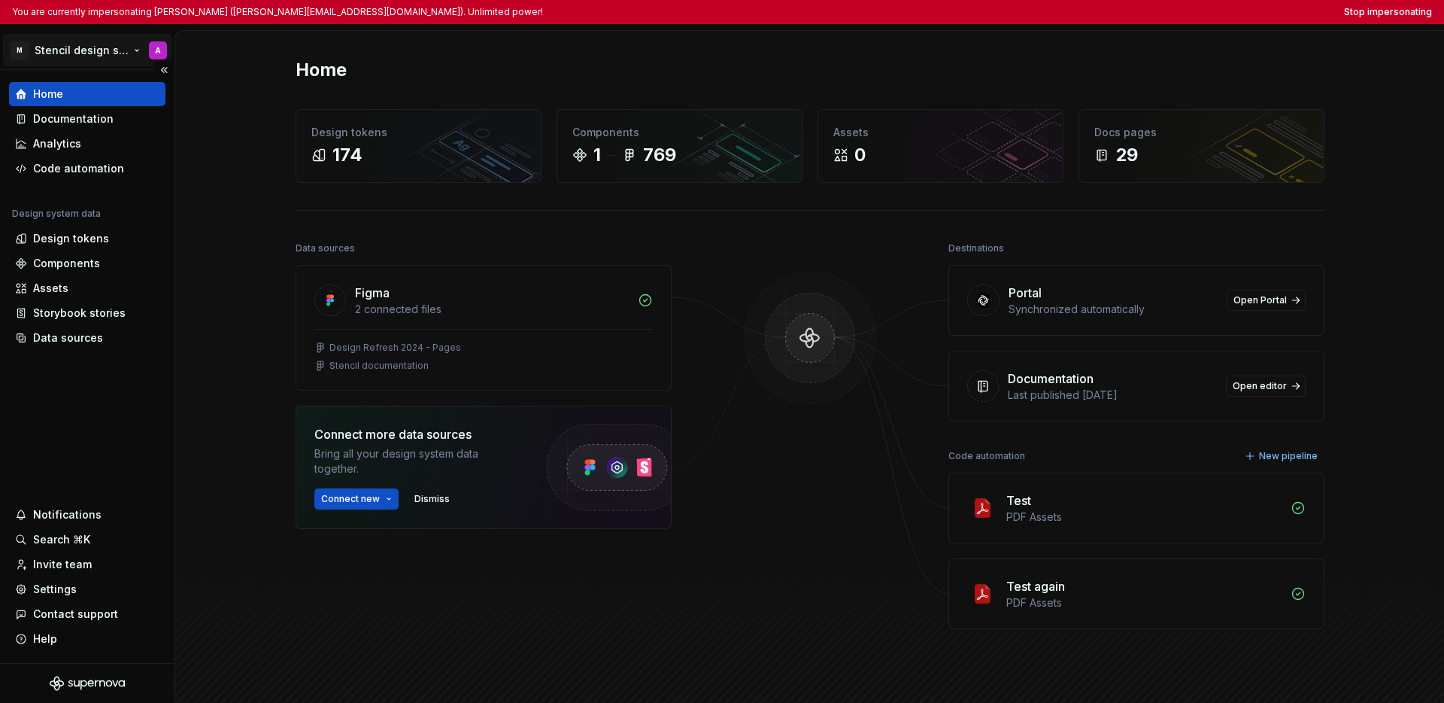
click at [49, 48] on html "You are currently impersonating [PERSON_NAME] ([PERSON_NAME][EMAIL_ADDRESS][DOM…" at bounding box center [722, 351] width 1444 height 703
click at [74, 417] on html "You are currently impersonating [PERSON_NAME] ([PERSON_NAME][EMAIL_ADDRESS][DOM…" at bounding box center [722, 351] width 1444 height 703
click at [57, 587] on div "Settings" at bounding box center [55, 589] width 44 height 15
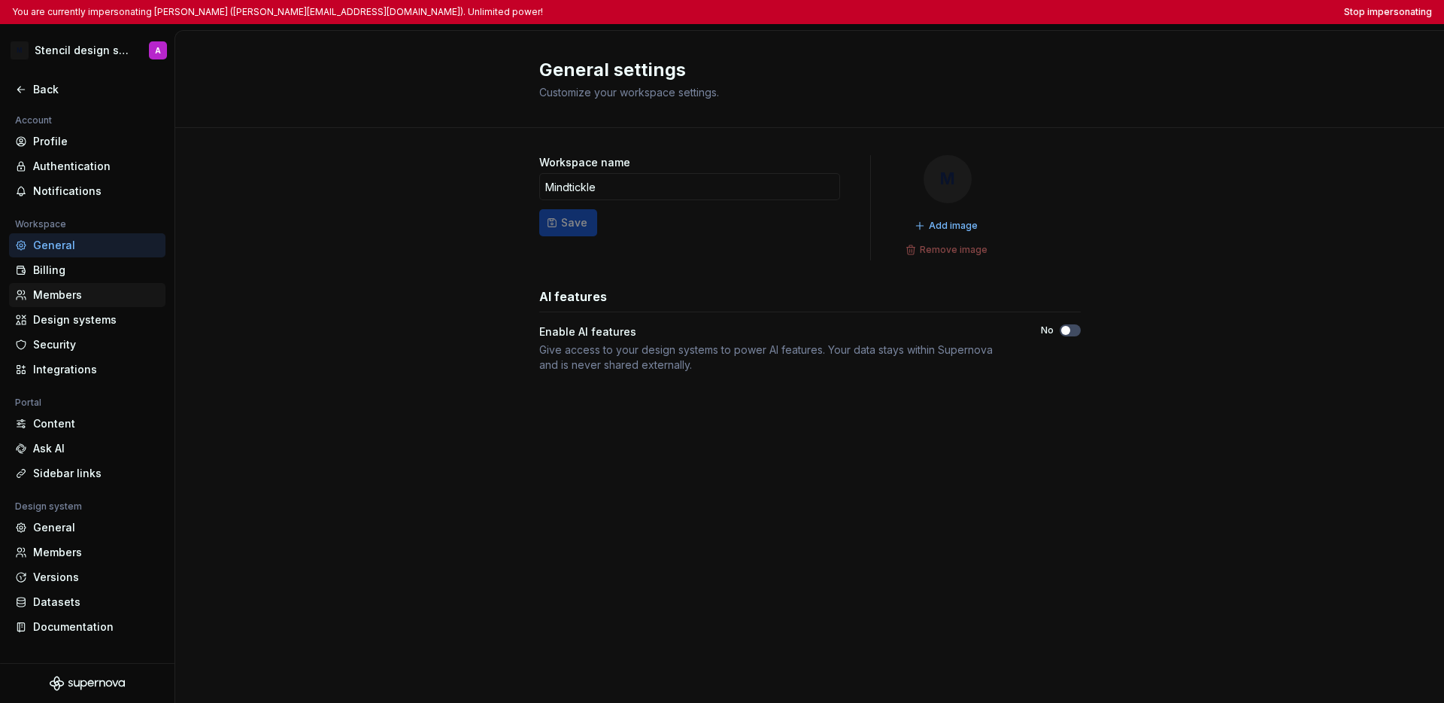
click at [62, 299] on div "Members" at bounding box center [96, 294] width 126 height 15
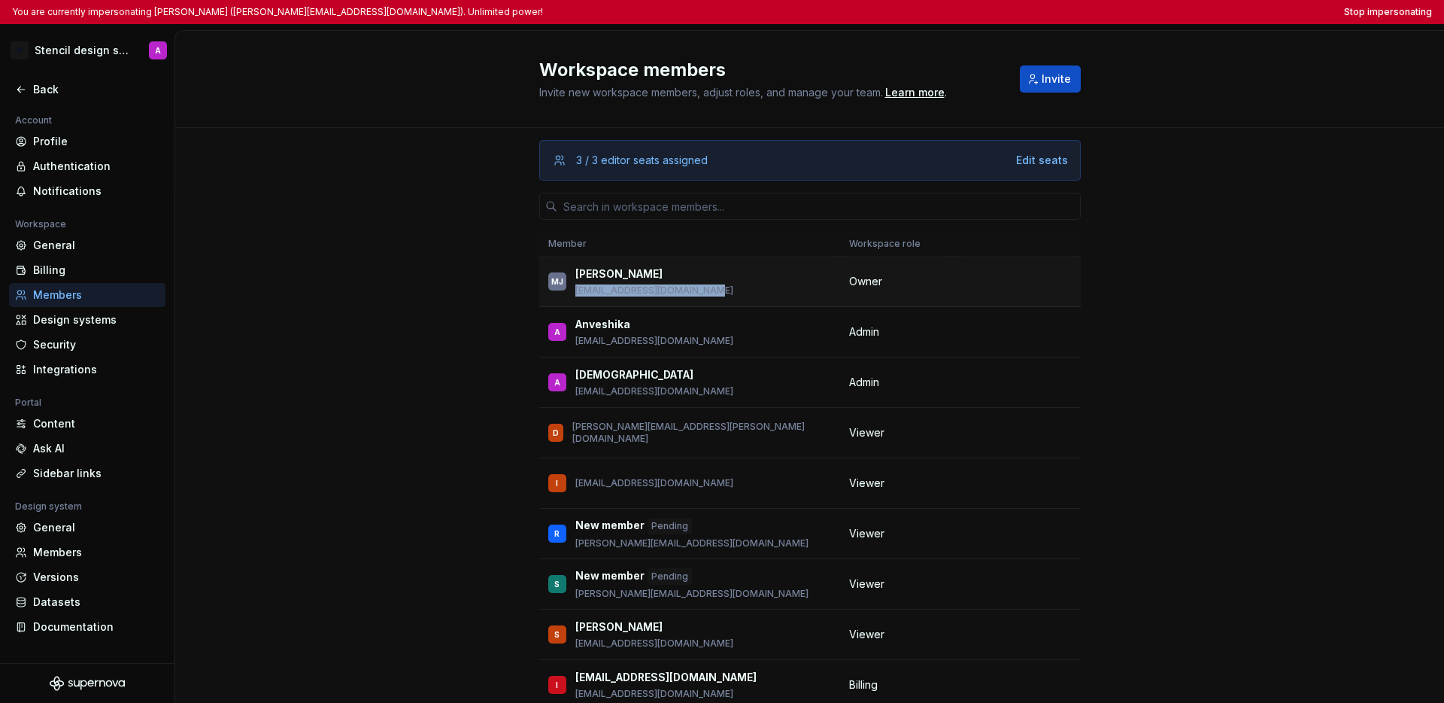
drag, startPoint x: 705, startPoint y: 293, endPoint x: 568, endPoint y: 290, distance: 136.9
click at [568, 290] on div "MJ [PERSON_NAME] [EMAIL_ADDRESS][DOMAIN_NAME]" at bounding box center [689, 282] width 283 height 32
copy p "[EMAIL_ADDRESS][DOMAIN_NAME]"
click at [1146, 370] on div "3 / 3 editor seats assigned Edit seats Member Workspace role [PERSON_NAME] [PER…" at bounding box center [809, 464] width 1269 height 672
drag, startPoint x: 703, startPoint y: 290, endPoint x: 567, endPoint y: 290, distance: 135.4
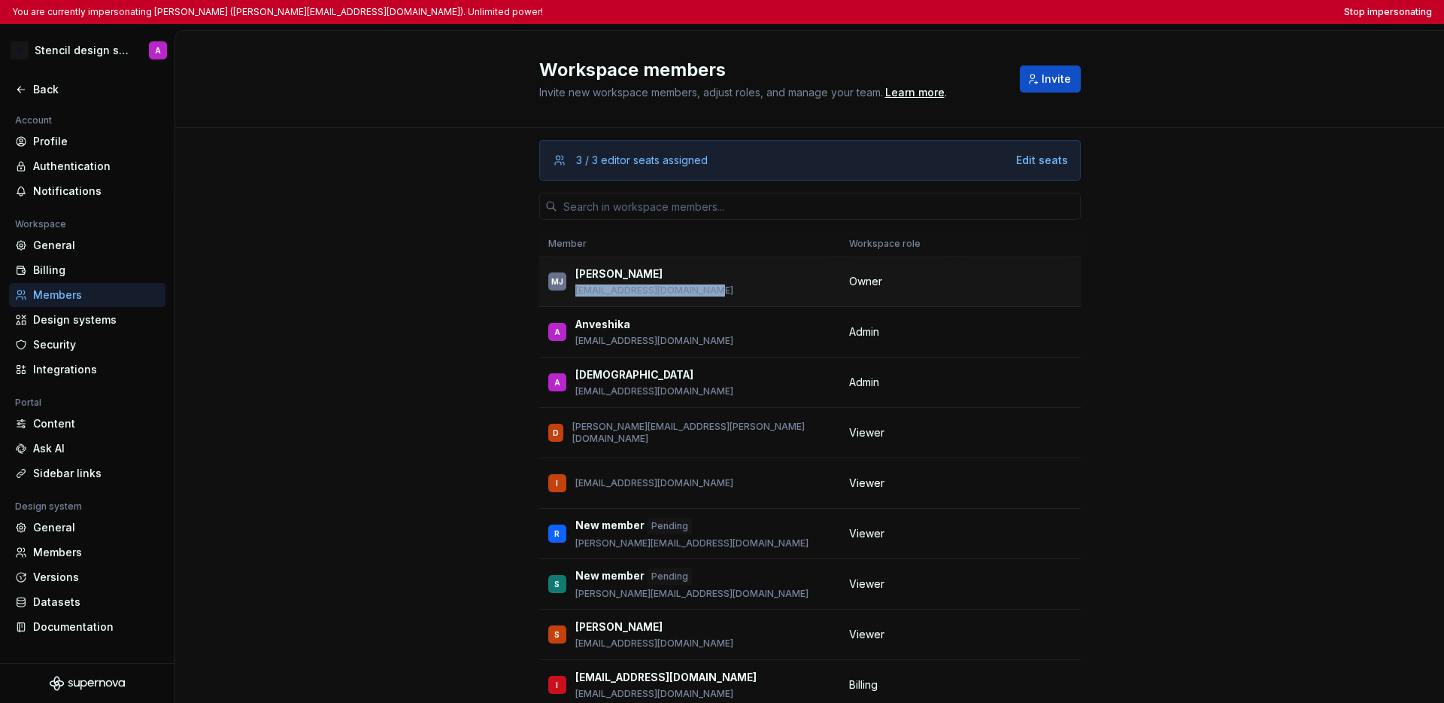
click at [567, 290] on div "MJ [PERSON_NAME] [EMAIL_ADDRESS][DOMAIN_NAME]" at bounding box center [689, 282] width 283 height 32
copy p "[EMAIL_ADDRESS][DOMAIN_NAME]"
click at [1146, 217] on div "3 / 3 editor seats assigned Edit seats Member Workspace role [PERSON_NAME] [PER…" at bounding box center [809, 464] width 1269 height 672
click at [1146, 14] on button "Stop impersonating" at bounding box center [1388, 12] width 88 height 12
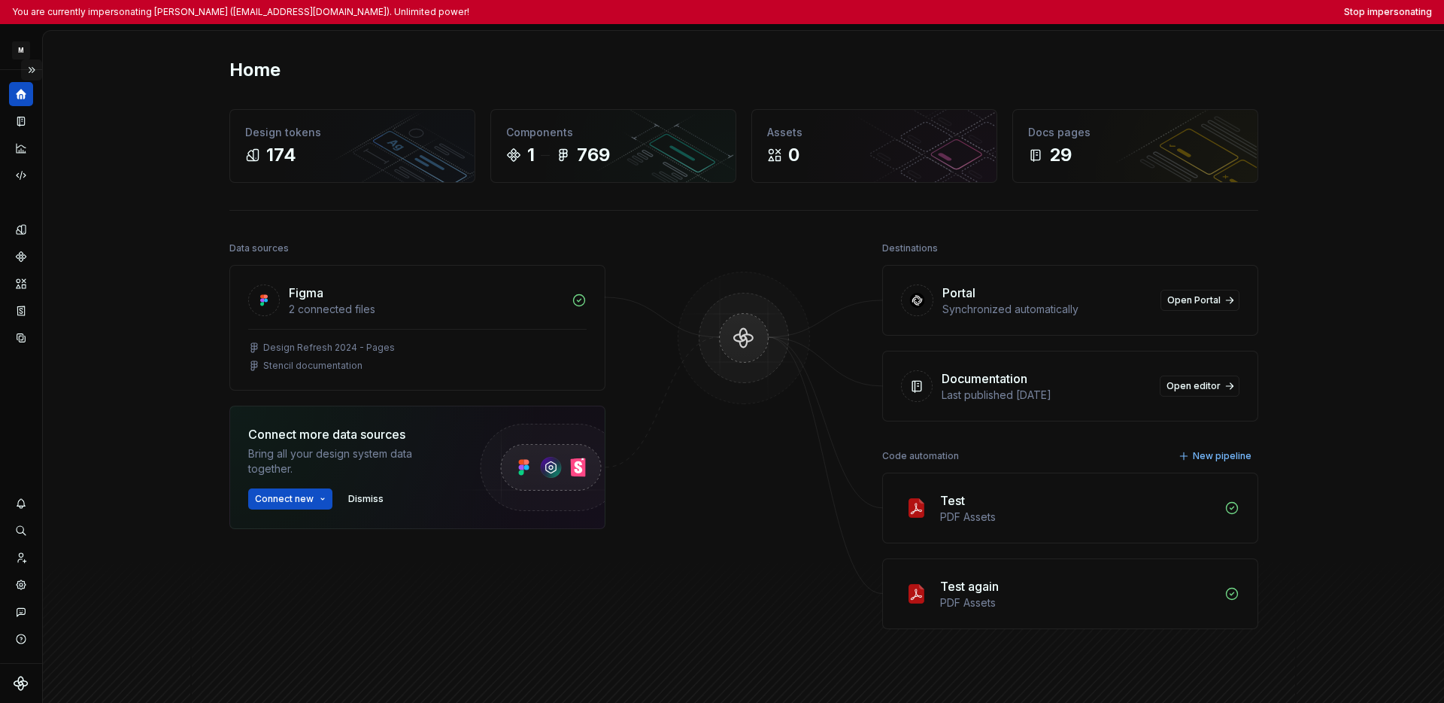
click at [30, 70] on button "Expand sidebar" at bounding box center [31, 69] width 21 height 21
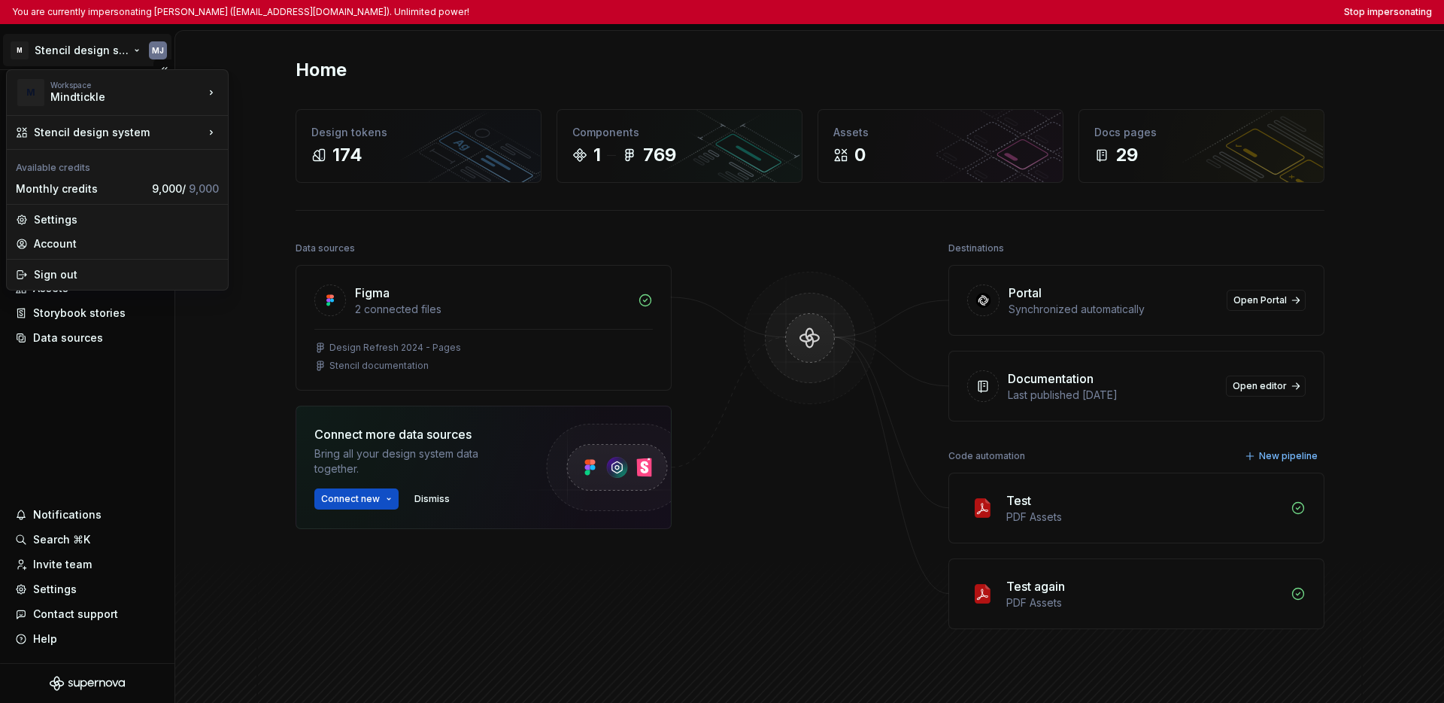
click at [57, 54] on html "You are currently impersonating [PERSON_NAME] ([EMAIL_ADDRESS][DOMAIN_NAME]). U…" at bounding box center [722, 351] width 1444 height 703
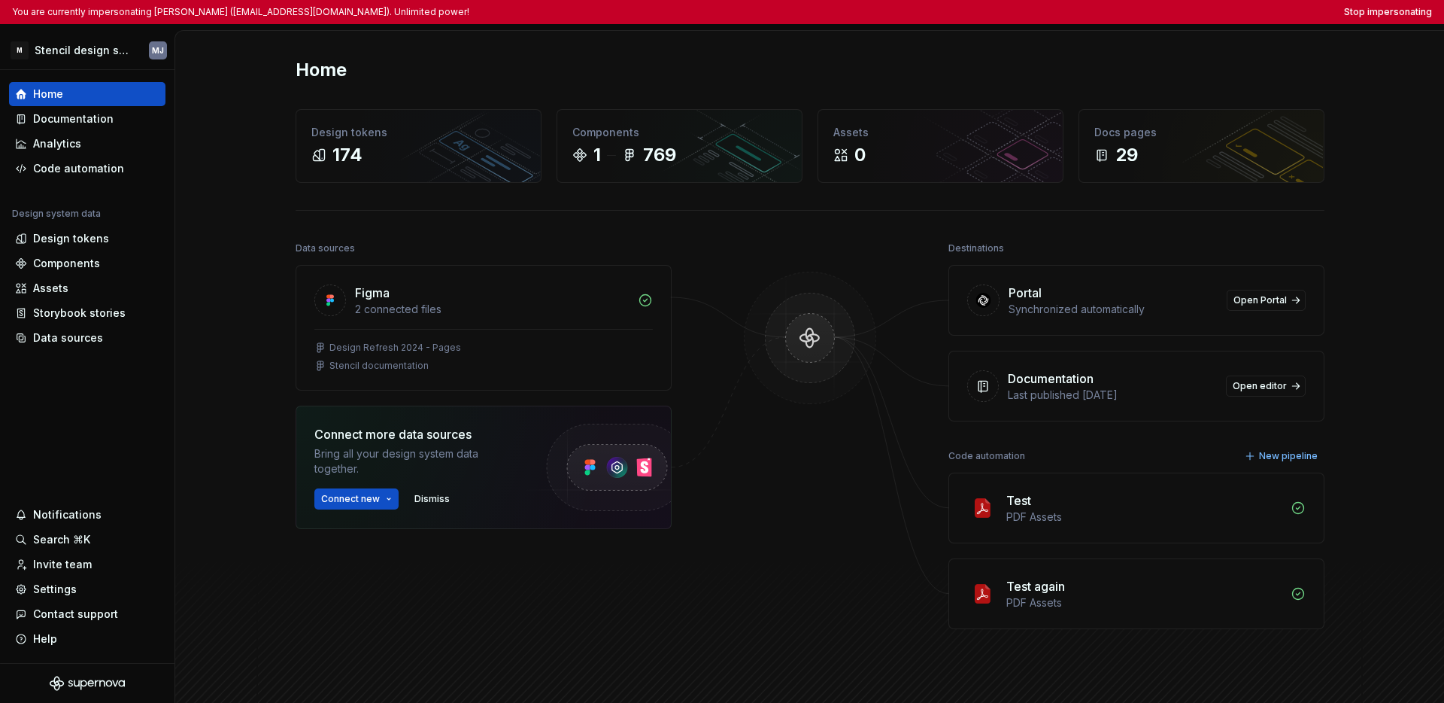
click at [85, 409] on html "You are currently impersonating [PERSON_NAME] ([EMAIL_ADDRESS][DOMAIN_NAME]). U…" at bounding box center [722, 351] width 1444 height 703
click at [57, 588] on div "Settings" at bounding box center [55, 589] width 44 height 15
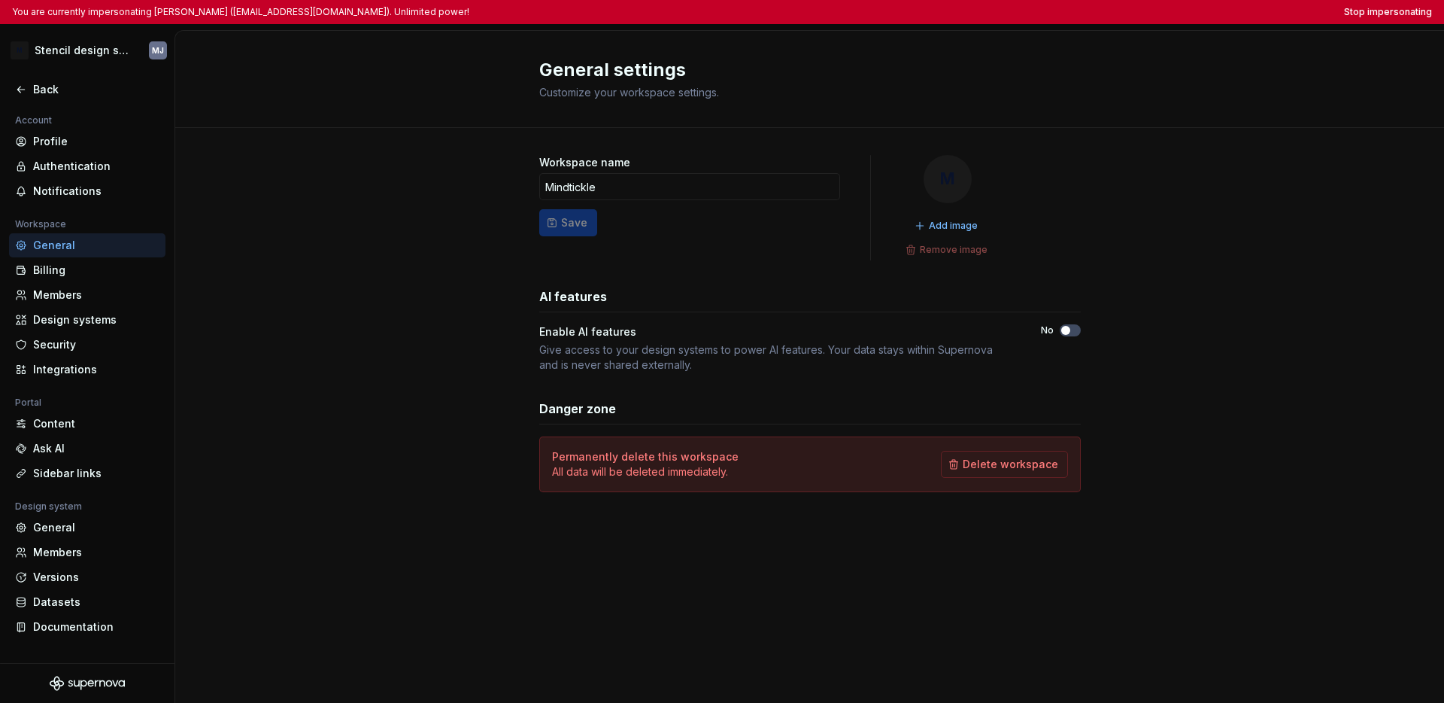
click at [260, 386] on div "Workspace name Mindtickle Save M Add image Remove image AI features Enable AI f…" at bounding box center [809, 338] width 1269 height 421
click at [278, 372] on div "Workspace name Mindtickle Save M Add image Remove image AI features Enable AI f…" at bounding box center [809, 338] width 1269 height 421
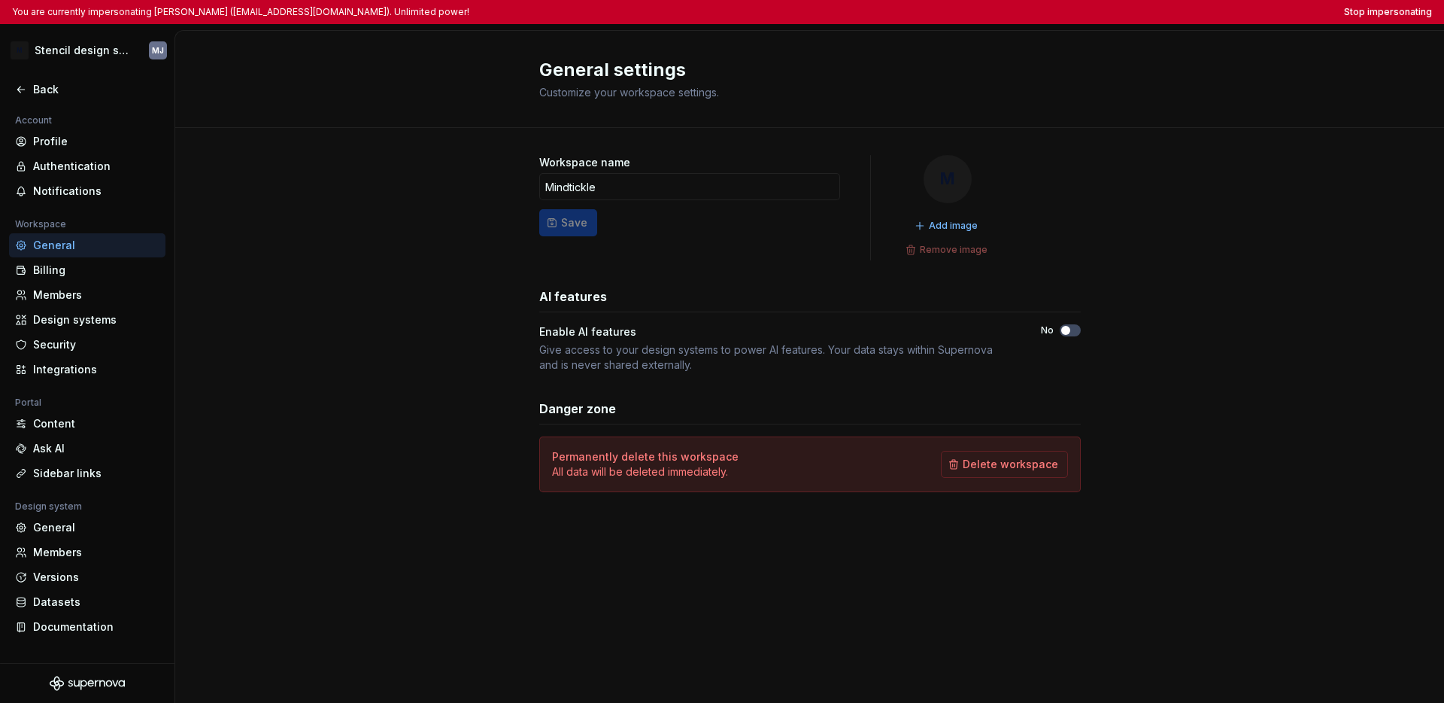
click at [288, 364] on div "Workspace name Mindtickle Save M Add image Remove image AI features Enable AI f…" at bounding box center [809, 338] width 1269 height 421
click at [72, 300] on div "Members" at bounding box center [96, 294] width 126 height 15
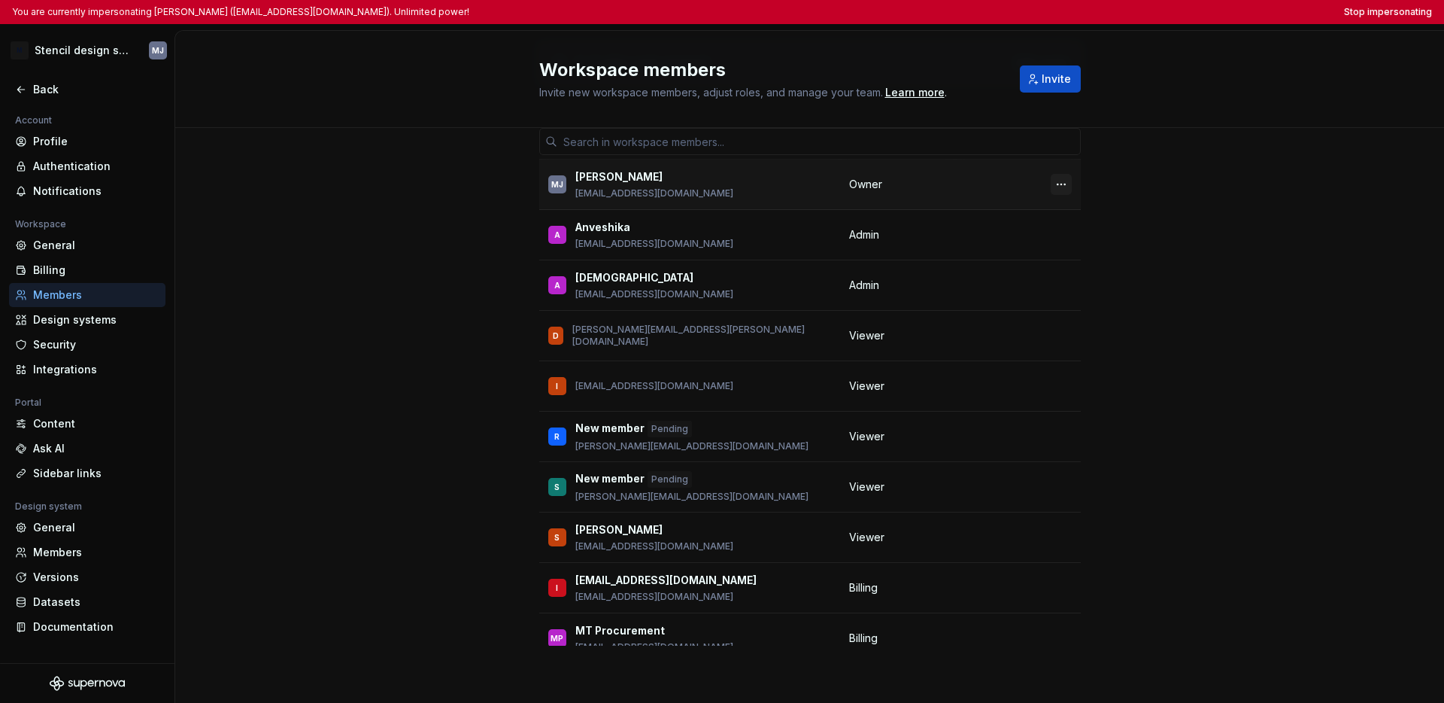
click at [1051, 183] on button "button" at bounding box center [1061, 184] width 21 height 21
click at [1112, 225] on div "3 / 3 editor seats assigned Edit seats Member Workspace role [PERSON_NAME] [PER…" at bounding box center [809, 367] width 1269 height 672
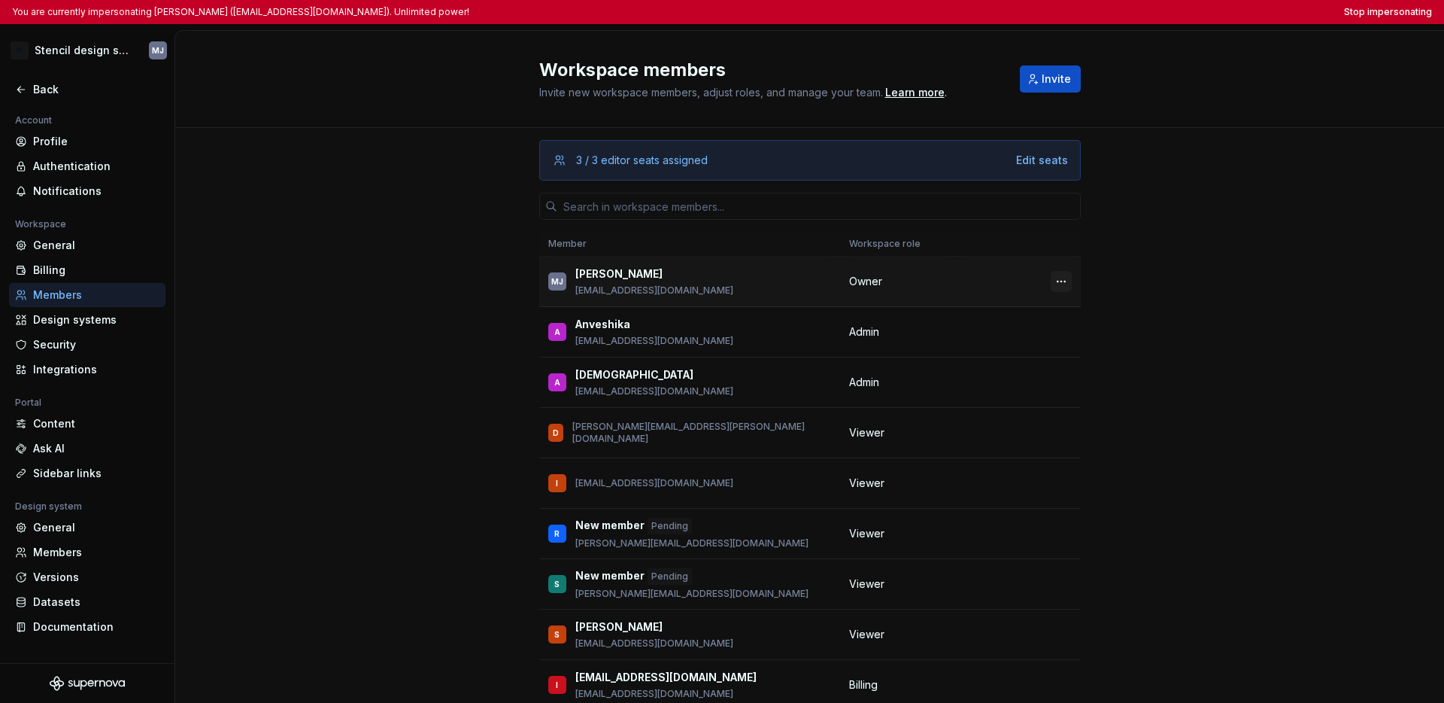
click at [1051, 276] on button "button" at bounding box center [1061, 281] width 21 height 21
click at [1011, 306] on div "Transfer ownership" at bounding box center [966, 310] width 158 height 15
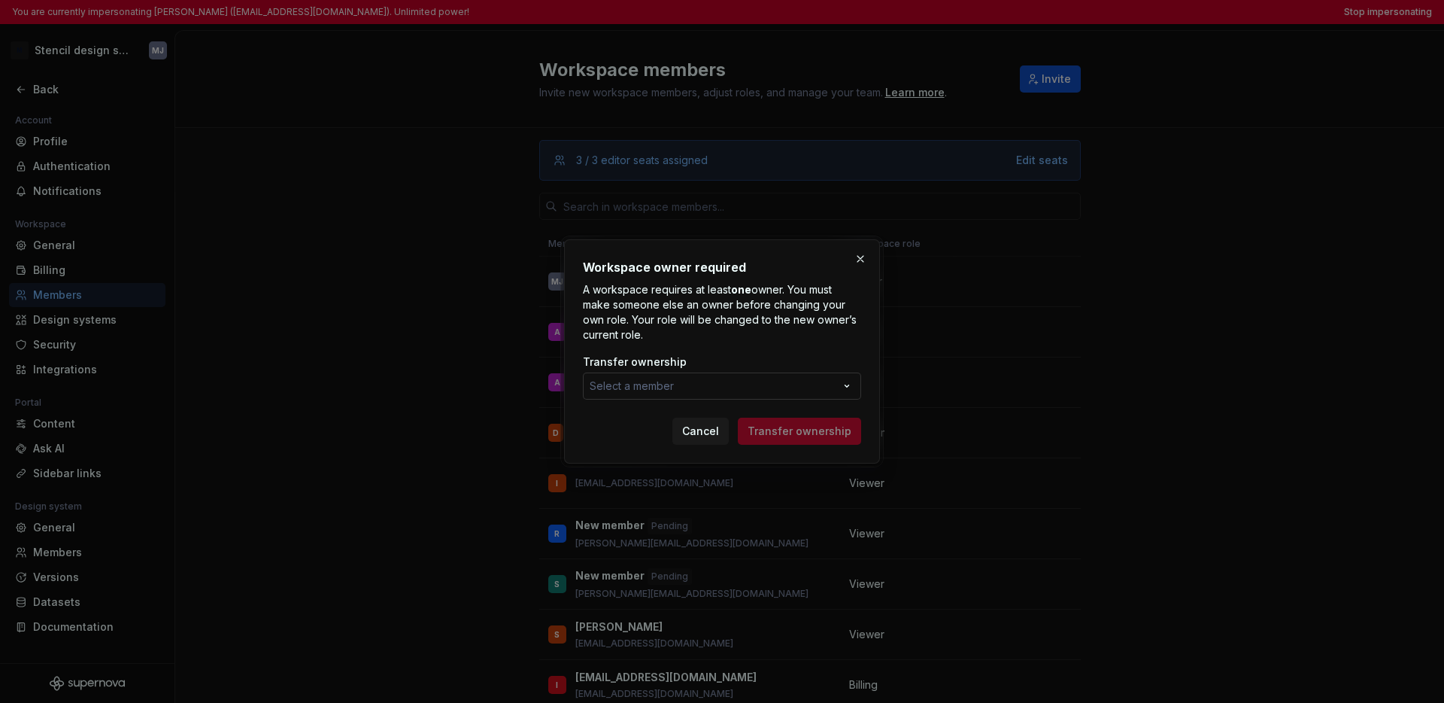
click at [738, 380] on button "Select a member" at bounding box center [722, 385] width 278 height 27
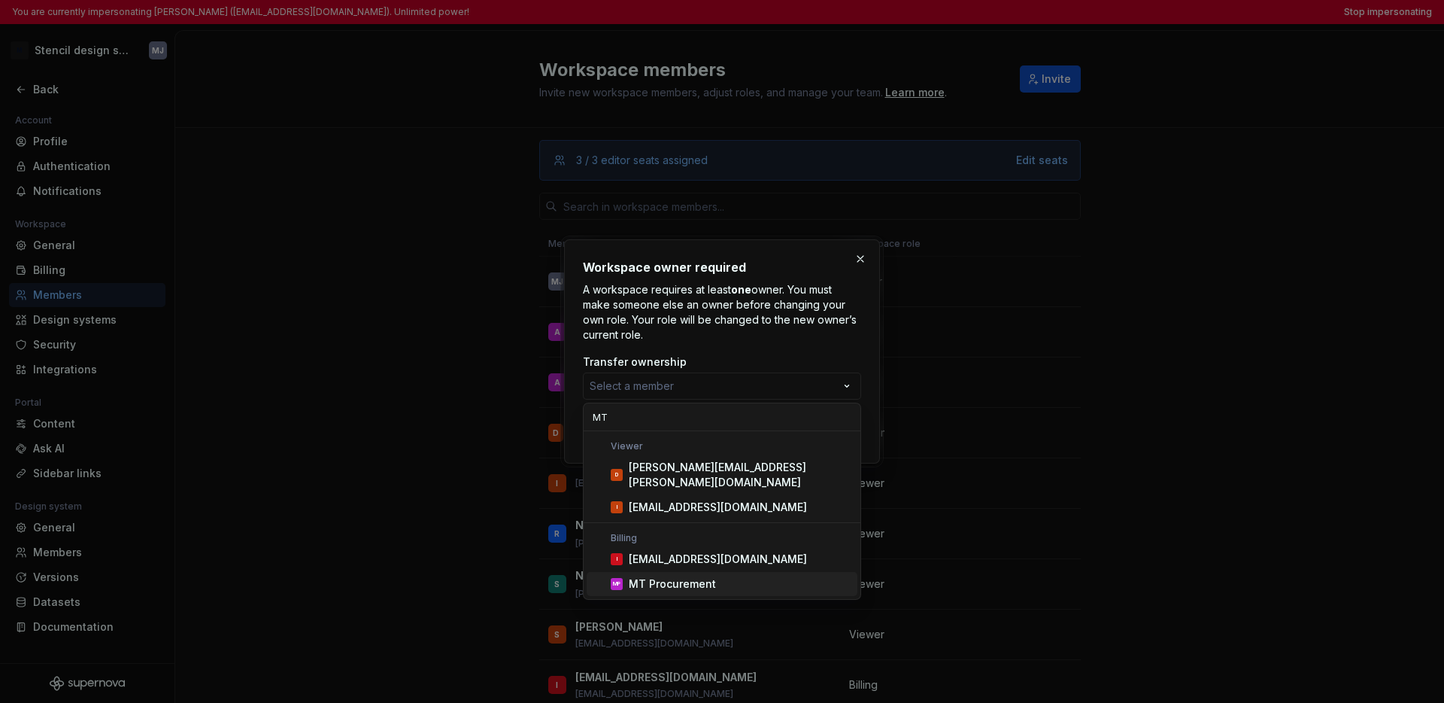
type input "MT"
click at [696, 576] on div "MT Procurement" at bounding box center [672, 583] width 87 height 15
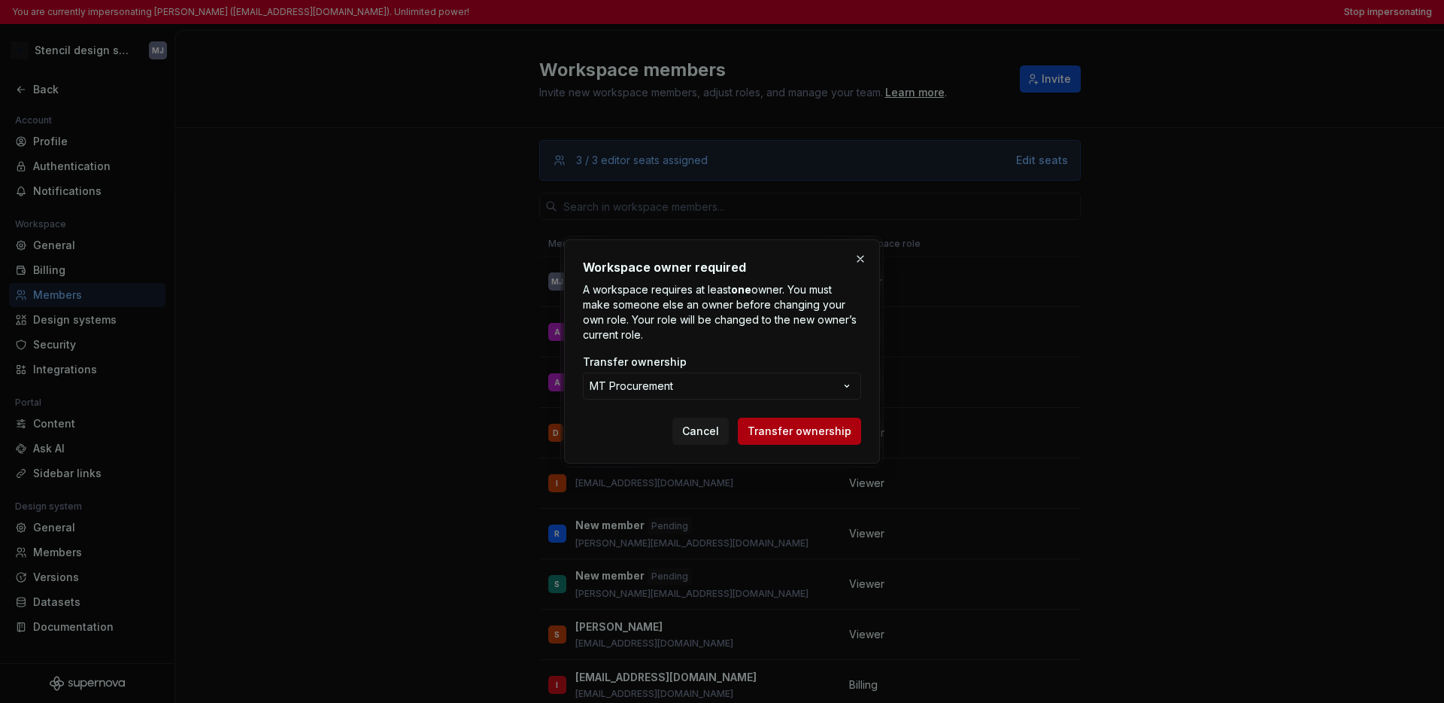
click at [792, 434] on span "Transfer ownership" at bounding box center [800, 431] width 104 height 15
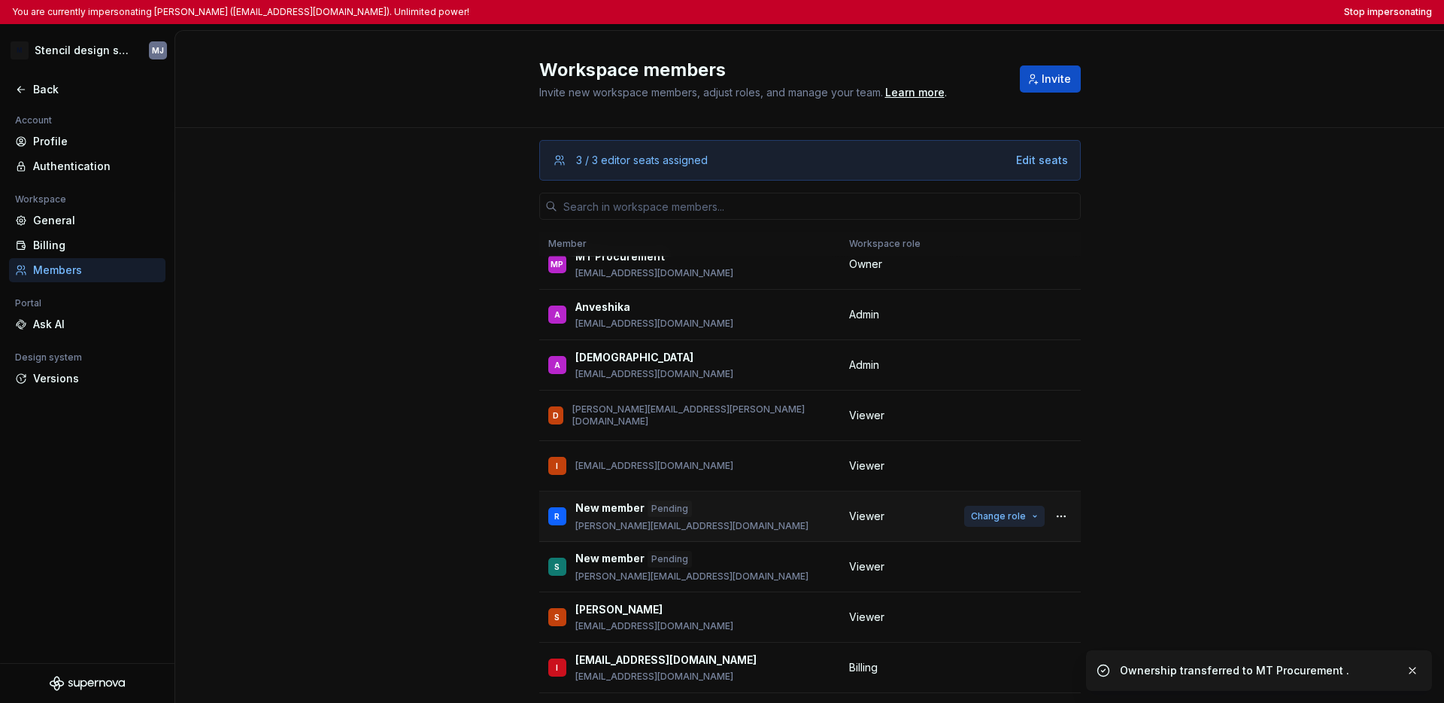
scroll to position [97, 0]
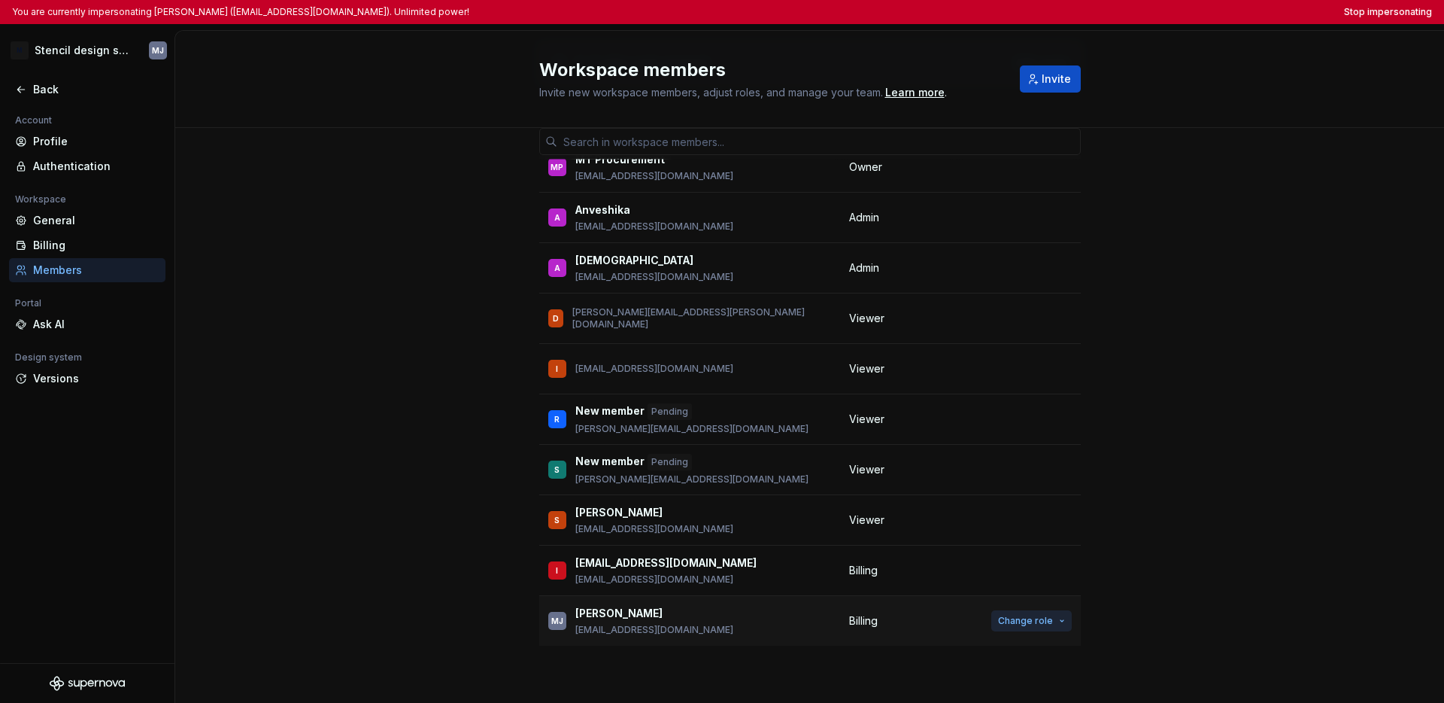
click at [1002, 622] on span "Change role" at bounding box center [1025, 621] width 55 height 12
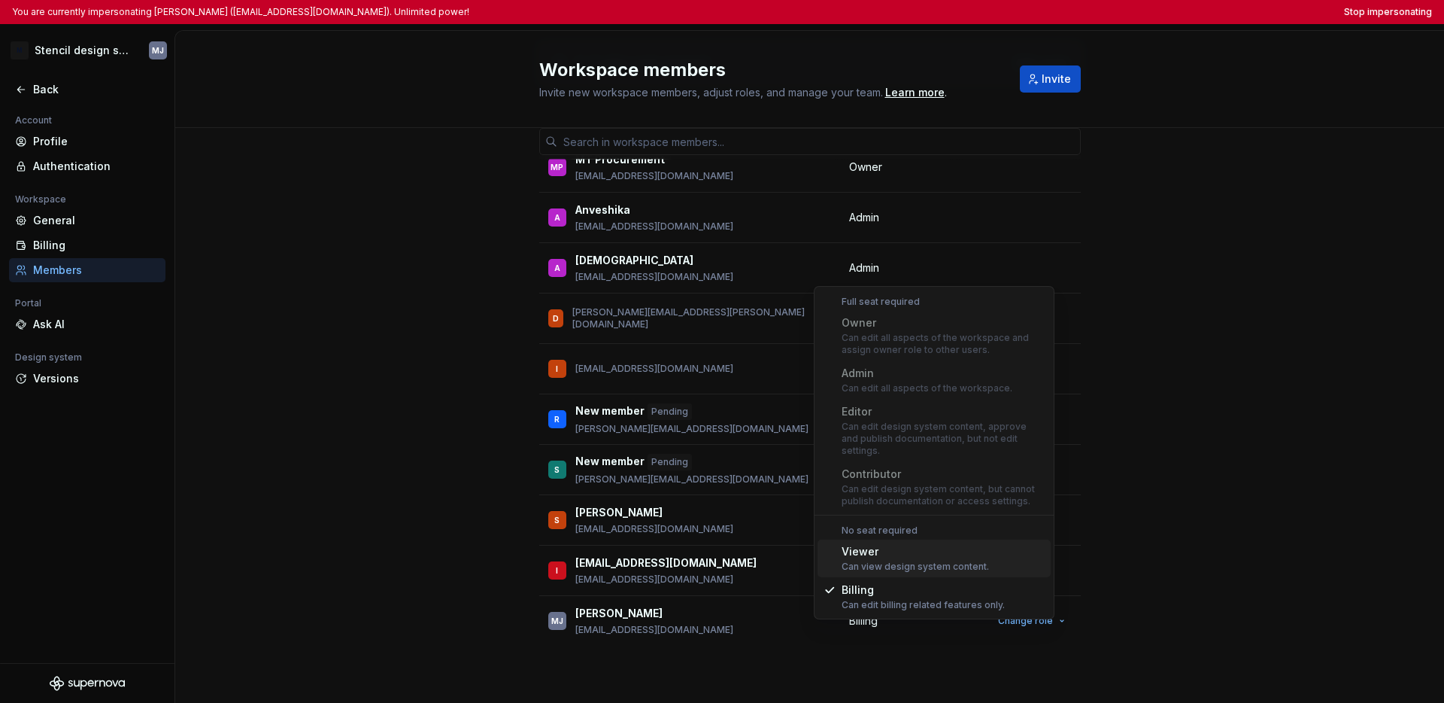
click at [928, 546] on div "Viewer" at bounding box center [915, 551] width 147 height 15
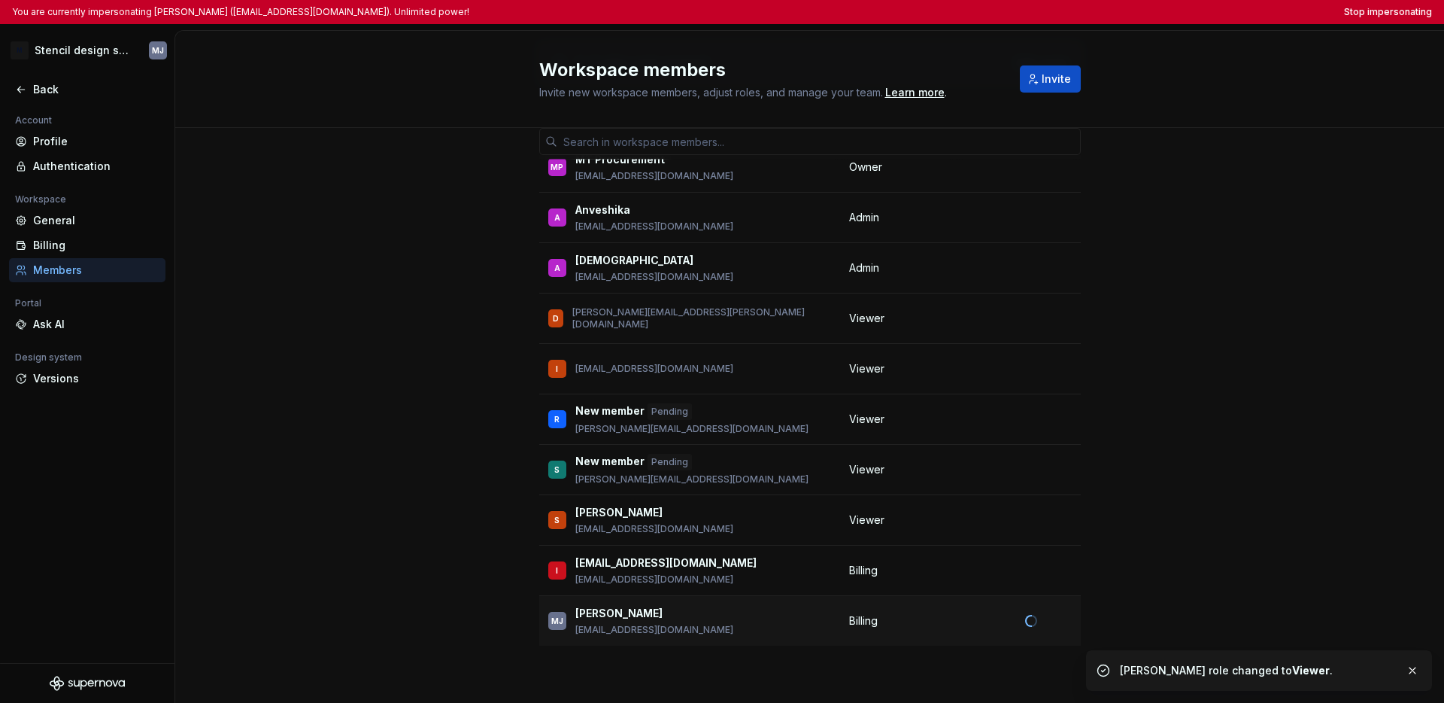
scroll to position [0, 0]
